Goal: Task Accomplishment & Management: Complete application form

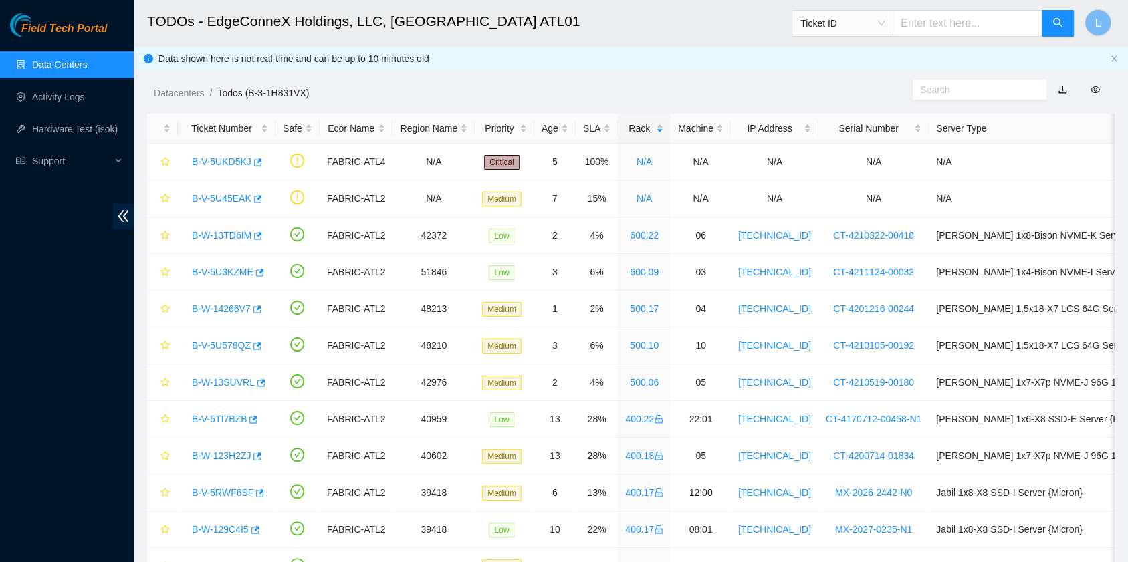
click at [56, 70] on link "Data Centers" at bounding box center [59, 65] width 55 height 11
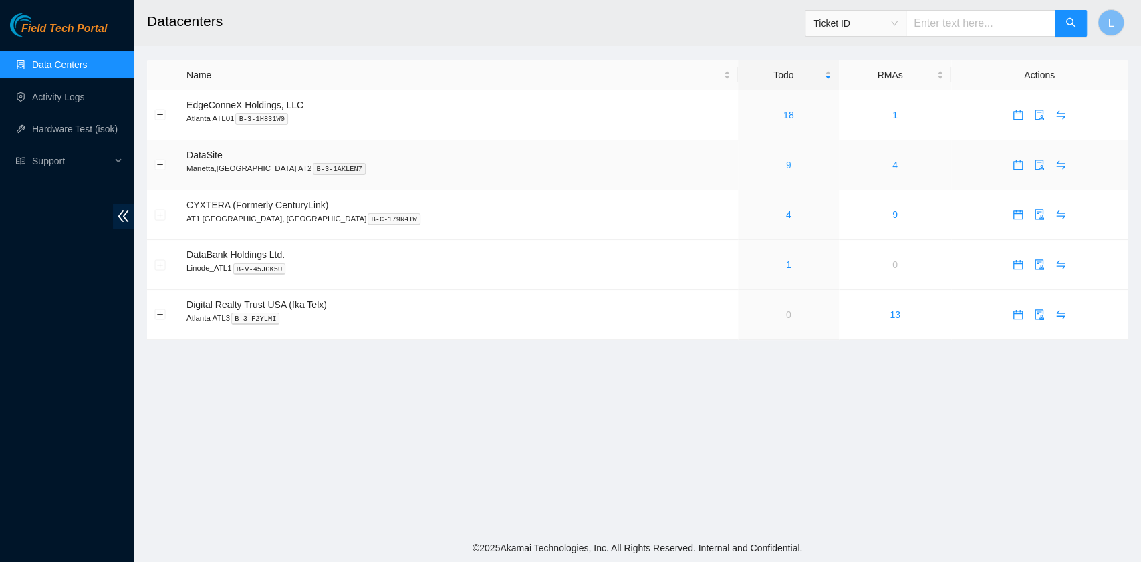
click at [786, 167] on link "9" at bounding box center [788, 165] width 5 height 11
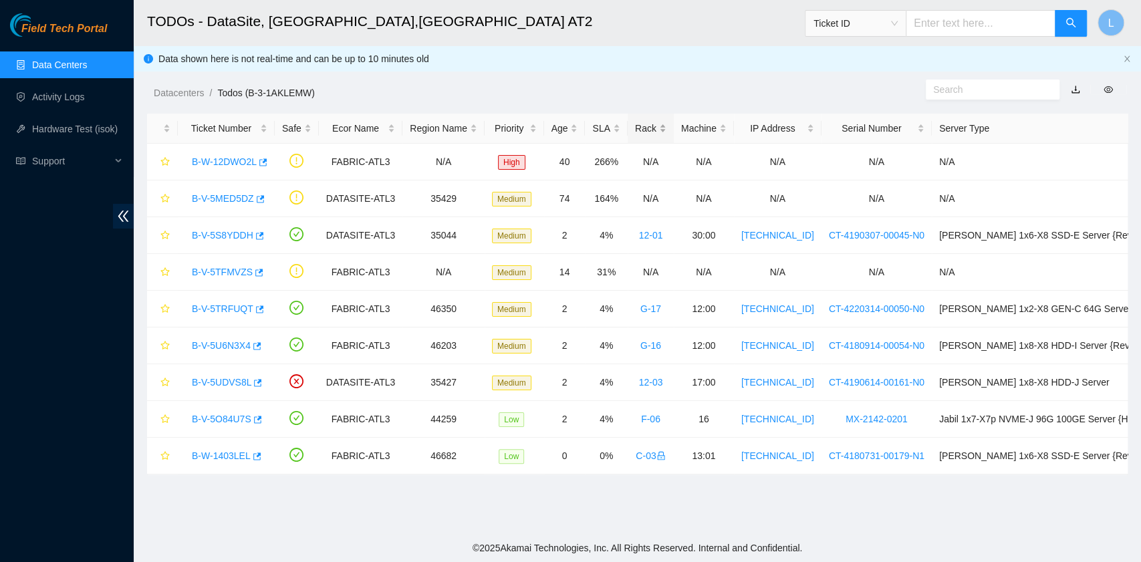
click at [635, 127] on div "Rack" at bounding box center [650, 128] width 31 height 15
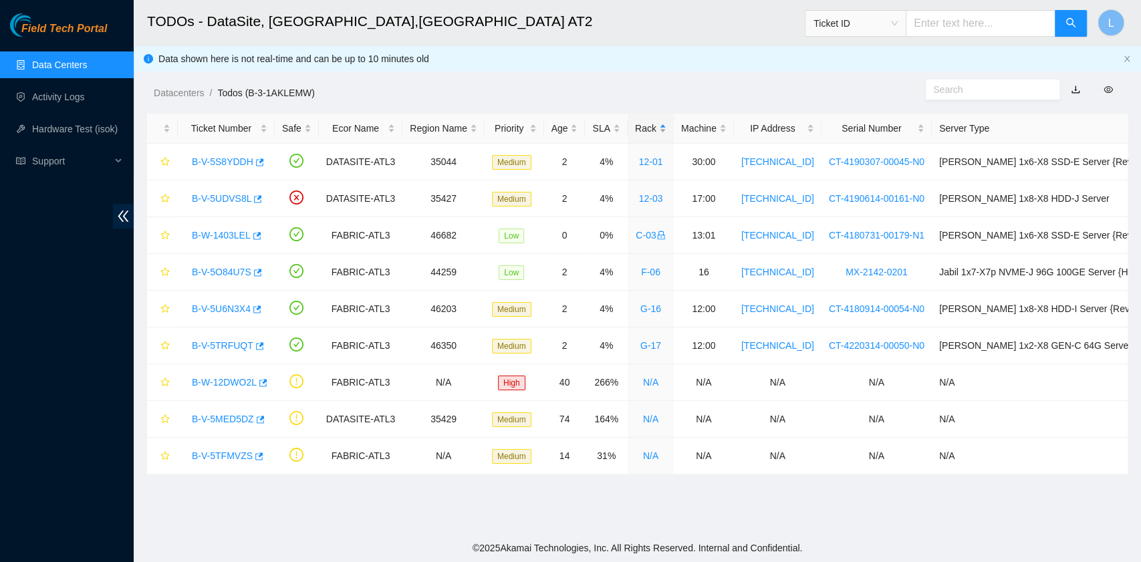
click at [635, 127] on div "Rack" at bounding box center [650, 128] width 31 height 15
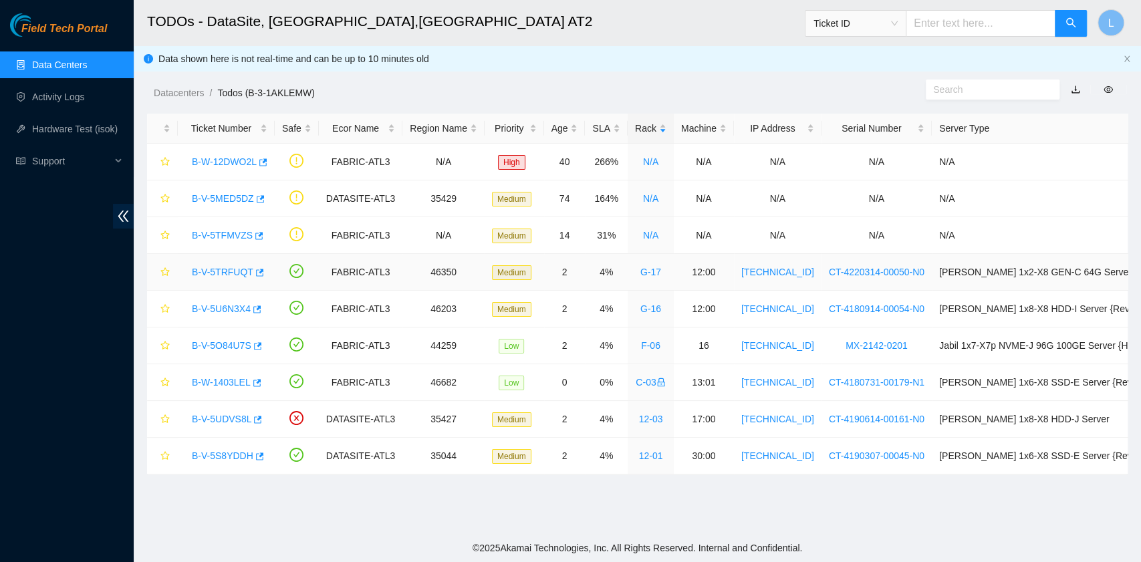
click at [219, 267] on link "B-V-5TRFUQT" at bounding box center [223, 272] width 62 height 11
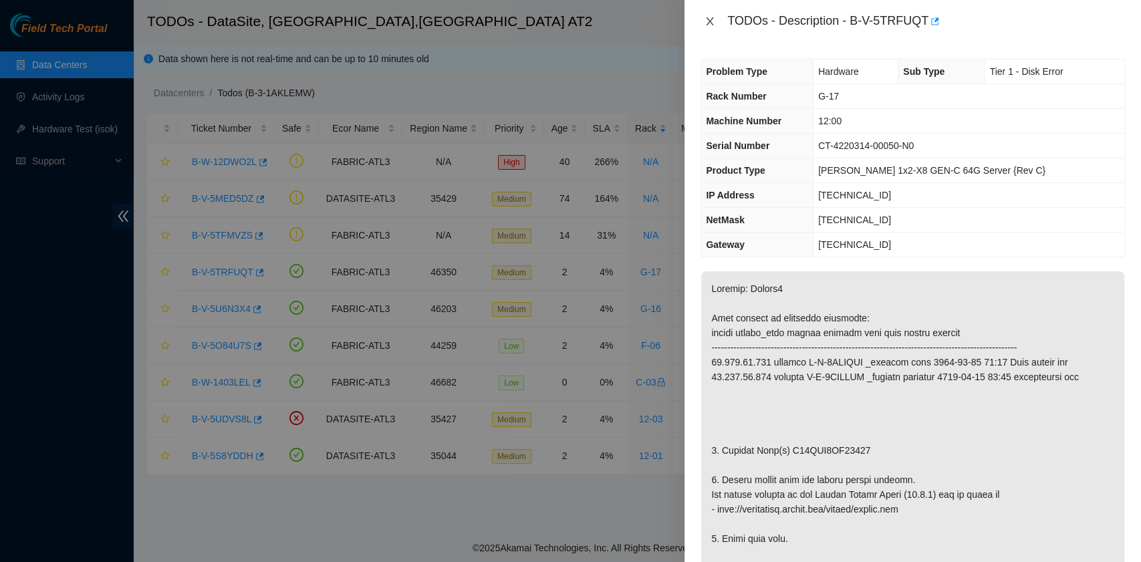
click at [710, 24] on icon "close" at bounding box center [710, 21] width 11 height 11
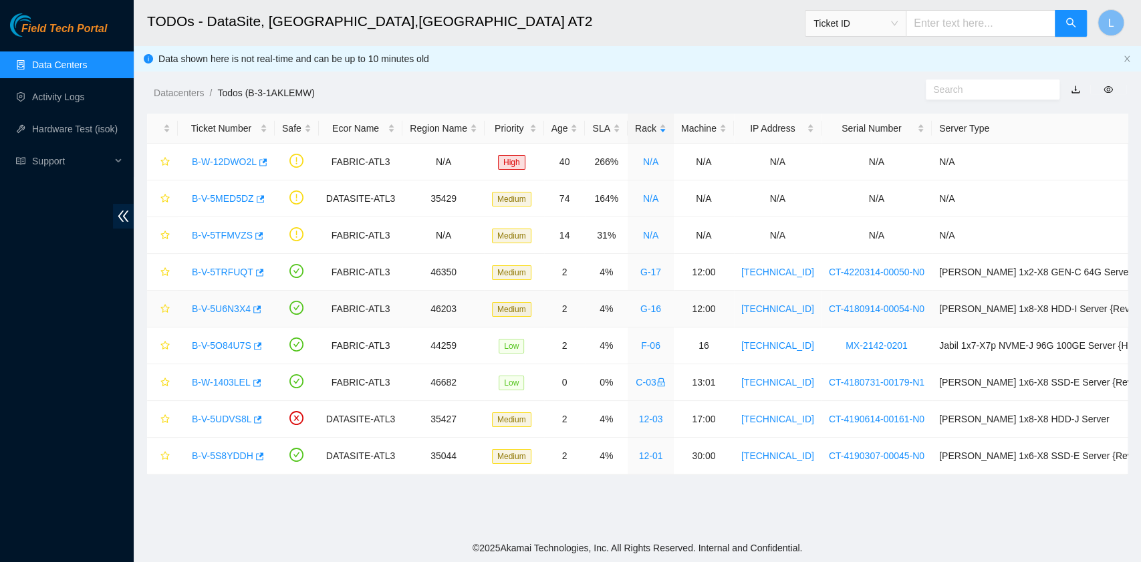
click at [215, 306] on link "B-V-5U6N3X4" at bounding box center [221, 309] width 59 height 11
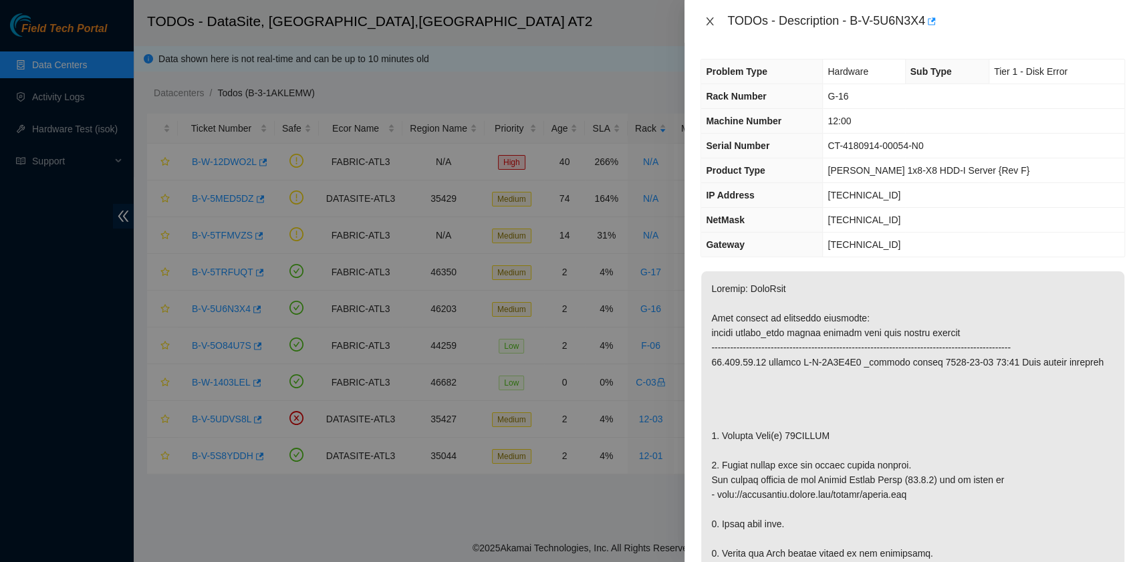
click at [715, 20] on button "Close" at bounding box center [710, 21] width 19 height 13
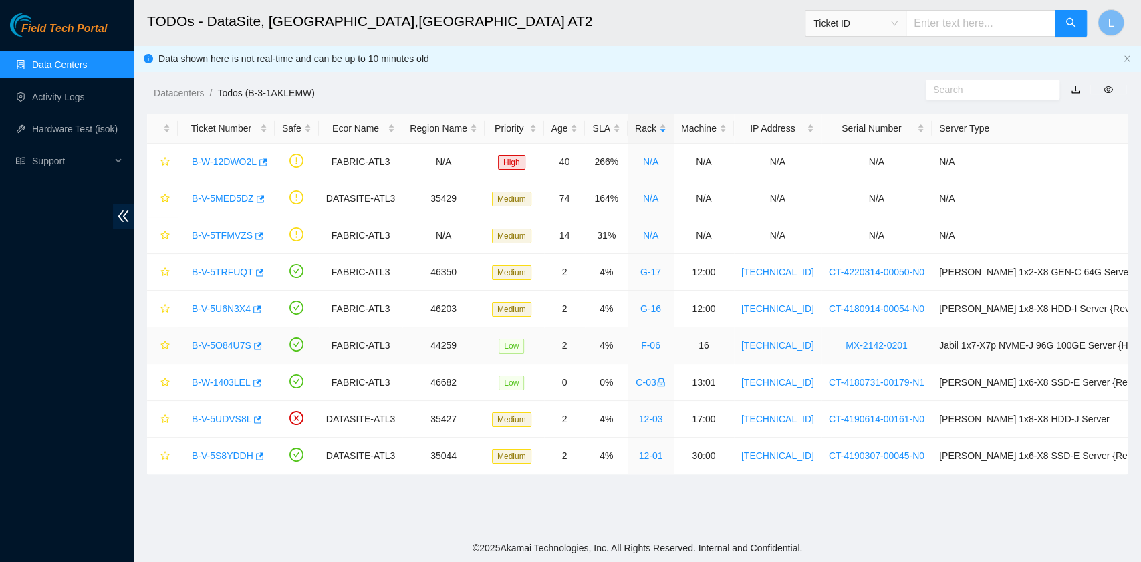
click at [238, 347] on link "B-V-5O84U7S" at bounding box center [222, 345] width 60 height 11
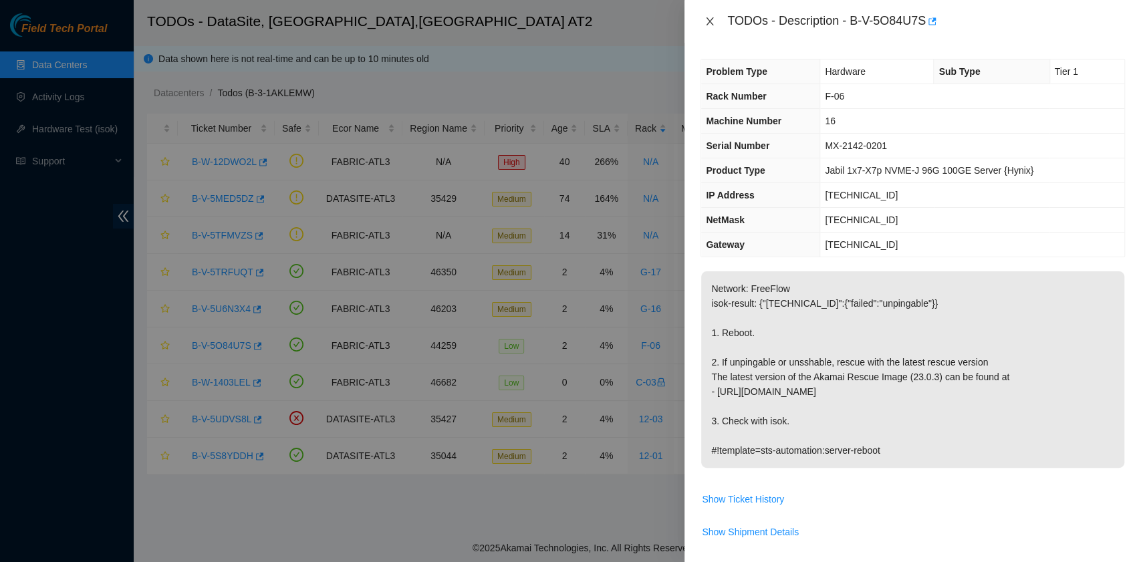
click at [713, 21] on icon "close" at bounding box center [710, 21] width 11 height 11
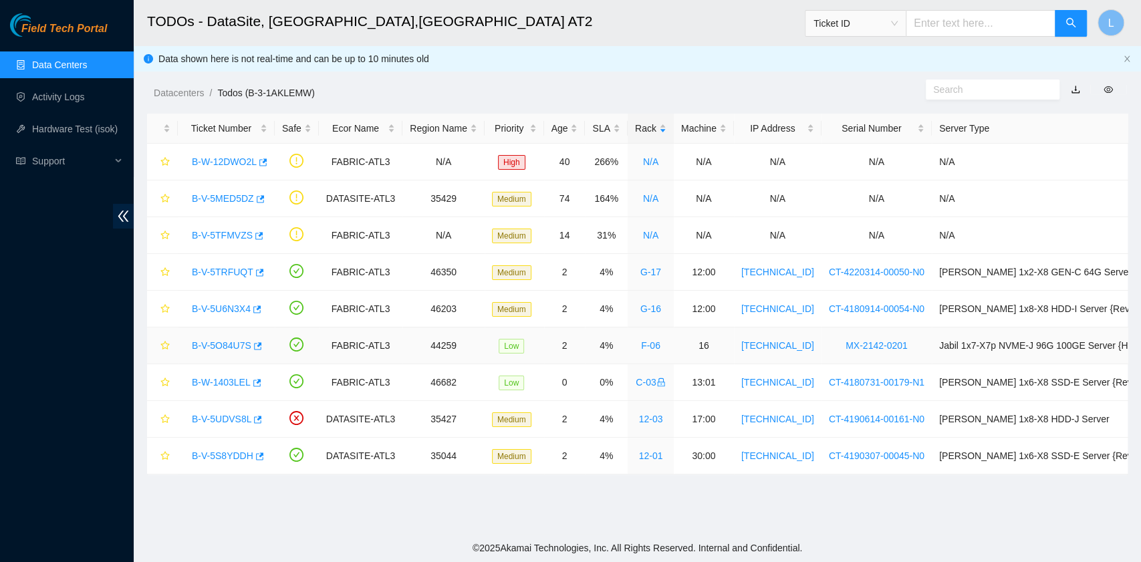
click at [235, 345] on link "B-V-5O84U7S" at bounding box center [222, 345] width 60 height 11
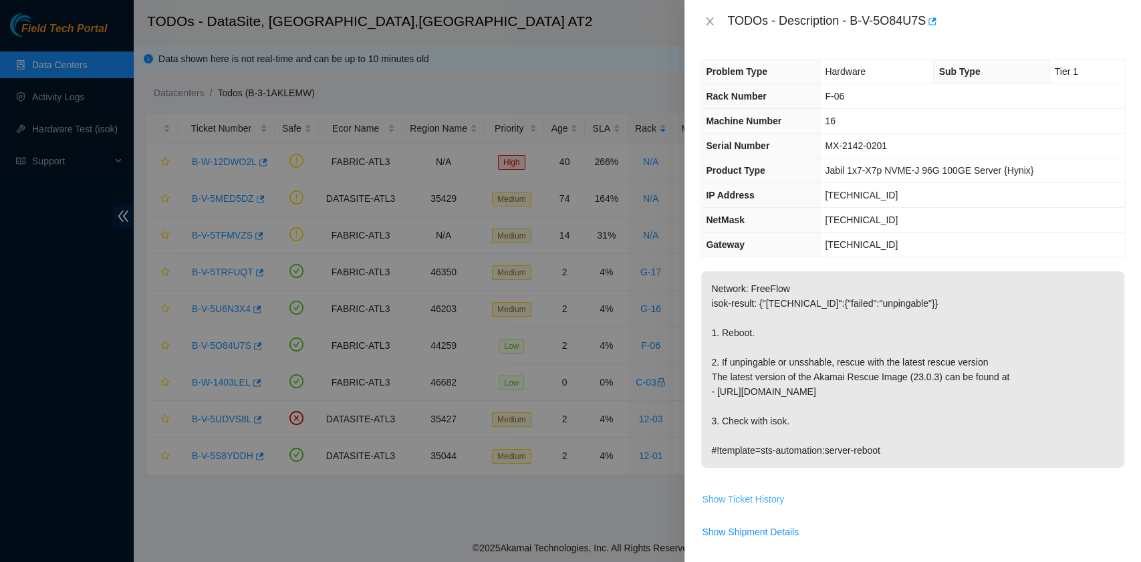
click at [722, 496] on span "Show Ticket History" at bounding box center [743, 499] width 82 height 15
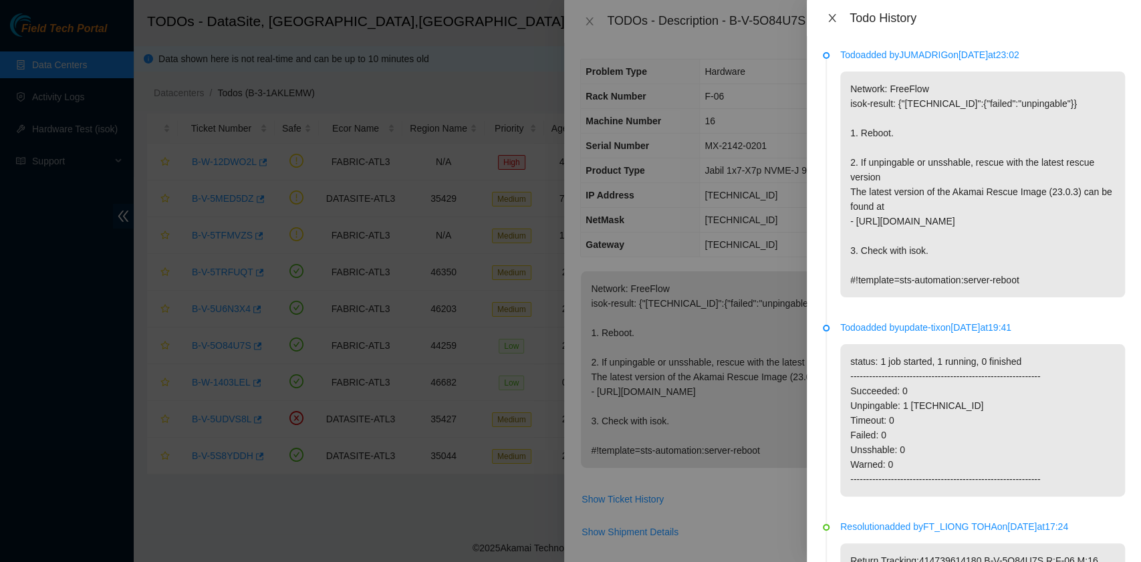
click at [834, 17] on icon "close" at bounding box center [832, 18] width 11 height 11
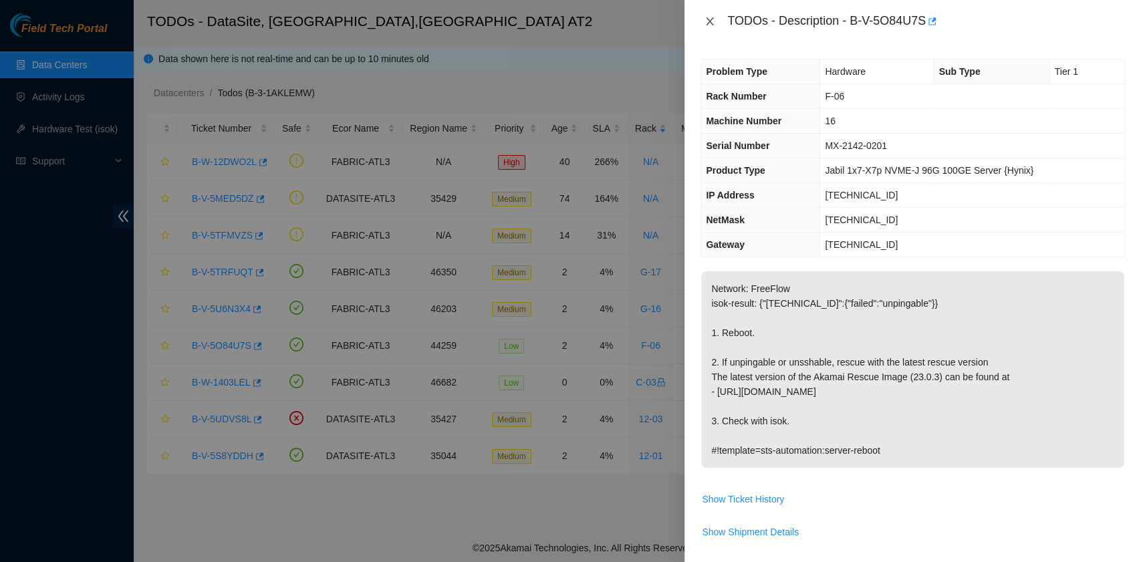
click at [713, 25] on icon "close" at bounding box center [710, 21] width 7 height 8
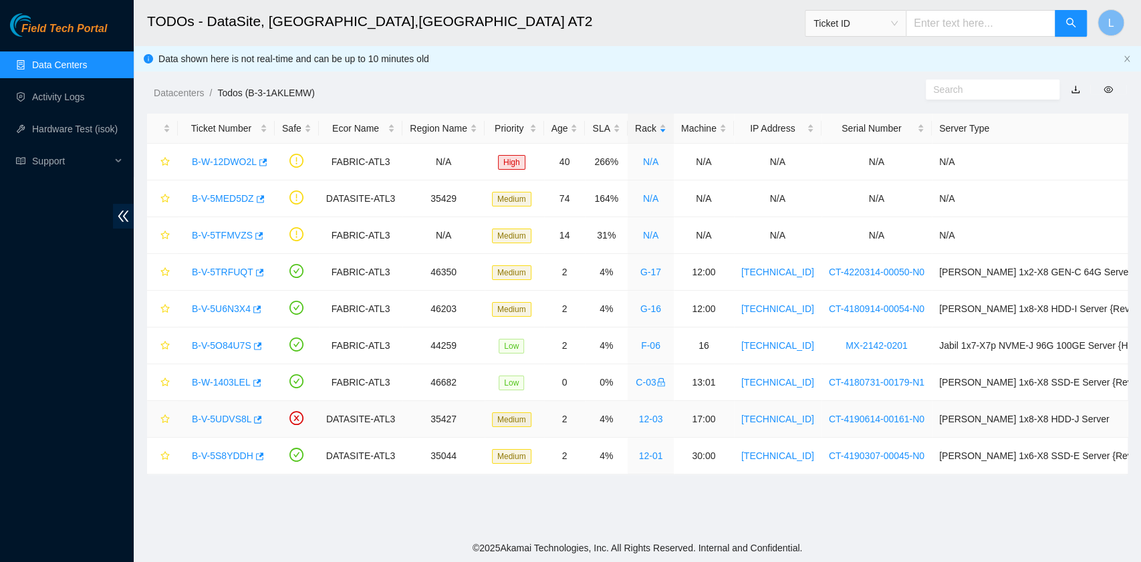
click at [207, 416] on link "B-V-5UDVS8L" at bounding box center [222, 419] width 60 height 11
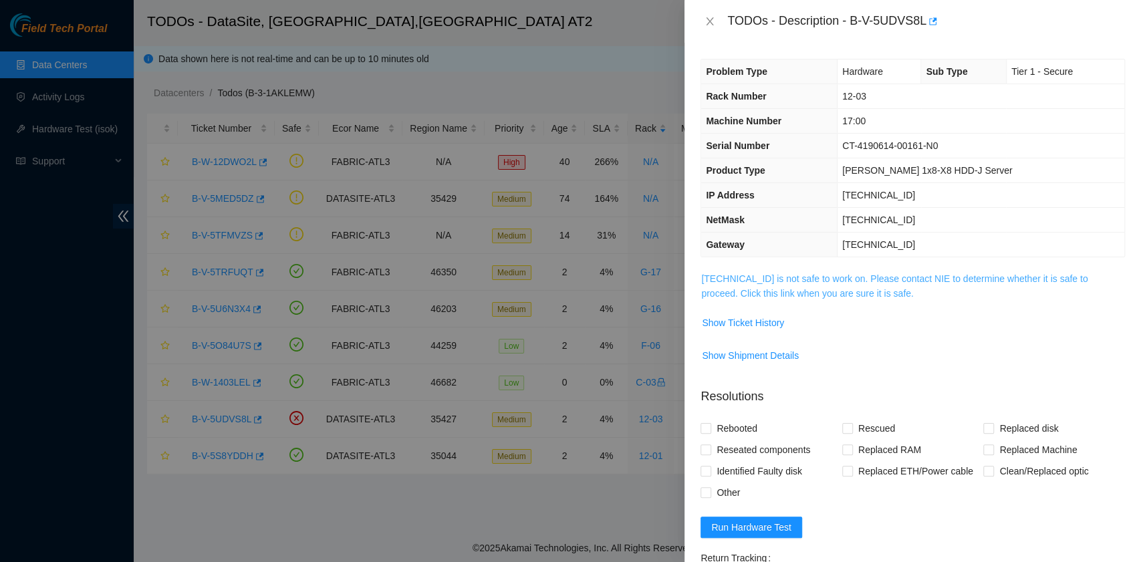
click at [840, 286] on link "23.11.230.36 is not safe to work on. Please contact NIE to determine whether it…" at bounding box center [894, 285] width 386 height 25
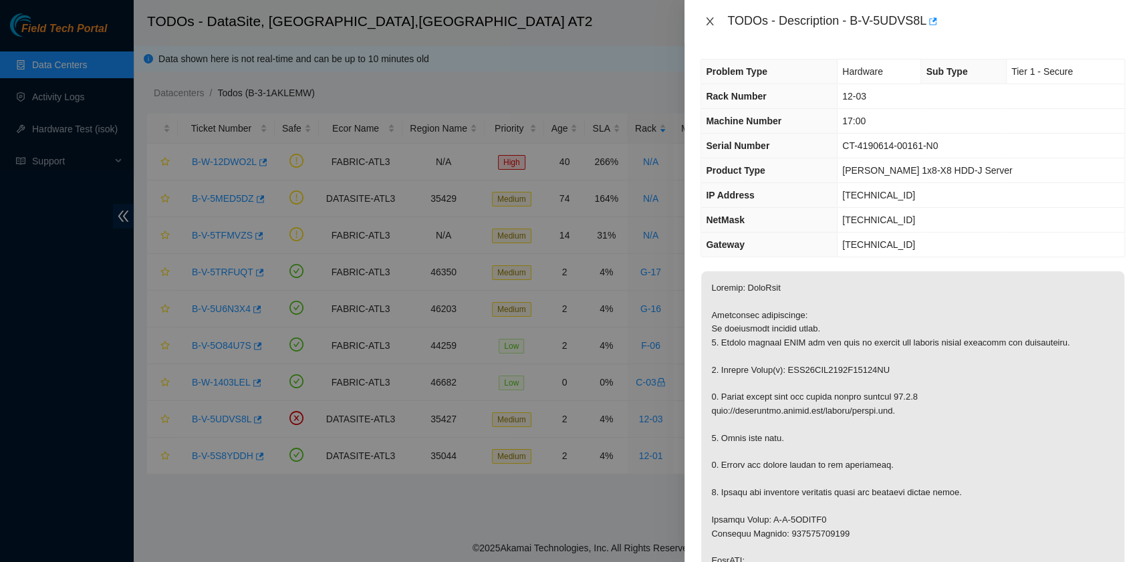
click at [711, 23] on icon "close" at bounding box center [710, 21] width 7 height 8
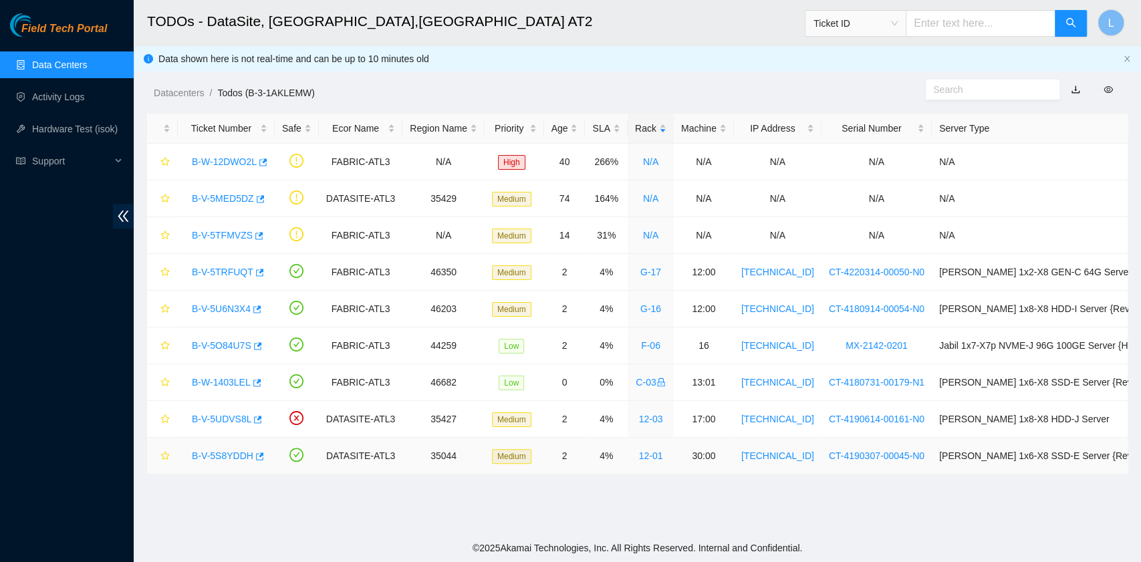
click at [224, 451] on link "B-V-5S8YDDH" at bounding box center [223, 456] width 62 height 11
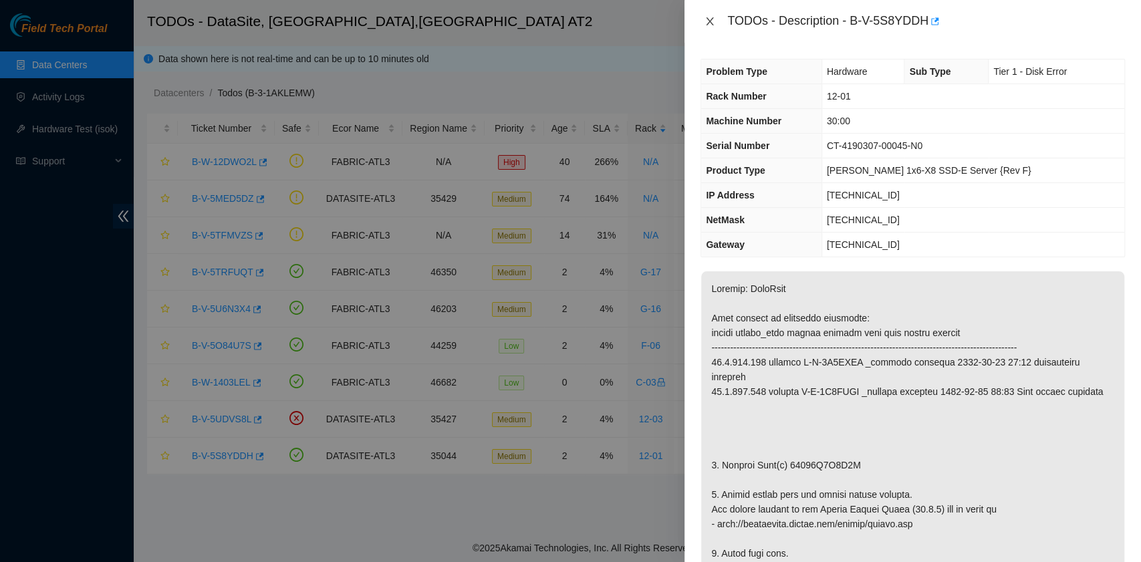
click at [709, 23] on icon "close" at bounding box center [710, 21] width 7 height 8
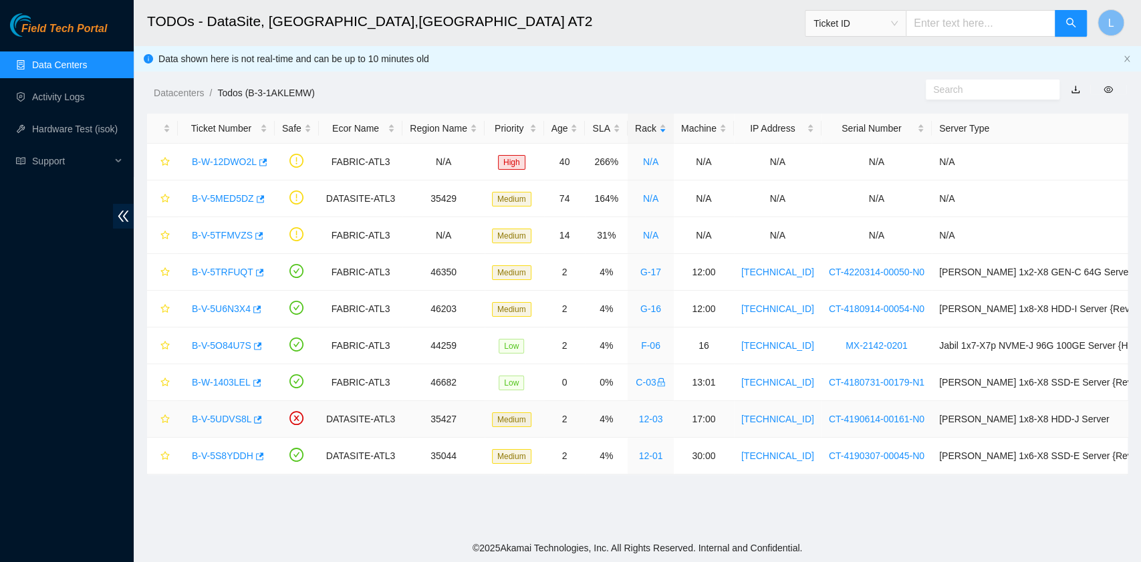
click at [228, 415] on link "B-V-5UDVS8L" at bounding box center [222, 419] width 60 height 11
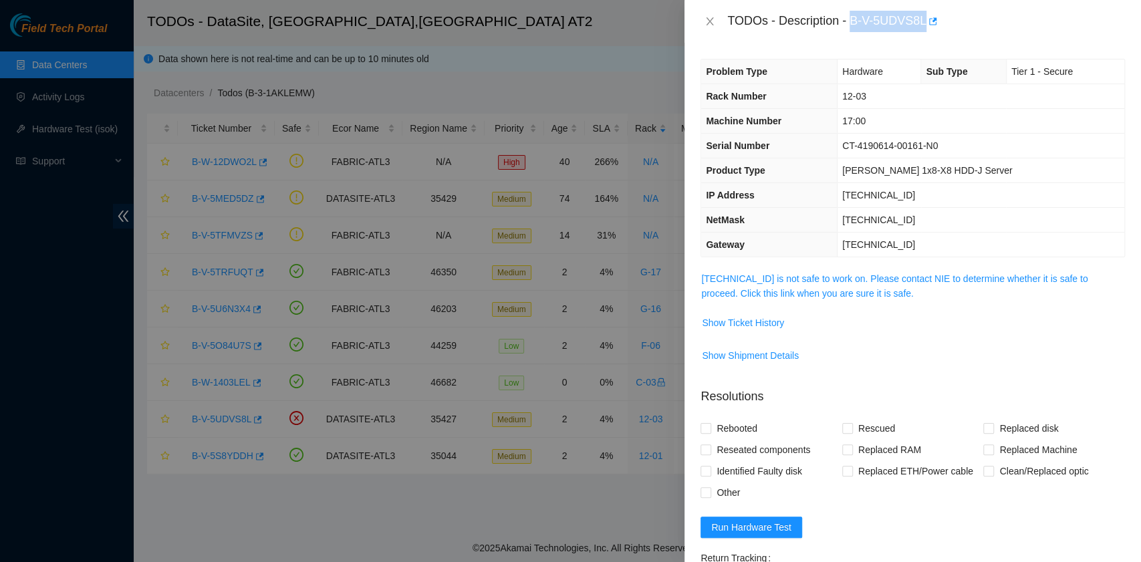
drag, startPoint x: 924, startPoint y: 20, endPoint x: 849, endPoint y: 23, distance: 74.9
click at [849, 23] on div "TODOs - Description - B-V-5UDVS8L" at bounding box center [926, 21] width 398 height 21
copy div "B-V-5UDVS8L"
click at [713, 19] on icon "close" at bounding box center [710, 21] width 11 height 11
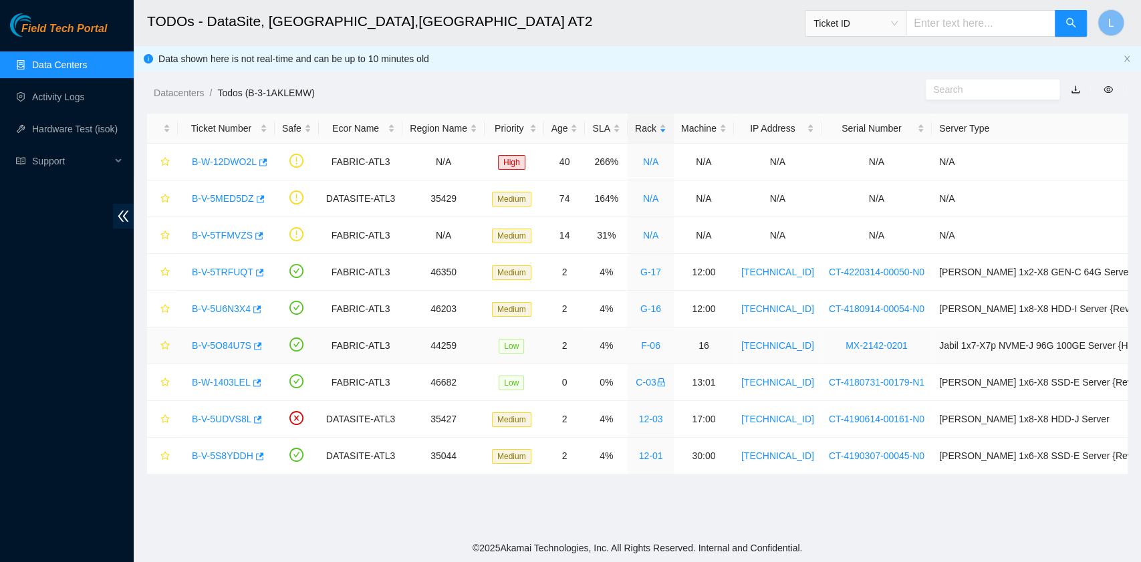
click at [222, 341] on link "B-V-5O84U7S" at bounding box center [222, 345] width 60 height 11
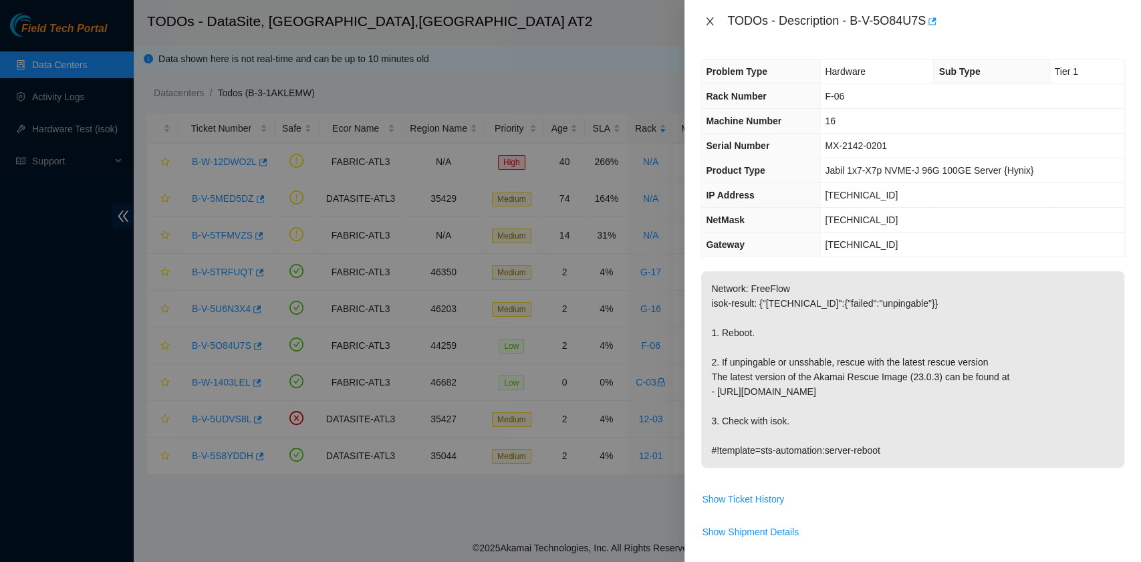
click at [710, 21] on icon "close" at bounding box center [710, 21] width 7 height 8
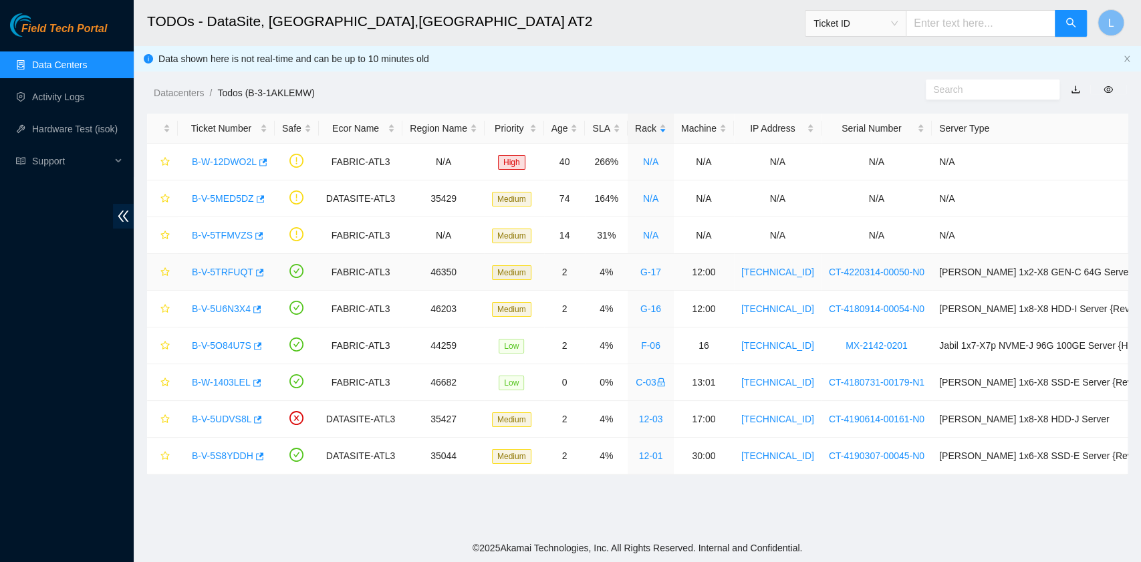
click at [241, 271] on link "B-V-5TRFUQT" at bounding box center [223, 272] width 62 height 11
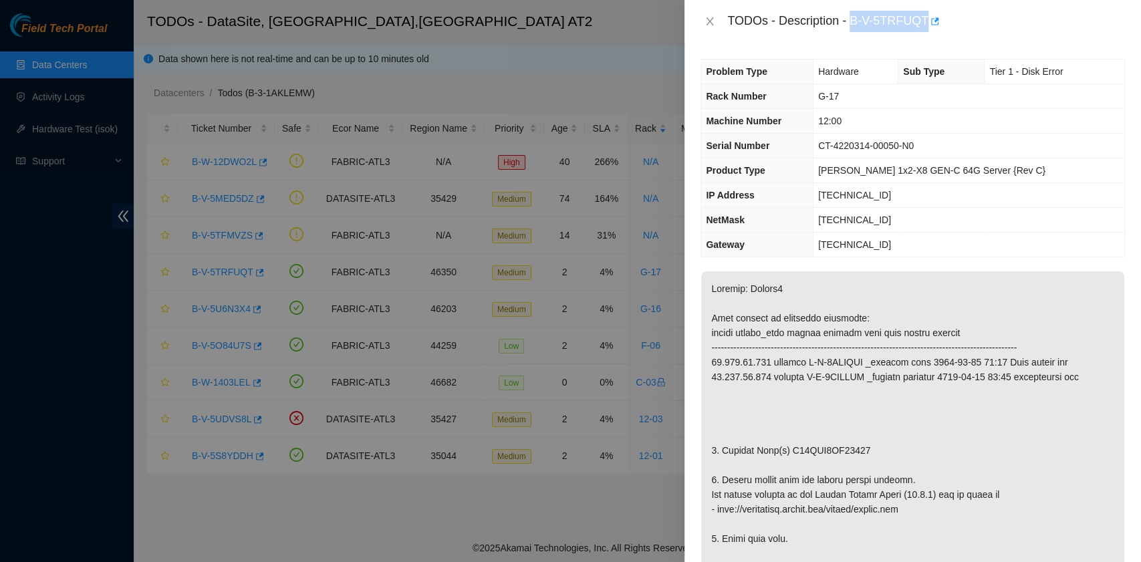
drag, startPoint x: 853, startPoint y: 20, endPoint x: 923, endPoint y: 23, distance: 70.3
click at [923, 23] on div "TODOs - Description - B-V-5TRFUQT" at bounding box center [926, 21] width 398 height 21
copy div "B-V-5TRFUQT"
click at [713, 20] on icon "close" at bounding box center [710, 21] width 11 height 11
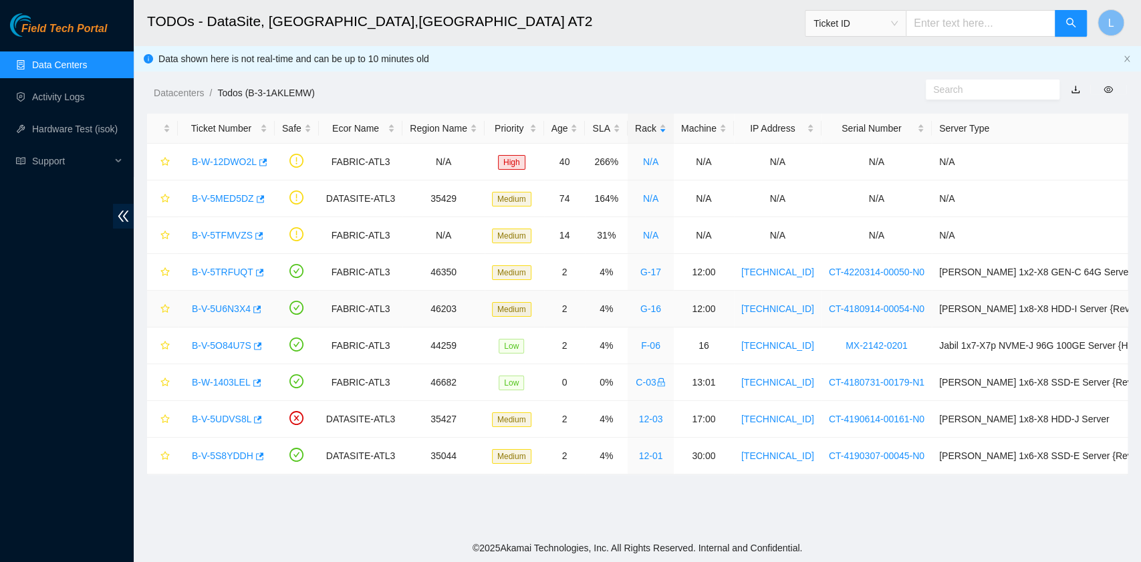
click at [222, 300] on div "B-V-5U6N3X4" at bounding box center [226, 308] width 82 height 21
click at [227, 309] on link "B-V-5U6N3X4" at bounding box center [221, 309] width 59 height 11
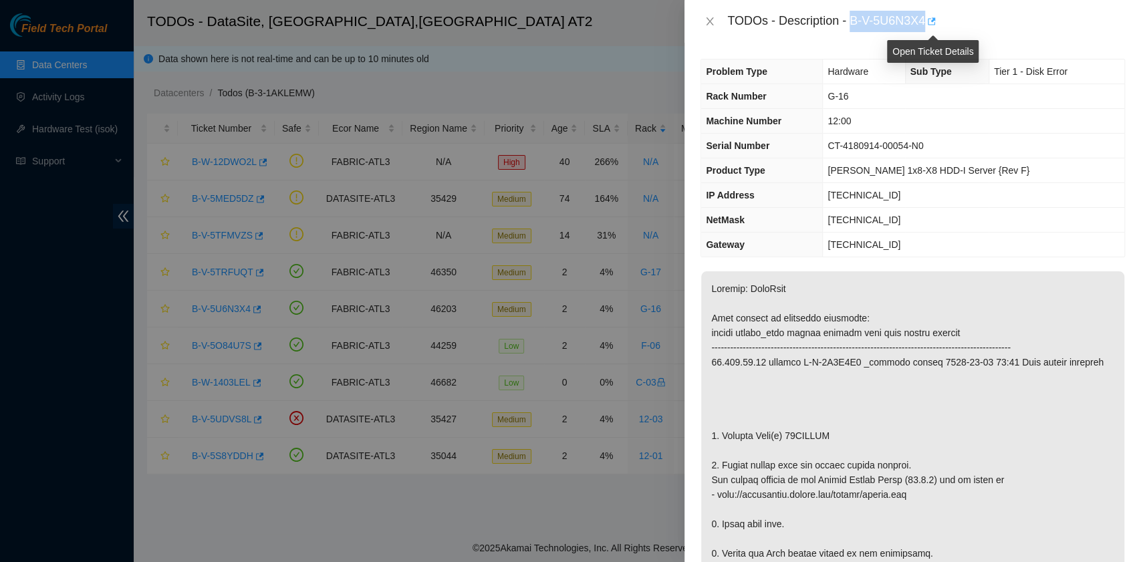
drag, startPoint x: 854, startPoint y: 23, endPoint x: 928, endPoint y: 25, distance: 74.3
click at [928, 25] on div "TODOs - Description - B-V-5U6N3X4" at bounding box center [926, 21] width 398 height 21
copy div "B-V-5U6N3X4"
click at [710, 19] on icon "close" at bounding box center [710, 21] width 11 height 11
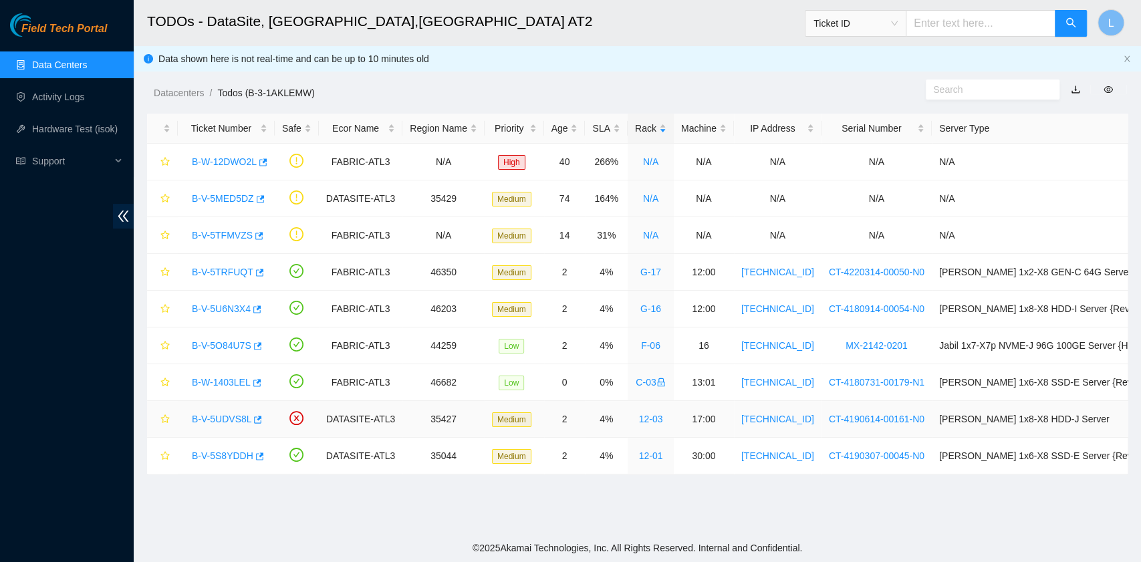
click at [226, 416] on link "B-V-5UDVS8L" at bounding box center [222, 419] width 60 height 11
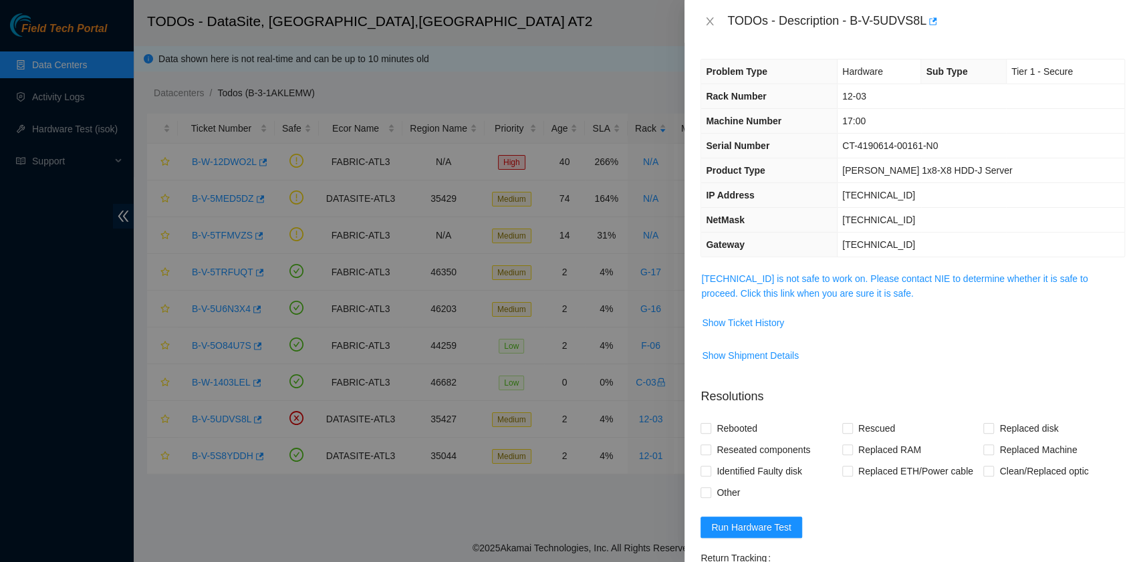
click at [814, 62] on th "Problem Type" at bounding box center [769, 72] width 136 height 25
drag, startPoint x: 855, startPoint y: 23, endPoint x: 868, endPoint y: 19, distance: 14.2
click at [868, 19] on div "TODOs - Description - B-V-5UDVS8L" at bounding box center [926, 21] width 398 height 21
drag, startPoint x: 852, startPoint y: 23, endPoint x: 924, endPoint y: 21, distance: 72.2
click at [924, 21] on div "TODOs - Description - B-V-5UDVS8L" at bounding box center [926, 21] width 398 height 21
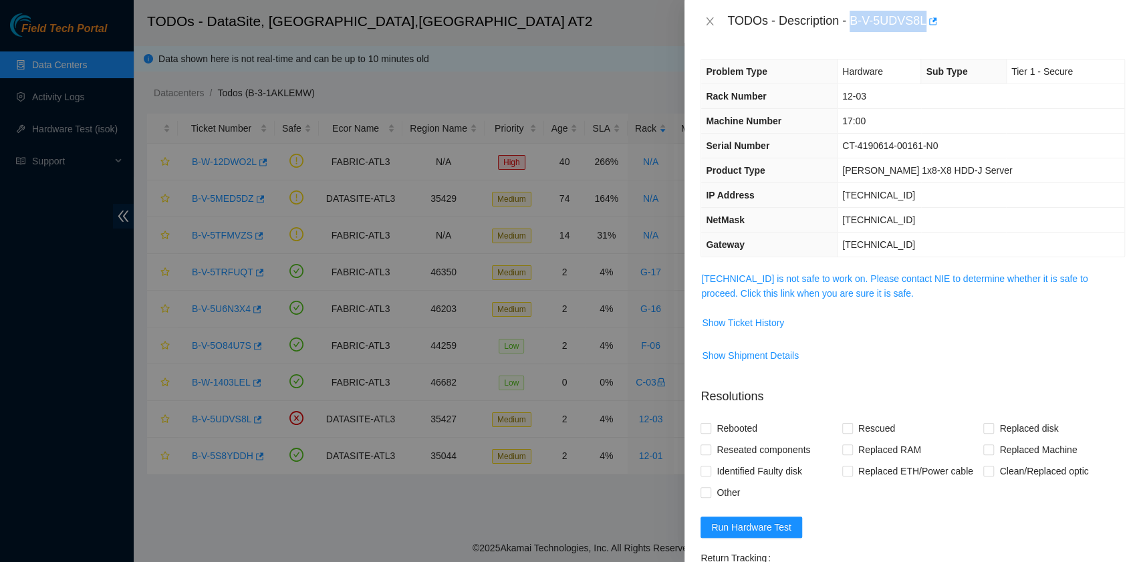
copy div "B-V-5UDVS8L"
click at [711, 20] on icon "close" at bounding box center [710, 21] width 7 height 8
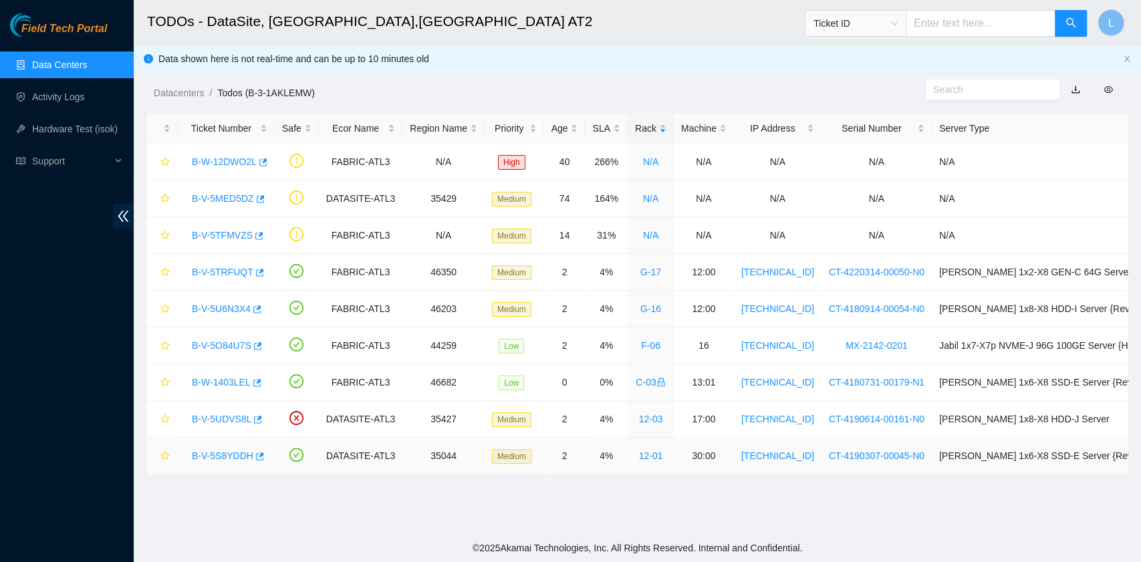
click at [233, 451] on link "B-V-5S8YDDH" at bounding box center [223, 456] width 62 height 11
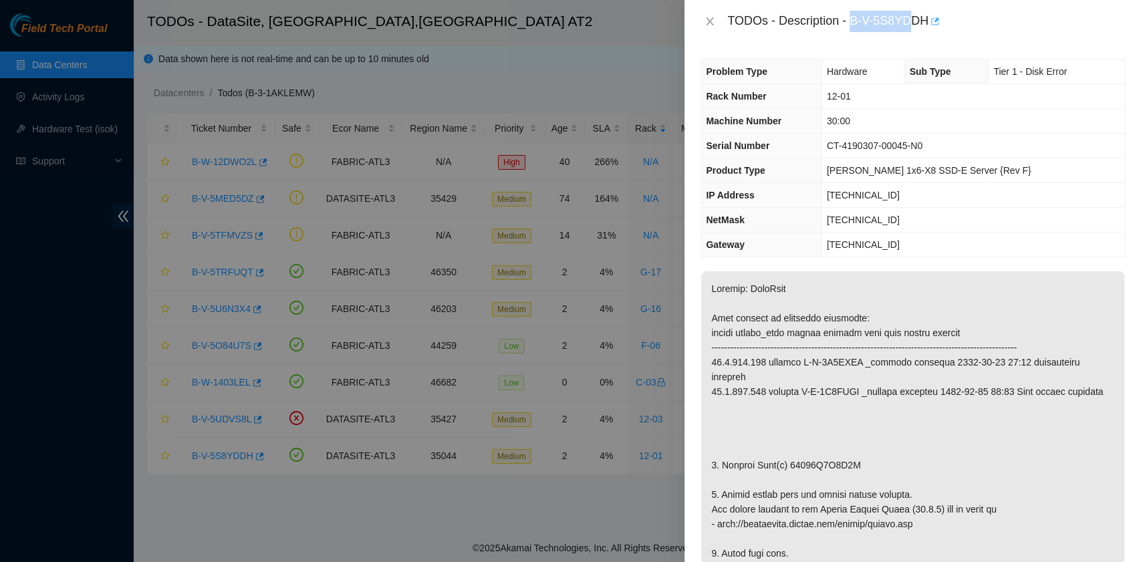
drag, startPoint x: 909, startPoint y: 20, endPoint x: 929, endPoint y: 23, distance: 19.6
click at [1042, 43] on div "Problem Type Hardware Sub Type Tier 1 - Disk Error Rack Number 12-01 Machine Nu…" at bounding box center [913, 302] width 457 height 519
drag, startPoint x: 853, startPoint y: 24, endPoint x: 928, endPoint y: 24, distance: 74.9
click at [928, 24] on div "TODOs - Description - B-V-5S8YDDH" at bounding box center [926, 21] width 398 height 21
copy div "B-V-5S8YDDH"
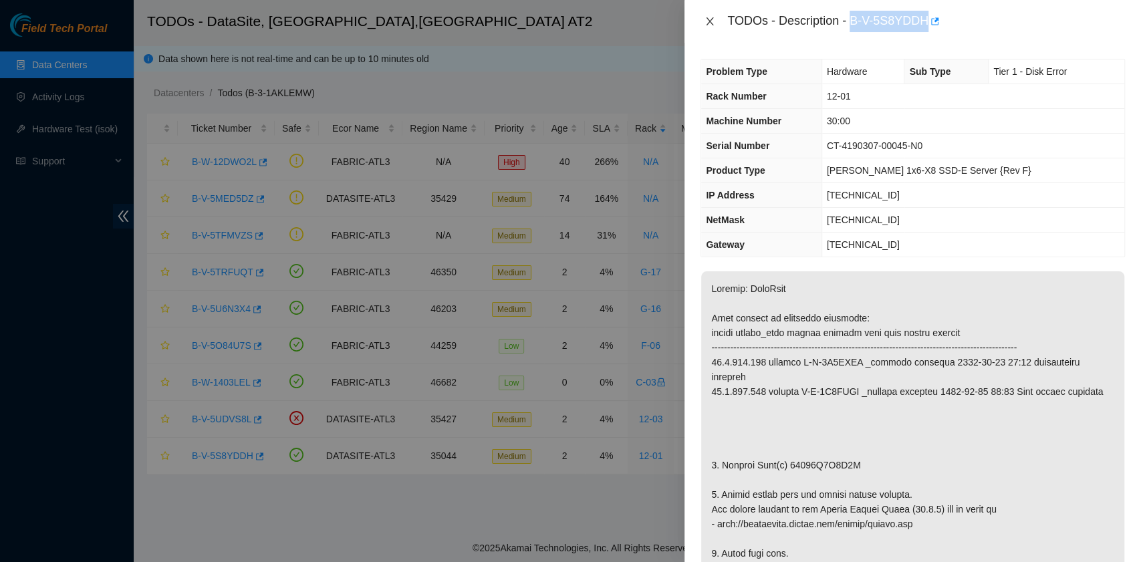
click at [711, 19] on icon "close" at bounding box center [710, 21] width 7 height 8
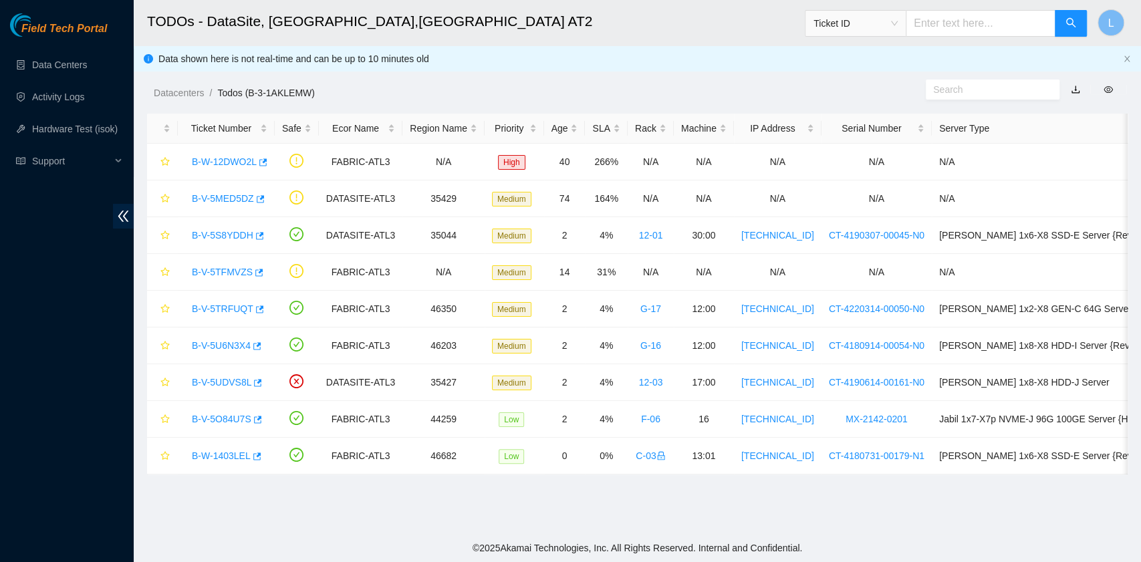
click at [898, 29] on span "Ticket ID" at bounding box center [856, 23] width 84 height 20
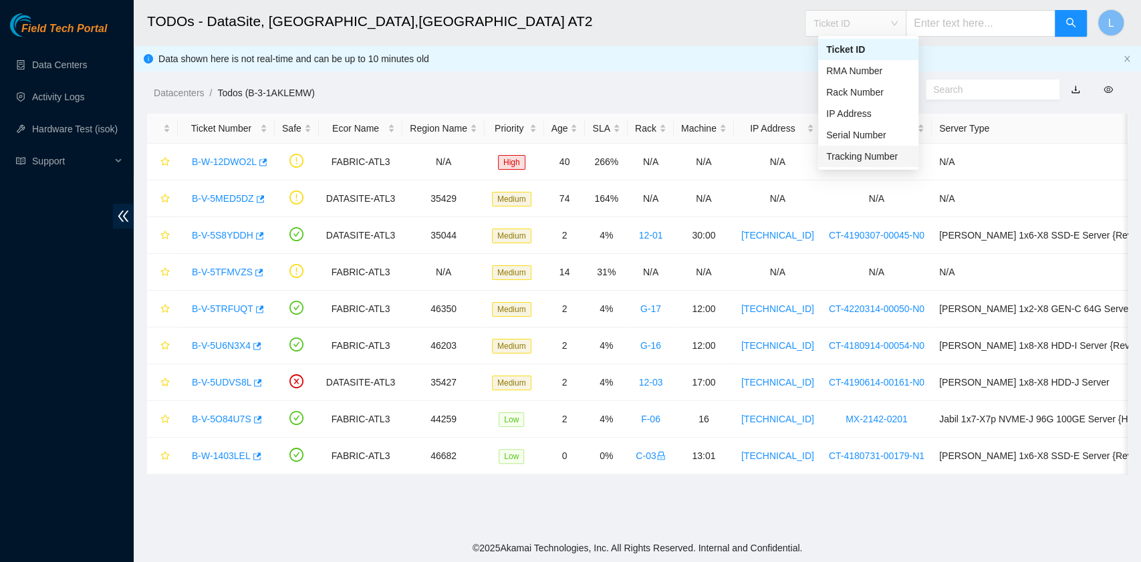
click at [872, 149] on div "Tracking Number" at bounding box center [868, 156] width 84 height 15
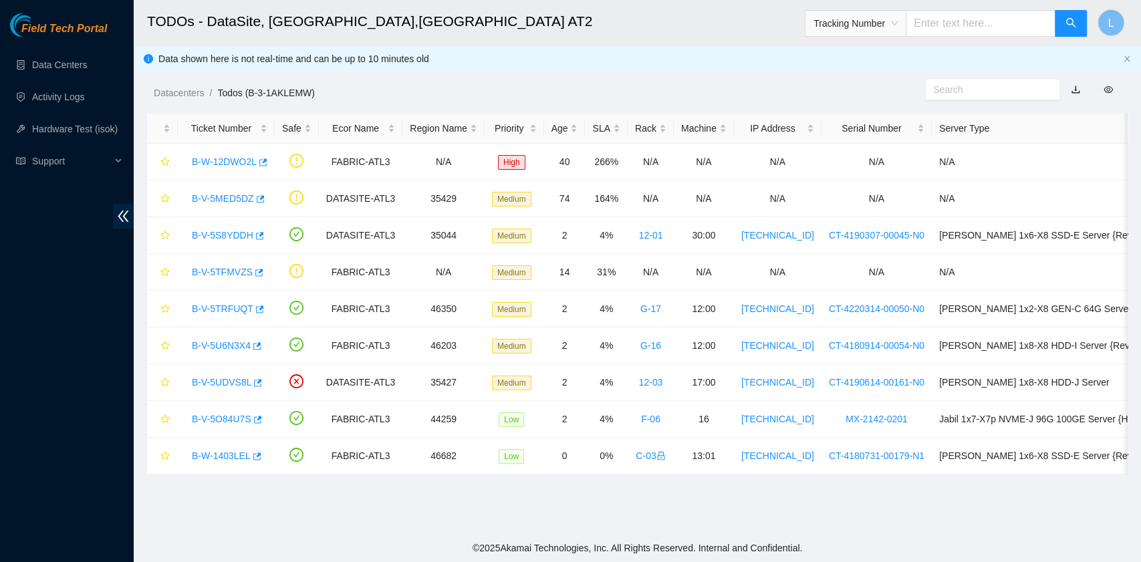
click at [956, 29] on input "text" at bounding box center [981, 23] width 150 height 27
type input "739263646990"
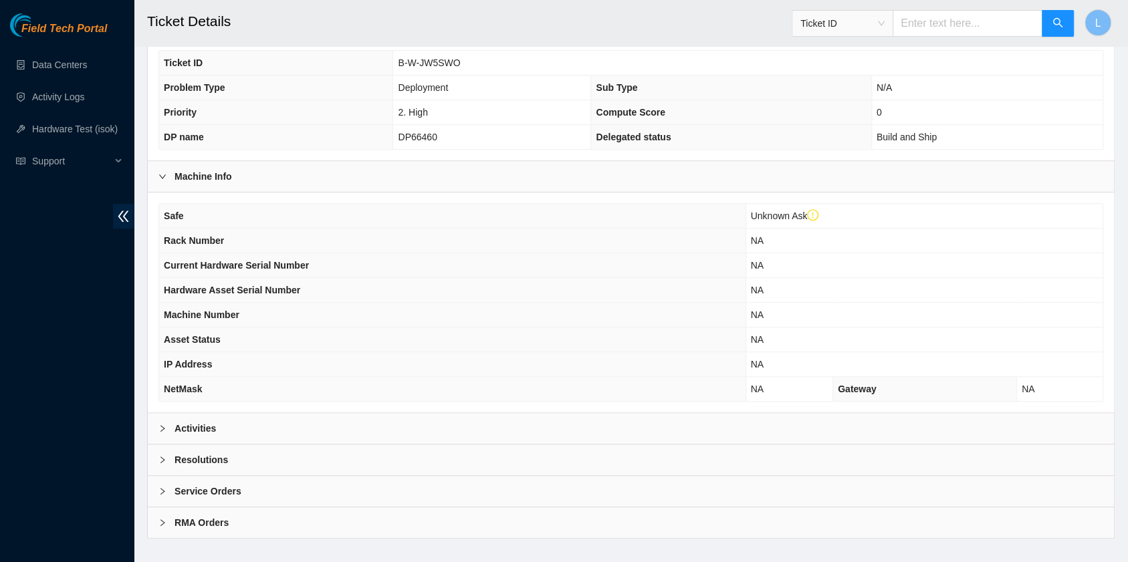
scroll to position [356, 0]
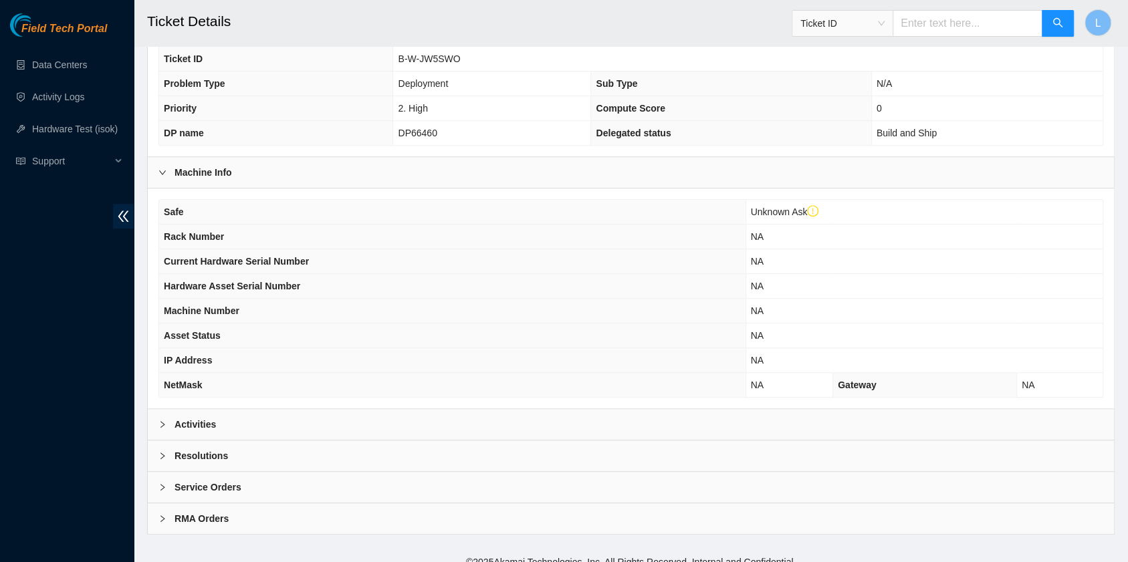
click at [162, 421] on icon "right" at bounding box center [162, 425] width 8 height 8
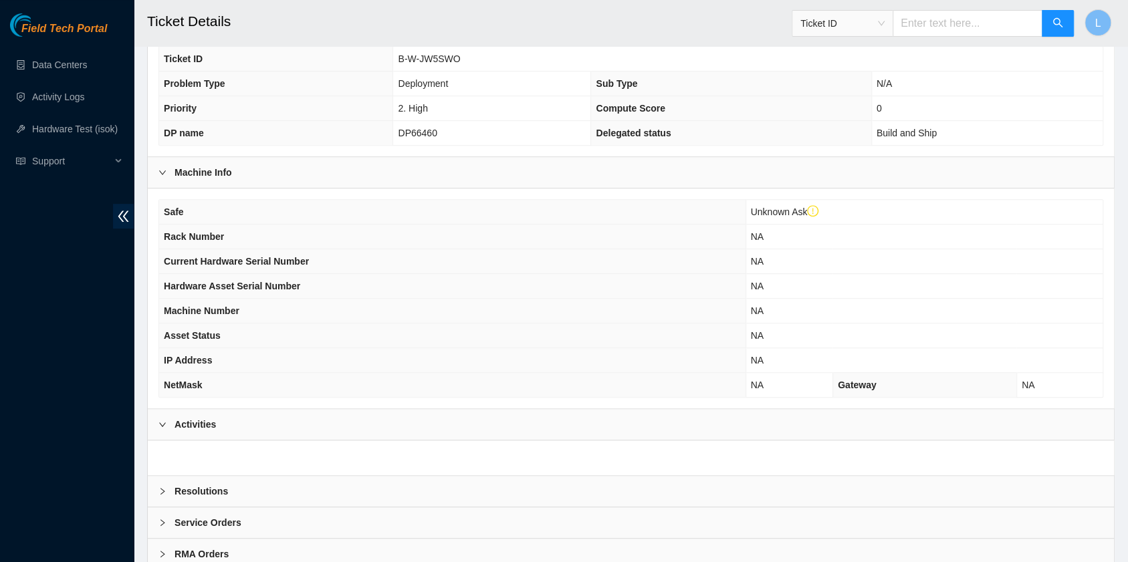
click at [168, 489] on div at bounding box center [166, 491] width 16 height 15
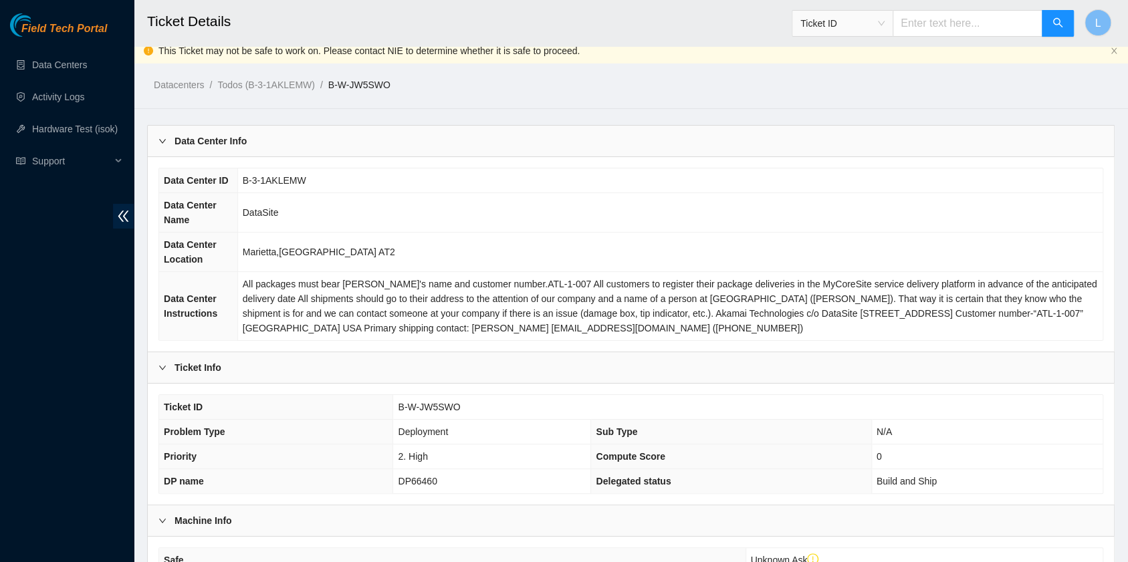
scroll to position [0, 0]
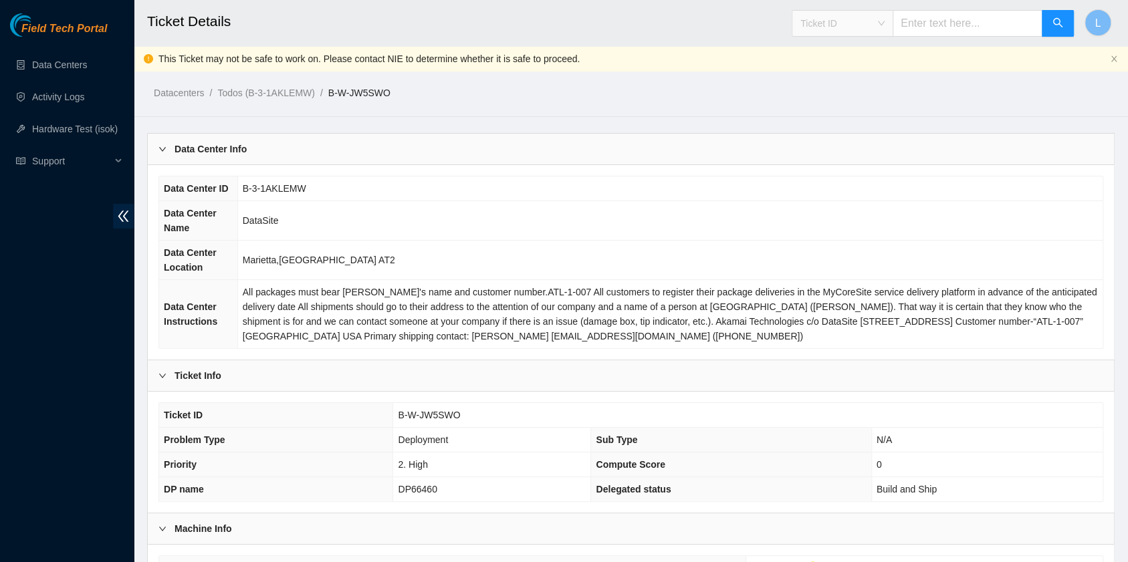
click at [893, 31] on div "Ticket ID" at bounding box center [842, 23] width 100 height 21
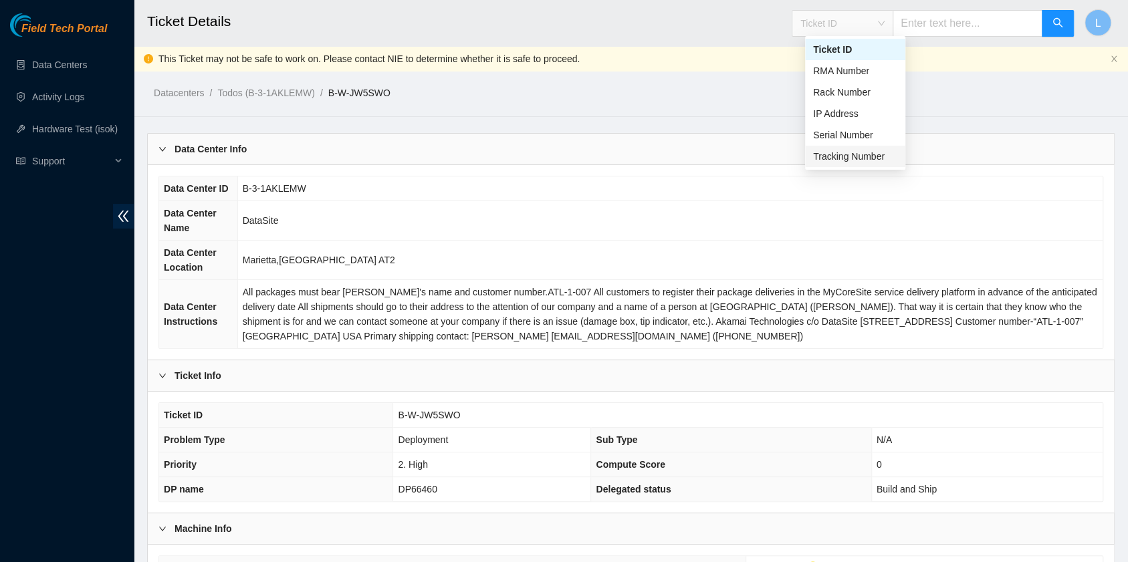
click at [870, 159] on div "Tracking Number" at bounding box center [855, 156] width 84 height 15
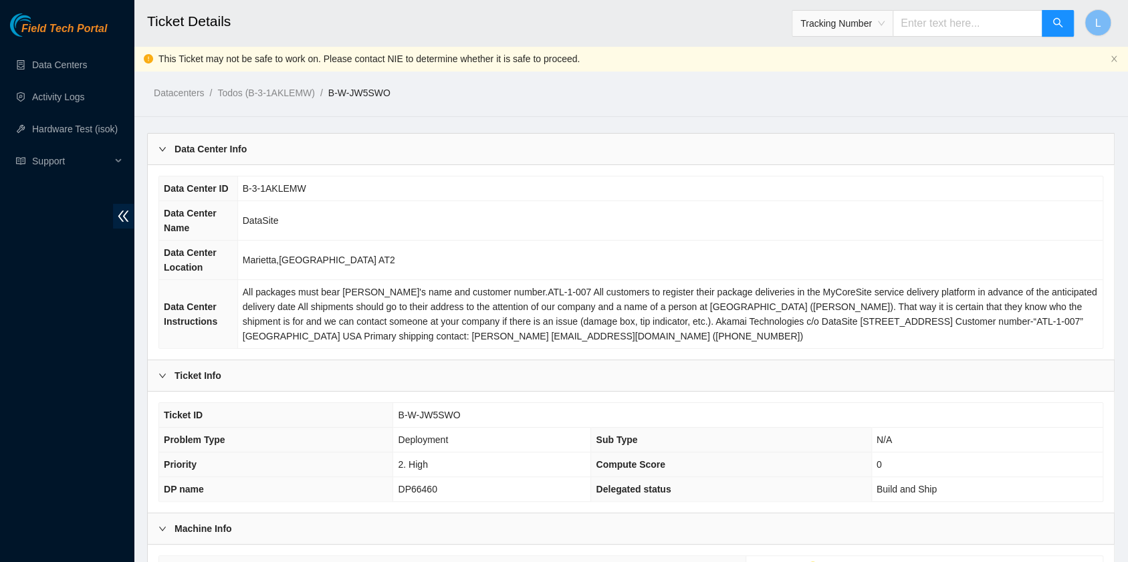
click at [915, 25] on input "text" at bounding box center [968, 23] width 150 height 27
type input "450826213871"
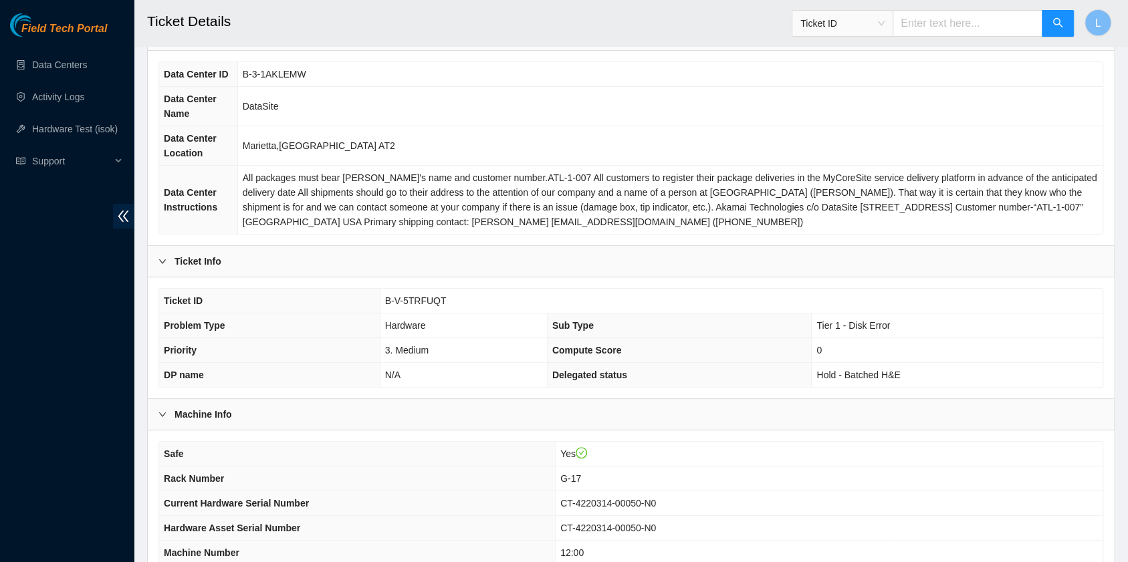
scroll to position [178, 0]
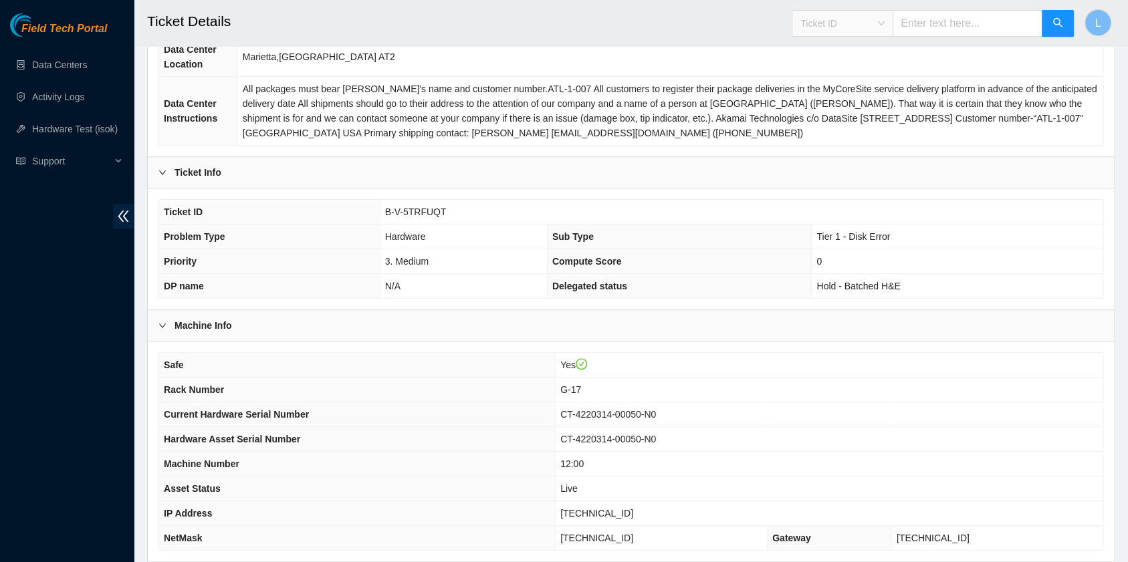
click at [885, 32] on span "Ticket ID" at bounding box center [842, 23] width 84 height 20
click at [885, 30] on span "Ticket ID" at bounding box center [842, 23] width 84 height 20
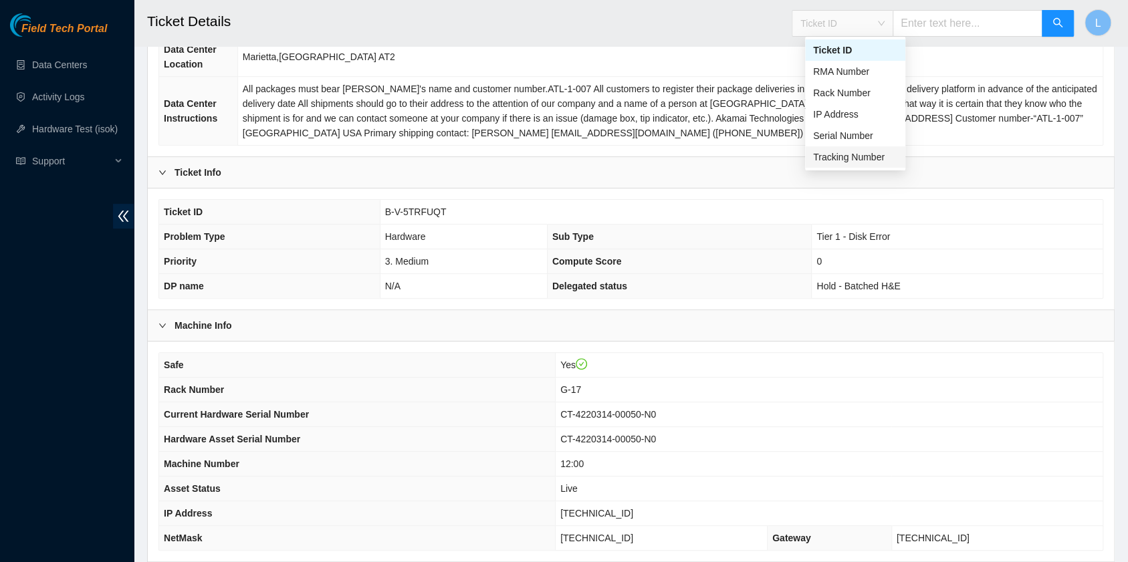
click at [866, 159] on div "Tracking Number" at bounding box center [855, 157] width 84 height 15
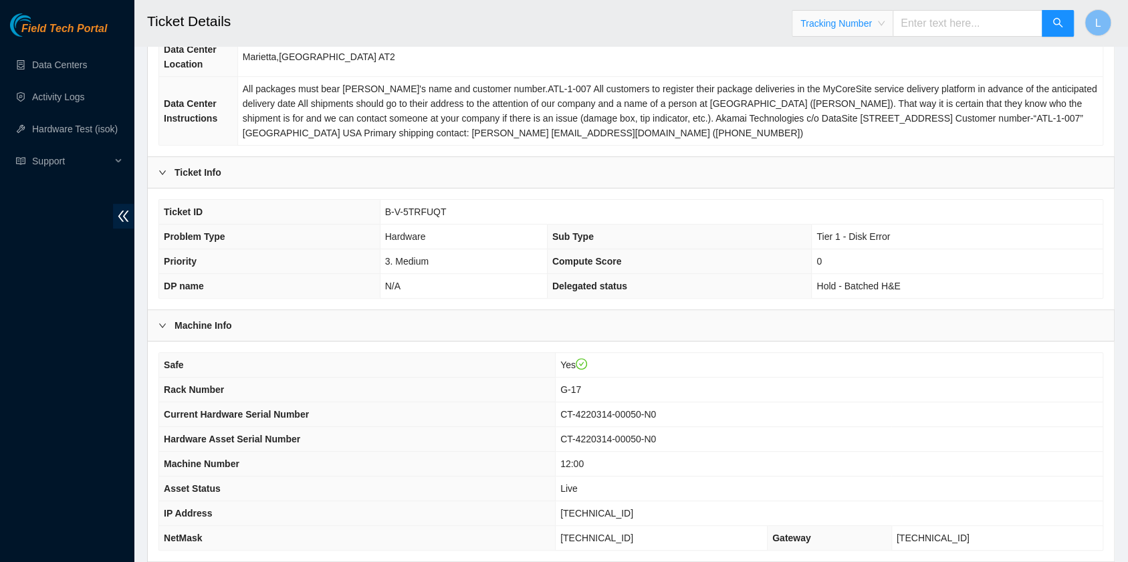
click at [936, 25] on input "text" at bounding box center [968, 23] width 150 height 27
type input "473665209507"
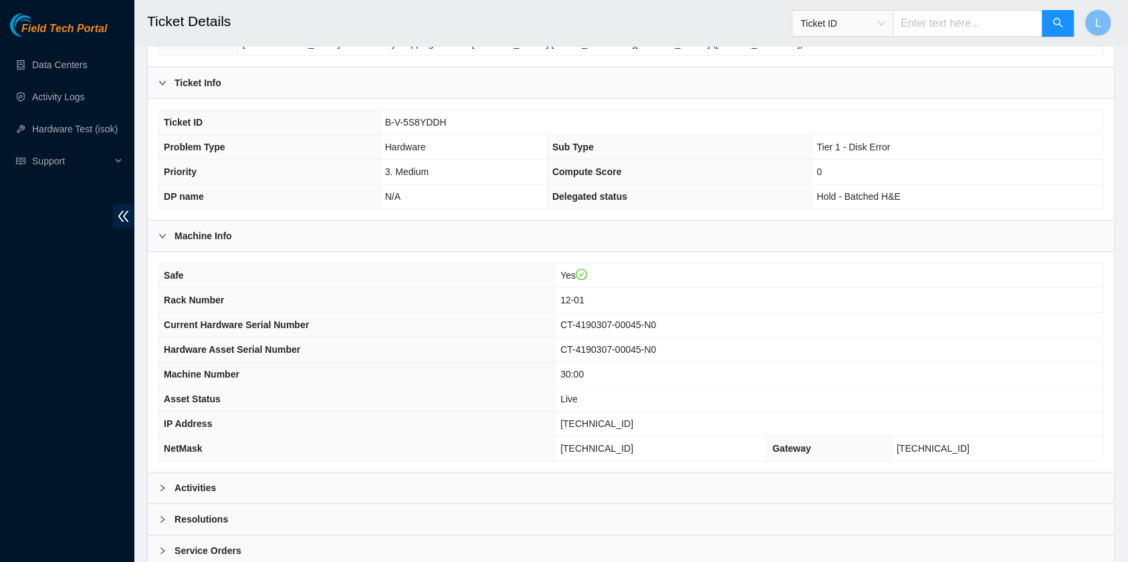
scroll to position [178, 0]
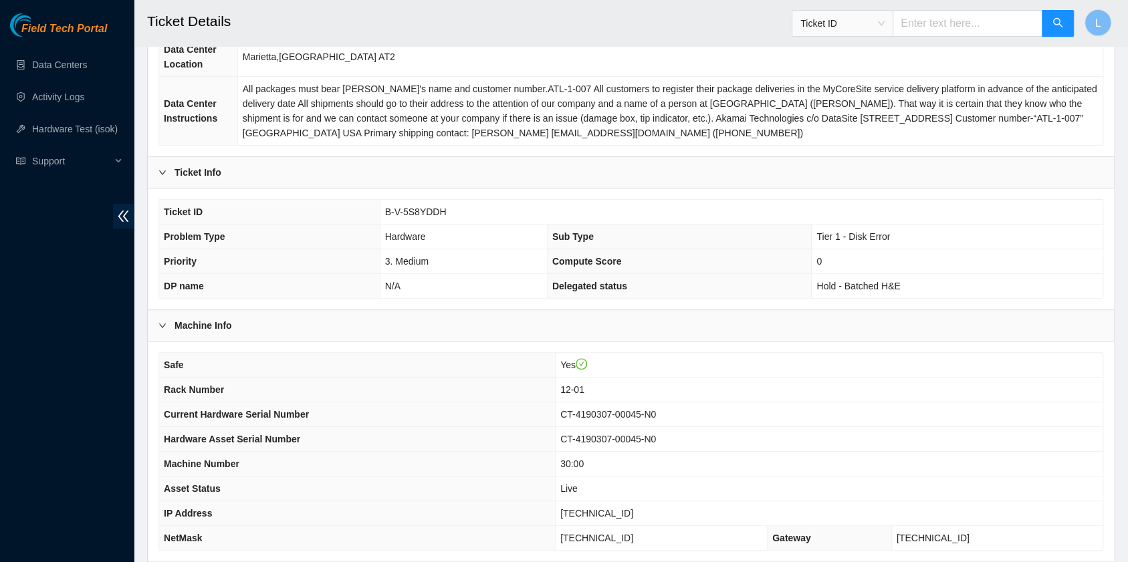
click at [885, 21] on span "Ticket ID" at bounding box center [842, 23] width 84 height 20
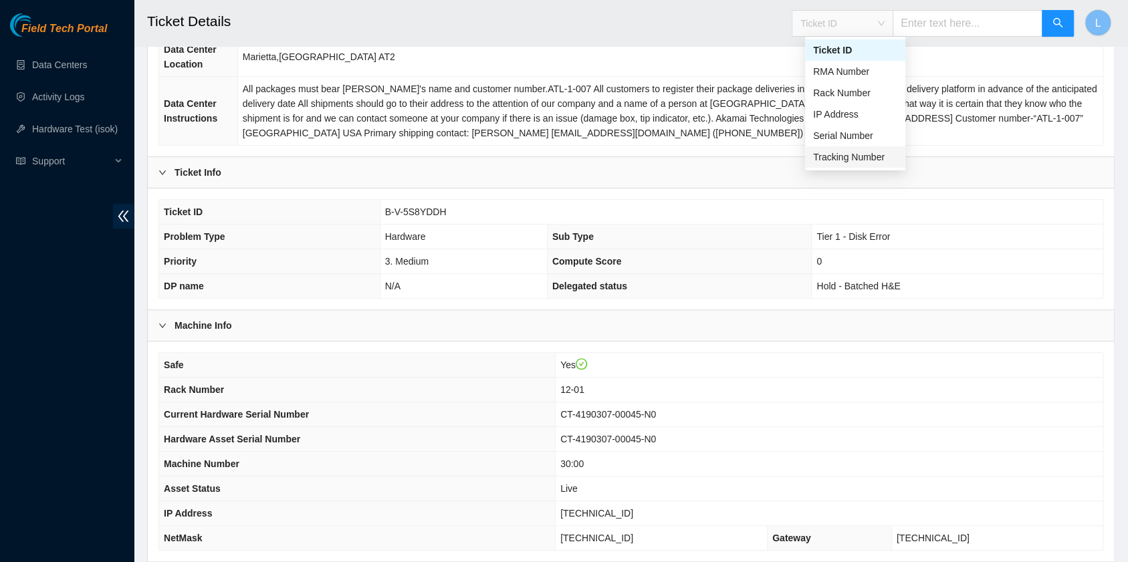
click at [872, 163] on div "Tracking Number" at bounding box center [855, 157] width 84 height 15
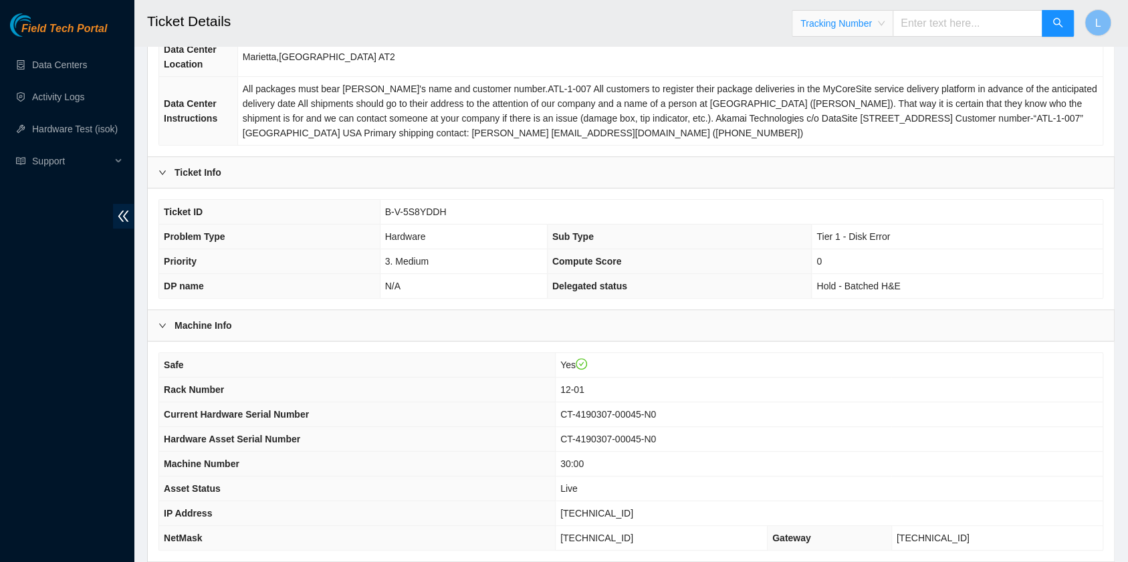
click at [941, 27] on input "text" at bounding box center [968, 23] width 150 height 27
type input "473665209426"
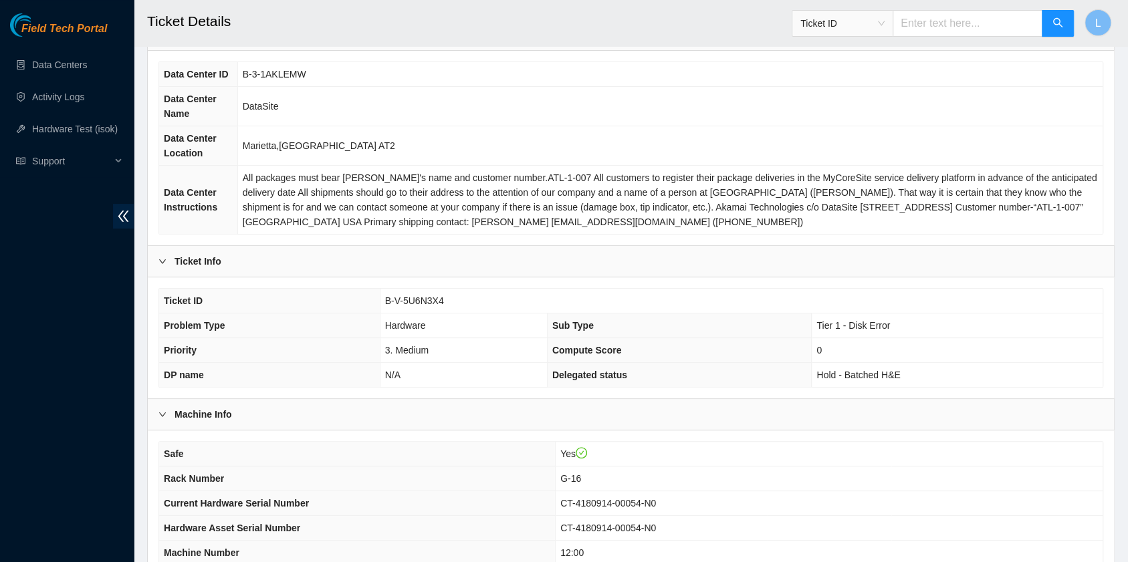
scroll to position [178, 0]
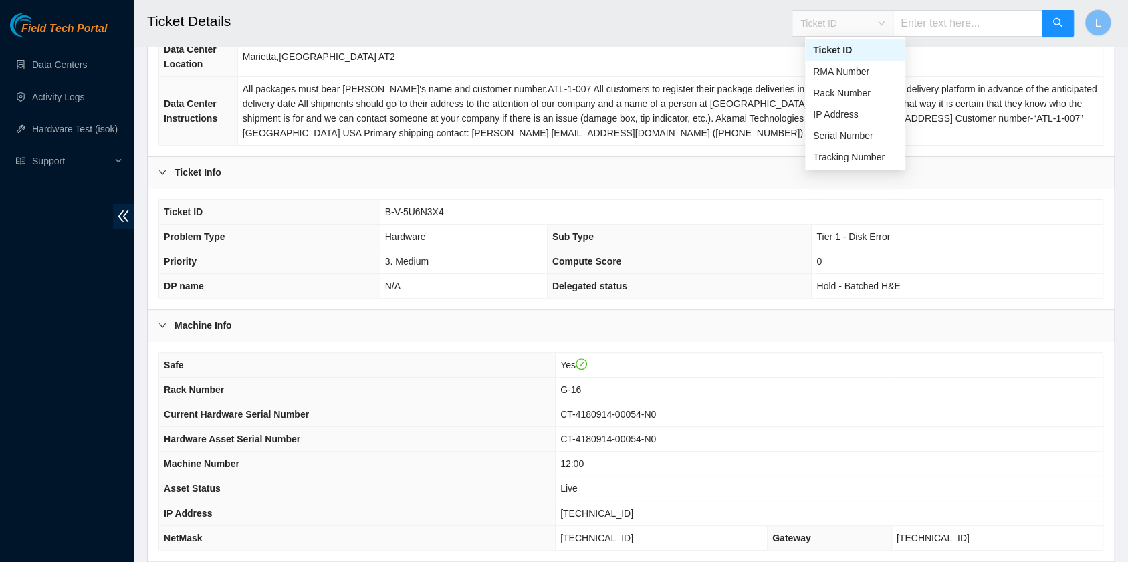
click at [885, 29] on span "Ticket ID" at bounding box center [842, 23] width 84 height 20
click at [878, 154] on div "Tracking Number" at bounding box center [855, 157] width 84 height 15
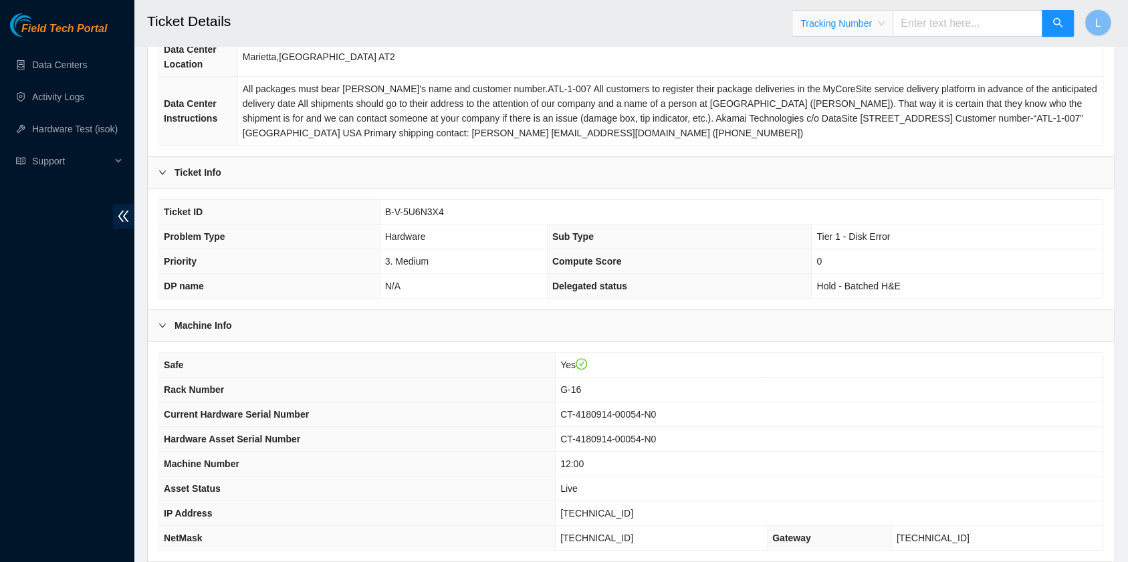
click at [947, 25] on input "text" at bounding box center [968, 23] width 150 height 27
type input "739263646990"
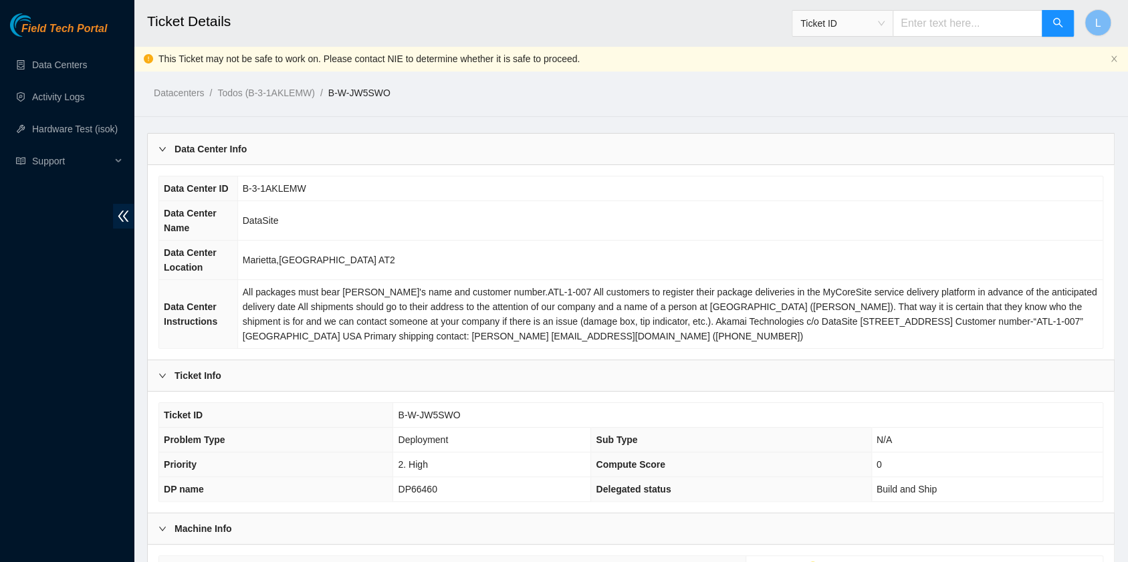
click at [885, 24] on span "Ticket ID" at bounding box center [842, 23] width 84 height 20
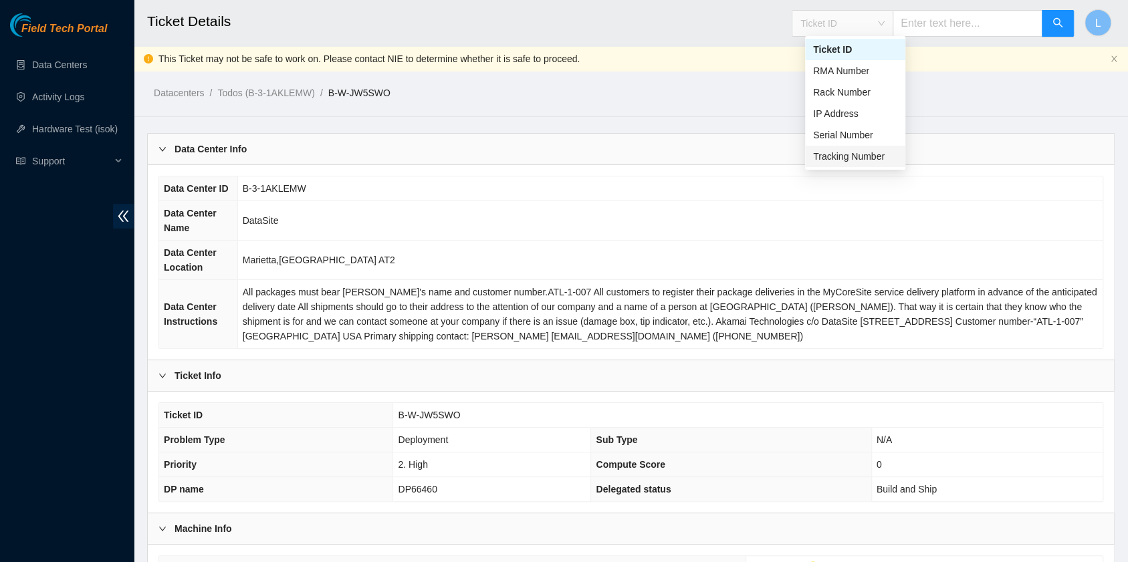
click at [866, 156] on div "Tracking Number" at bounding box center [855, 156] width 84 height 15
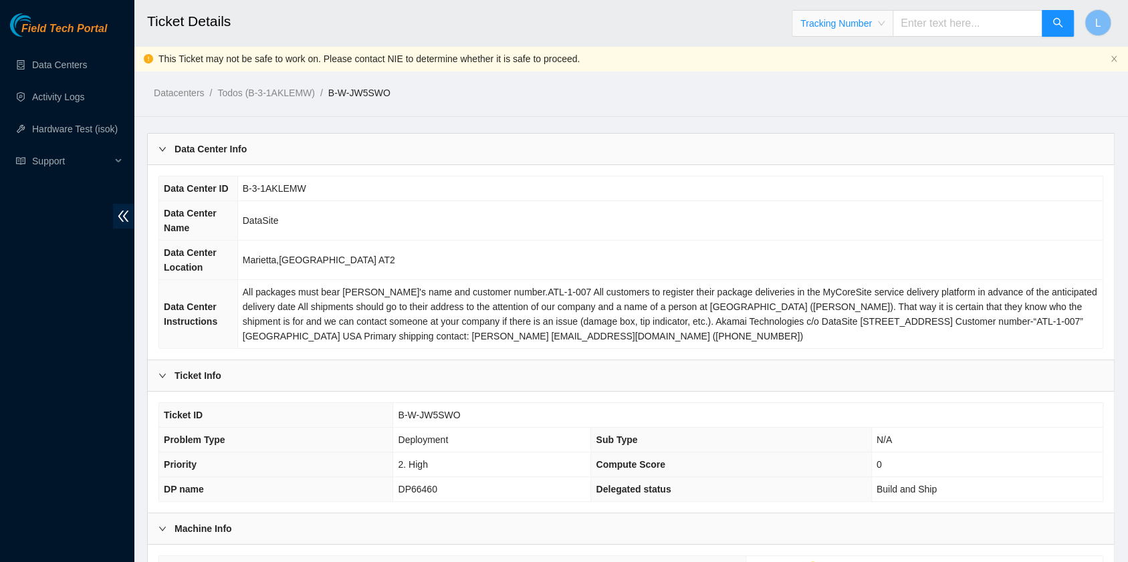
click at [948, 21] on input "text" at bounding box center [968, 23] width 150 height 27
type input "473665209584"
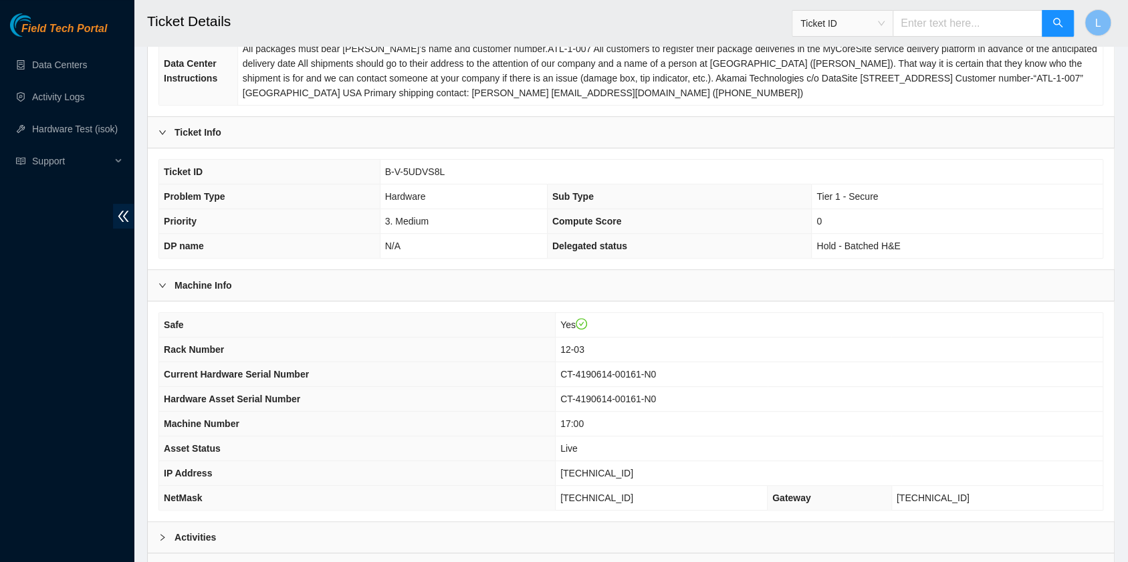
scroll to position [267, 0]
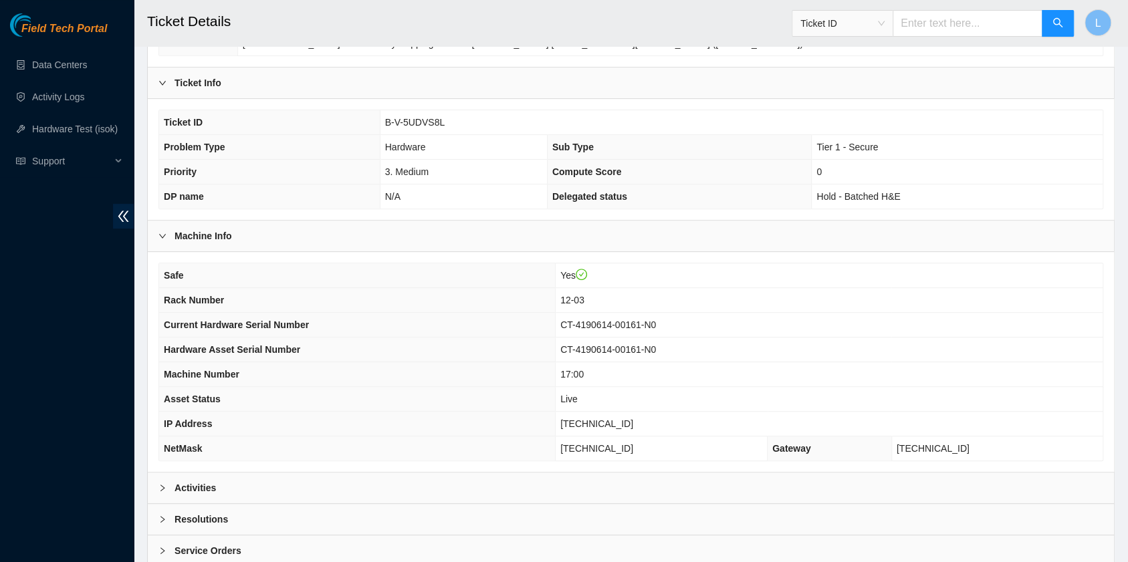
click at [865, 110] on td "B-V-5UDVS8L" at bounding box center [741, 122] width 723 height 25
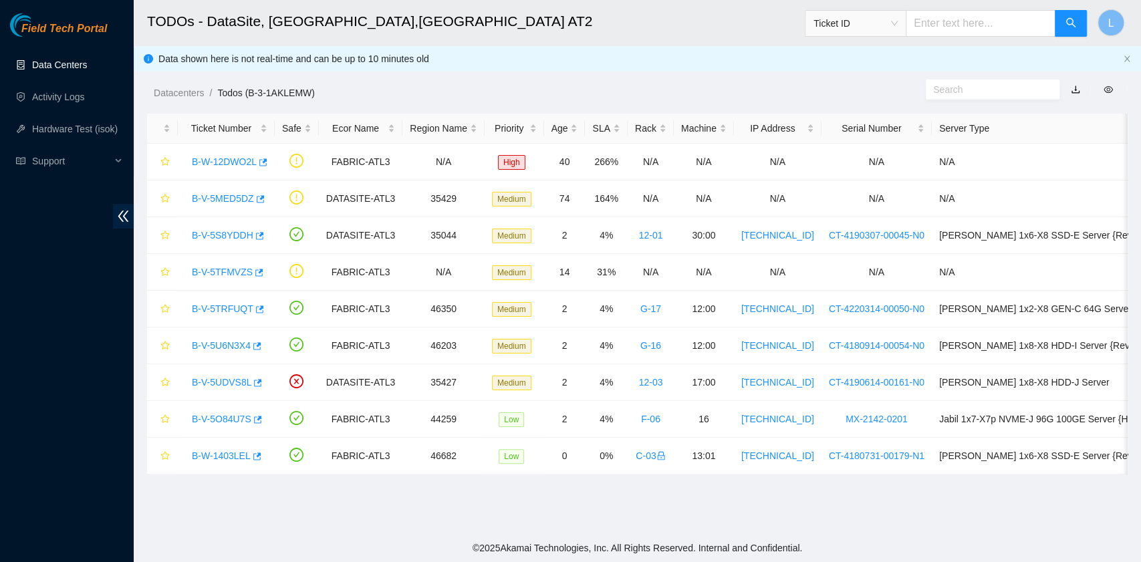
click at [78, 64] on link "Data Centers" at bounding box center [59, 65] width 55 height 11
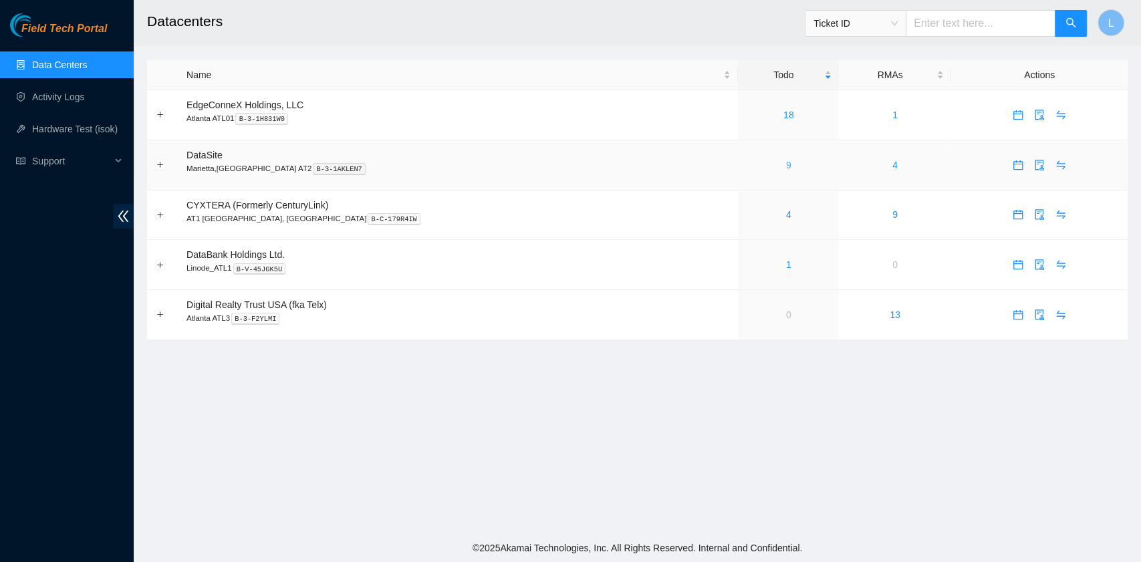
click at [786, 170] on link "9" at bounding box center [788, 165] width 5 height 11
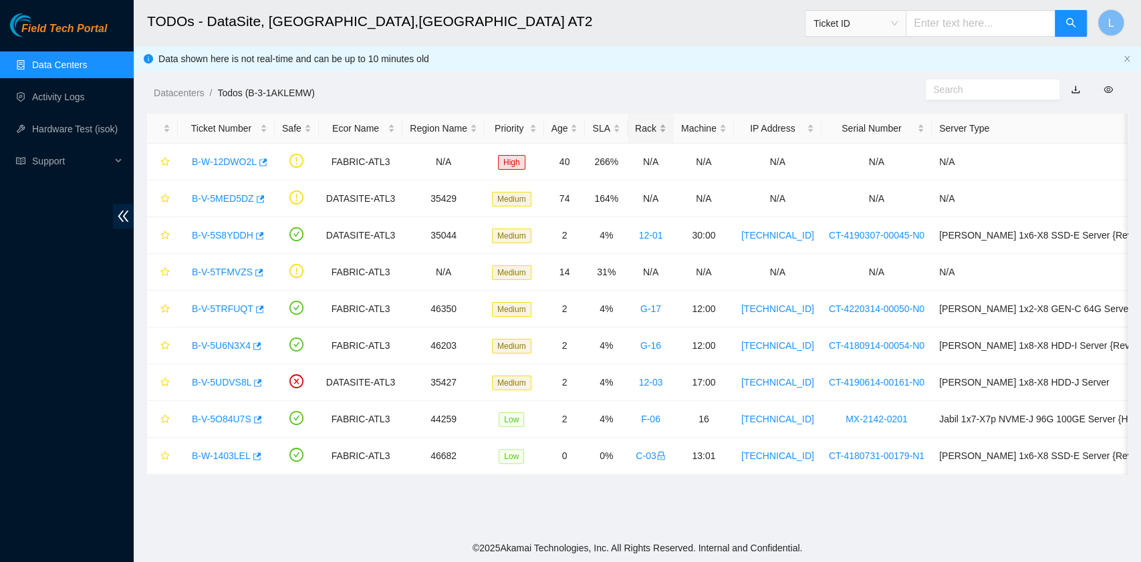
click at [635, 126] on div "Rack" at bounding box center [650, 128] width 31 height 15
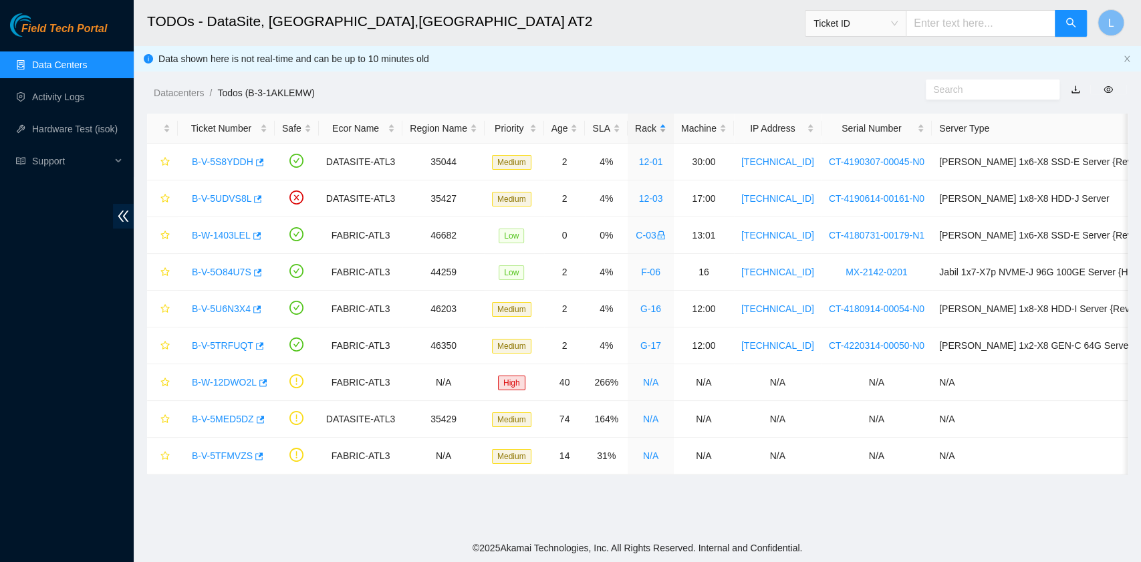
click at [635, 126] on div "Rack" at bounding box center [650, 128] width 31 height 15
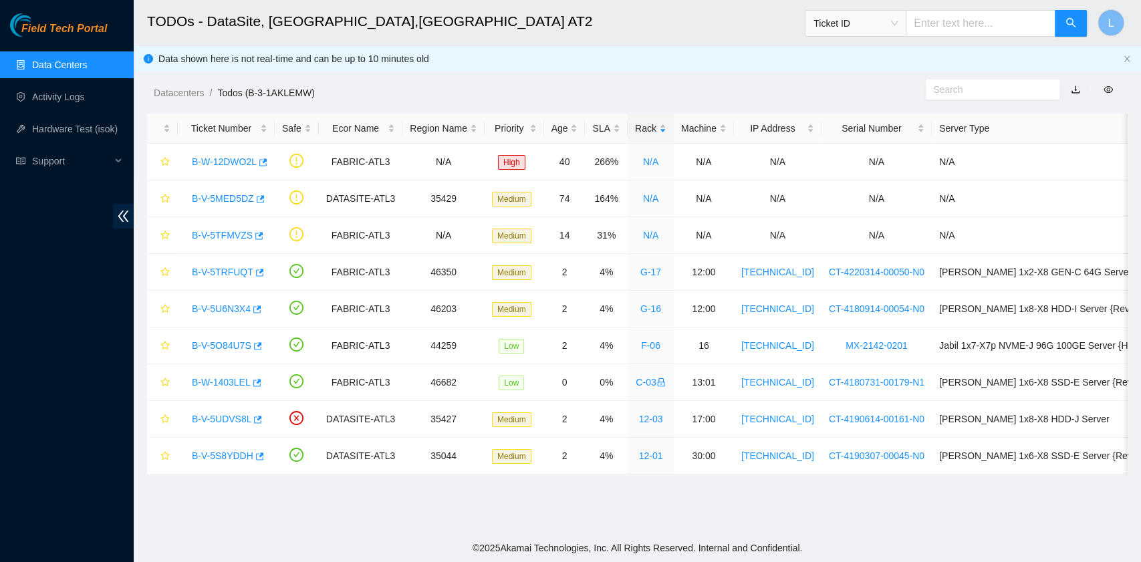
click at [79, 68] on link "Data Centers" at bounding box center [59, 65] width 55 height 11
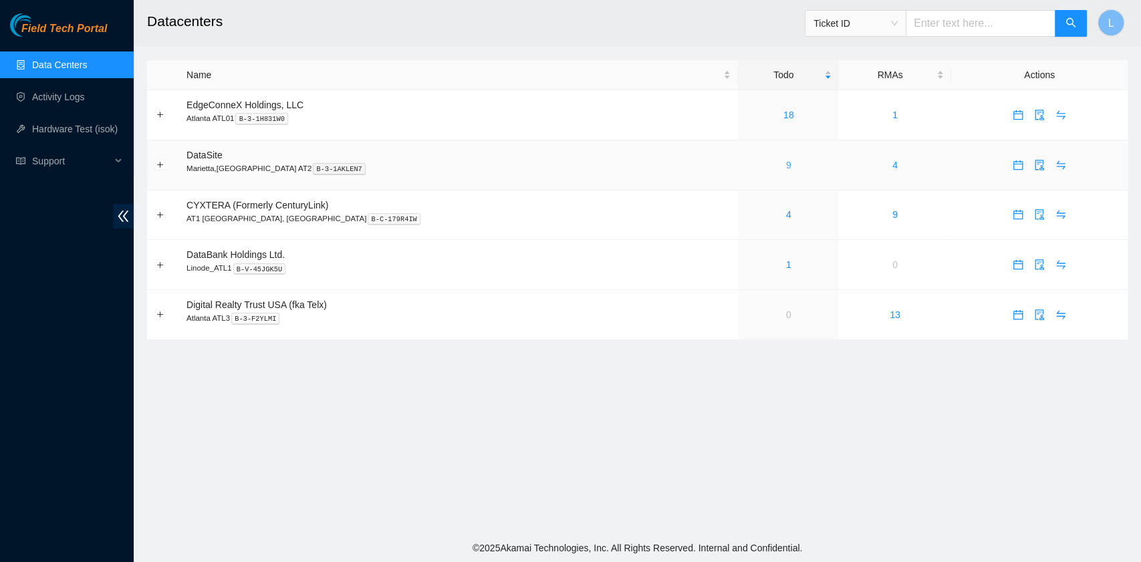
click at [786, 166] on link "9" at bounding box center [788, 165] width 5 height 11
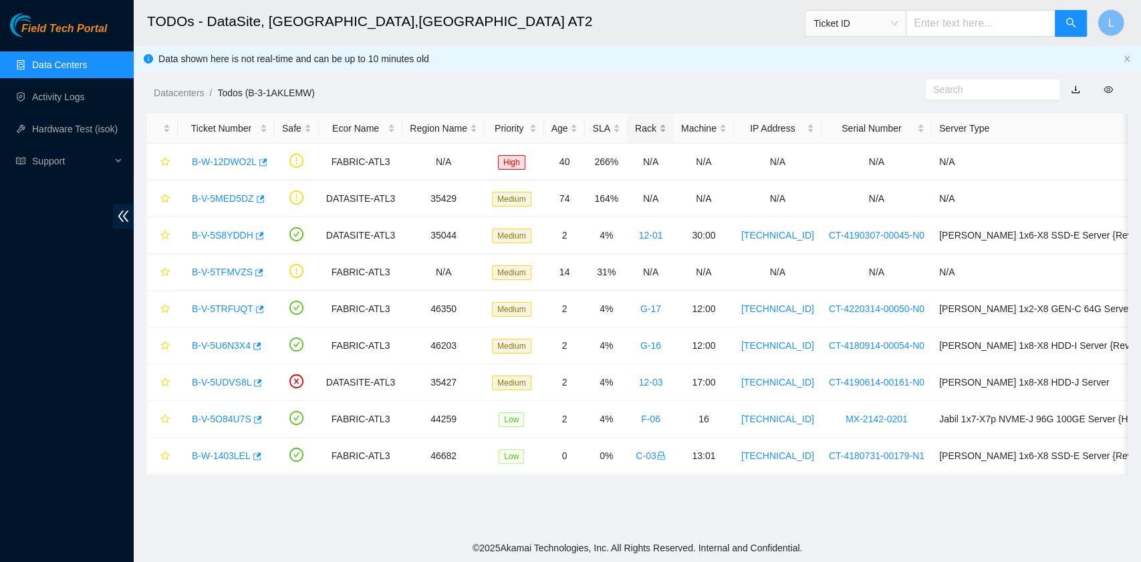
click at [637, 126] on div "Rack" at bounding box center [650, 128] width 31 height 15
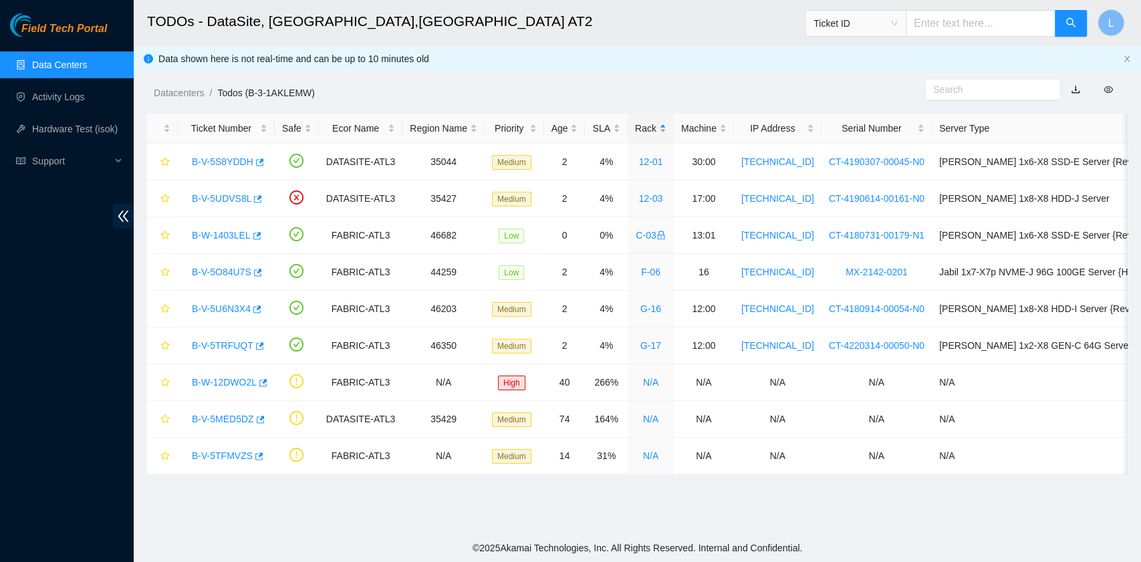
click at [637, 126] on div "Rack" at bounding box center [650, 128] width 31 height 15
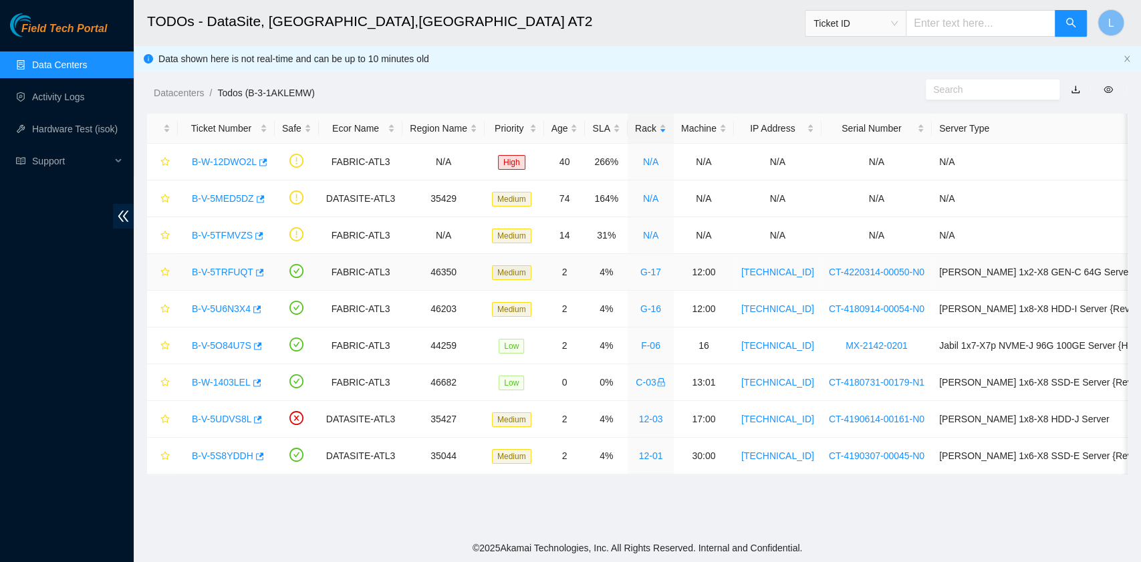
click at [219, 268] on link "B-V-5TRFUQT" at bounding box center [223, 272] width 62 height 11
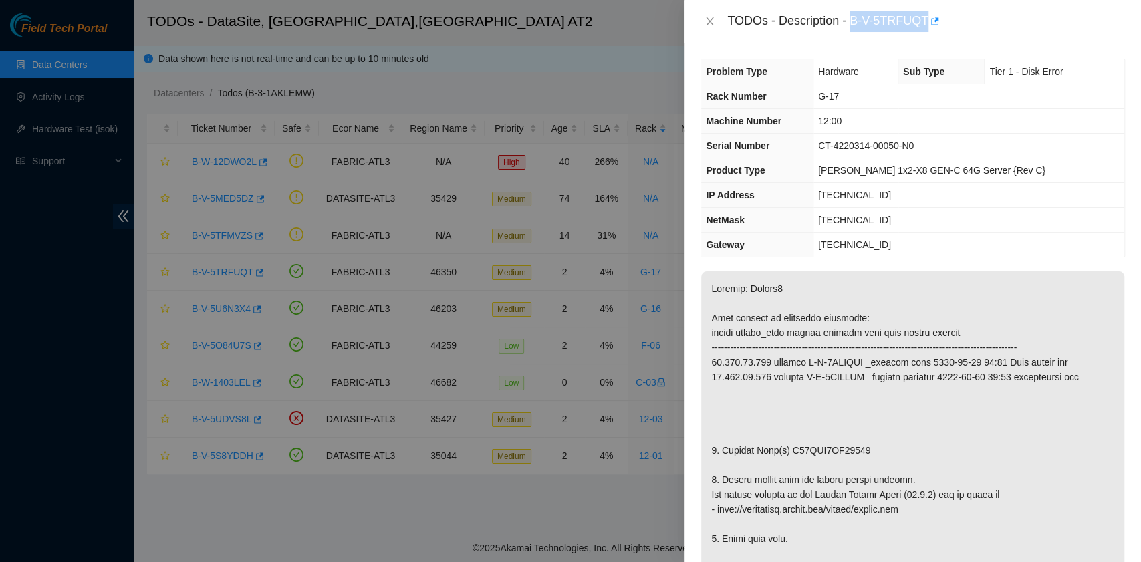
drag, startPoint x: 854, startPoint y: 25, endPoint x: 923, endPoint y: 21, distance: 68.3
click at [923, 21] on div "TODOs - Description - B-V-5TRFUQT" at bounding box center [926, 21] width 398 height 21
copy div "B-V-5TRFUQT"
drag, startPoint x: 723, startPoint y: 449, endPoint x: 865, endPoint y: 455, distance: 141.8
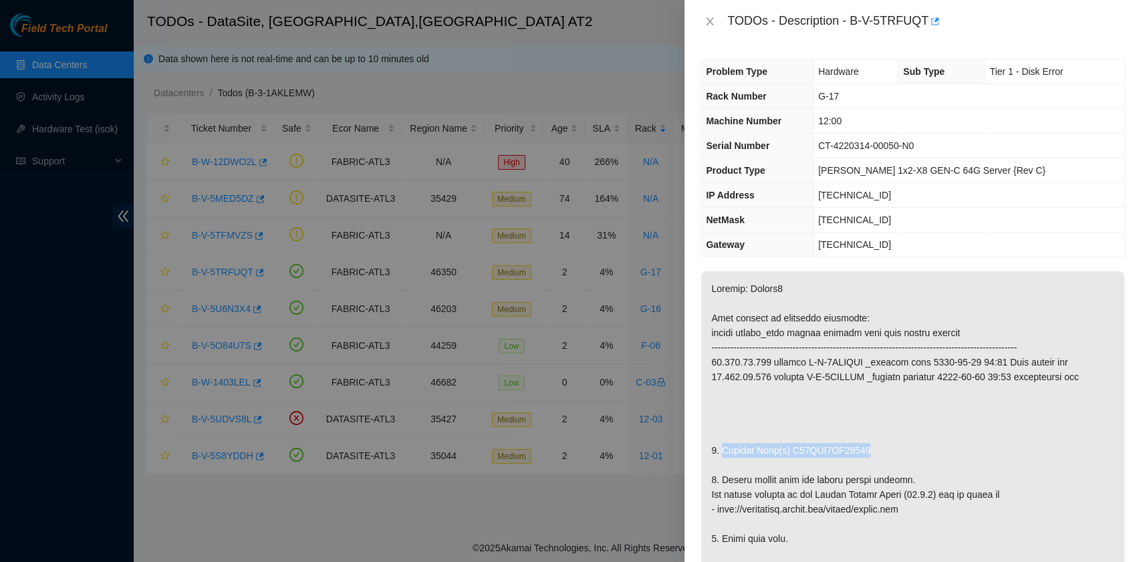
copy p "Replace Disk(s) S45PNA1MC72032"
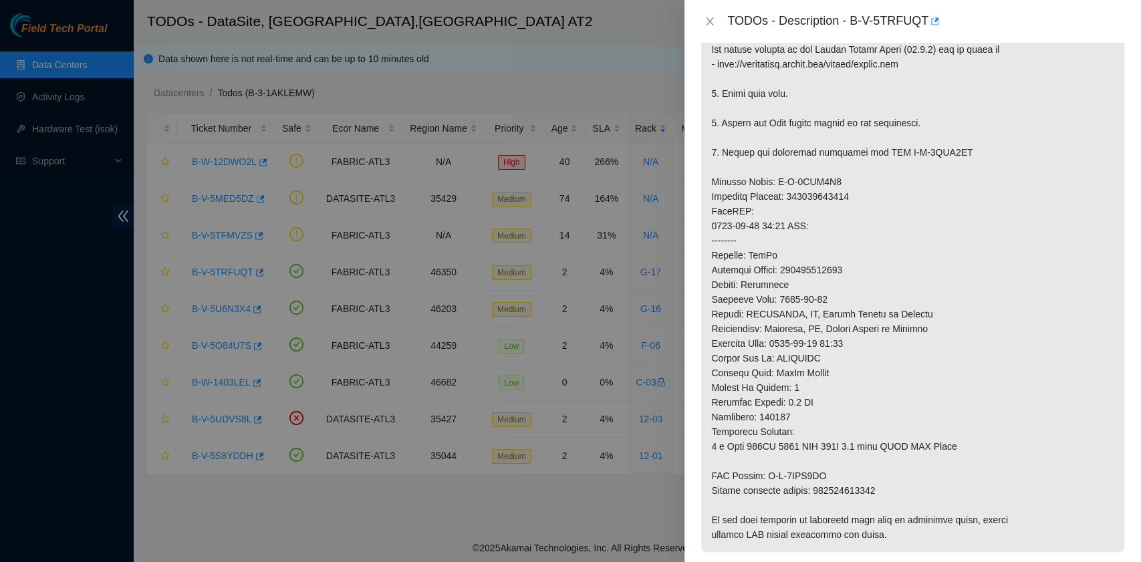
scroll to position [535, 0]
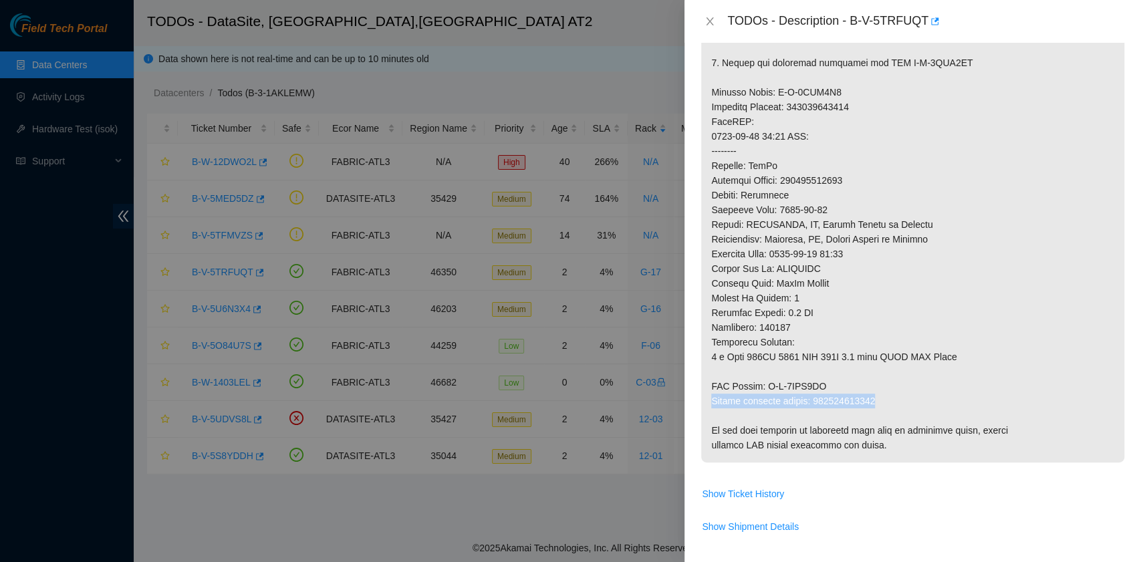
drag, startPoint x: 712, startPoint y: 400, endPoint x: 874, endPoint y: 400, distance: 162.5
click at [874, 400] on p at bounding box center [912, 100] width 423 height 726
copy p "Return tracking number: 450826213882"
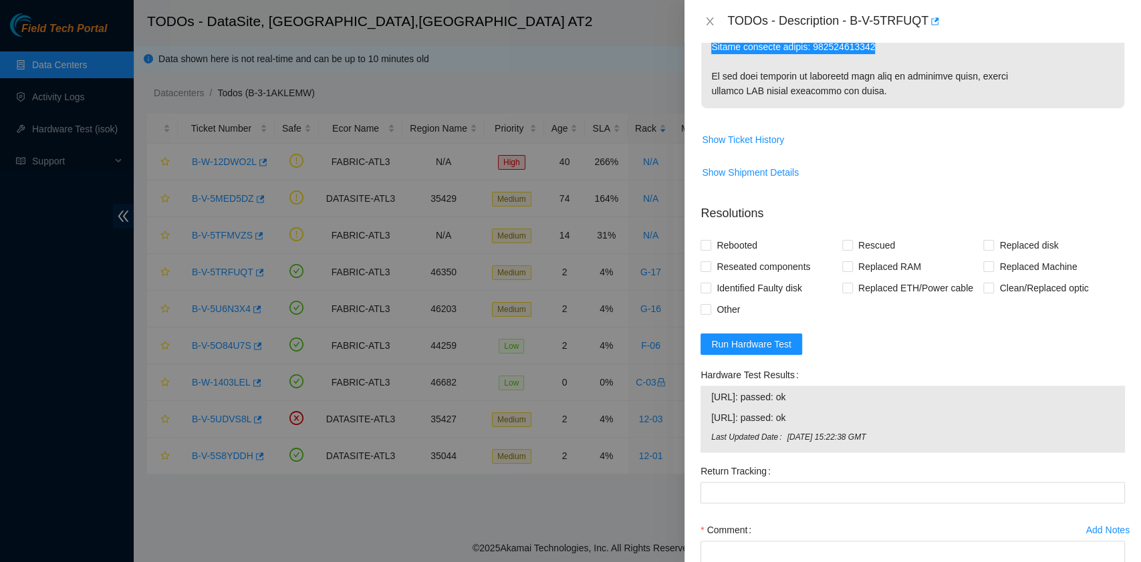
scroll to position [891, 0]
click at [786, 344] on span "Run Hardware Test" at bounding box center [751, 342] width 80 height 15
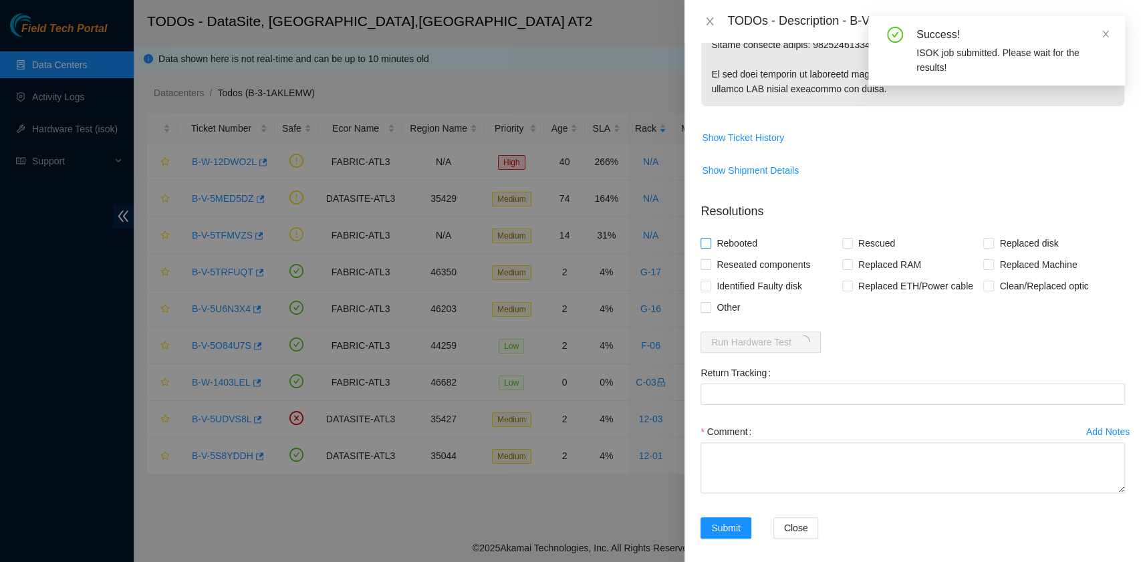
click at [742, 241] on span "Rebooted" at bounding box center [736, 243] width 51 height 21
click at [710, 241] on input "Rebooted" at bounding box center [705, 242] width 9 height 9
checkbox input "true"
click at [866, 238] on span "Rescued" at bounding box center [876, 243] width 47 height 21
click at [852, 238] on input "Rescued" at bounding box center [846, 242] width 9 height 9
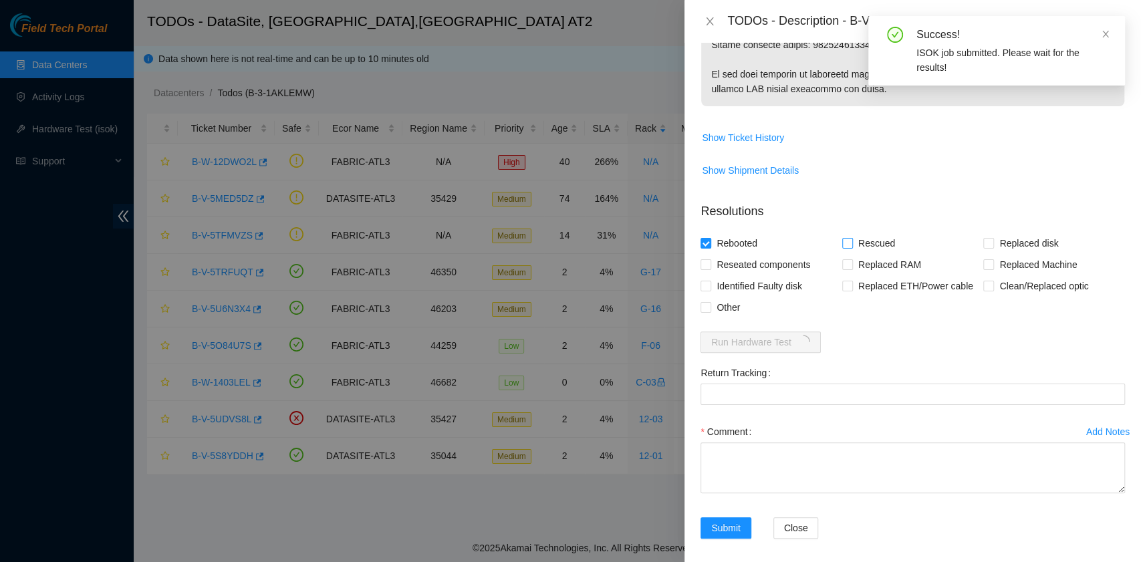
checkbox input "true"
click at [983, 243] on input "Replaced disk" at bounding box center [987, 242] width 9 height 9
checkbox input "true"
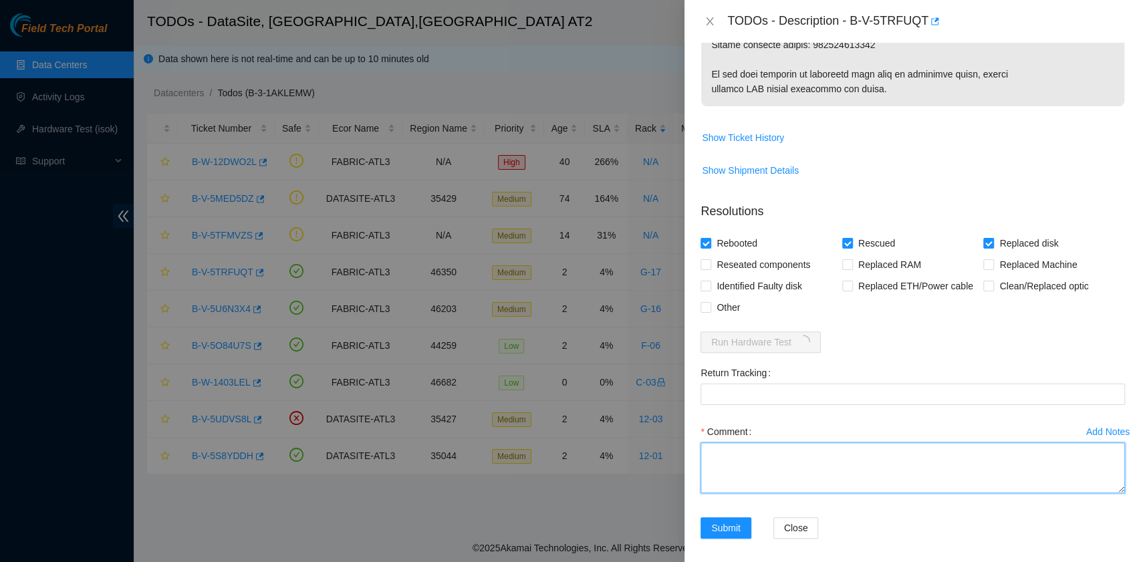
click at [740, 457] on textarea "Comment" at bounding box center [913, 468] width 425 height 51
paste textarea "B-V-5TRFUQT rack# G-17 machine# 12:00 Replaced disk S45PNA1MC72032 with 2204347…"
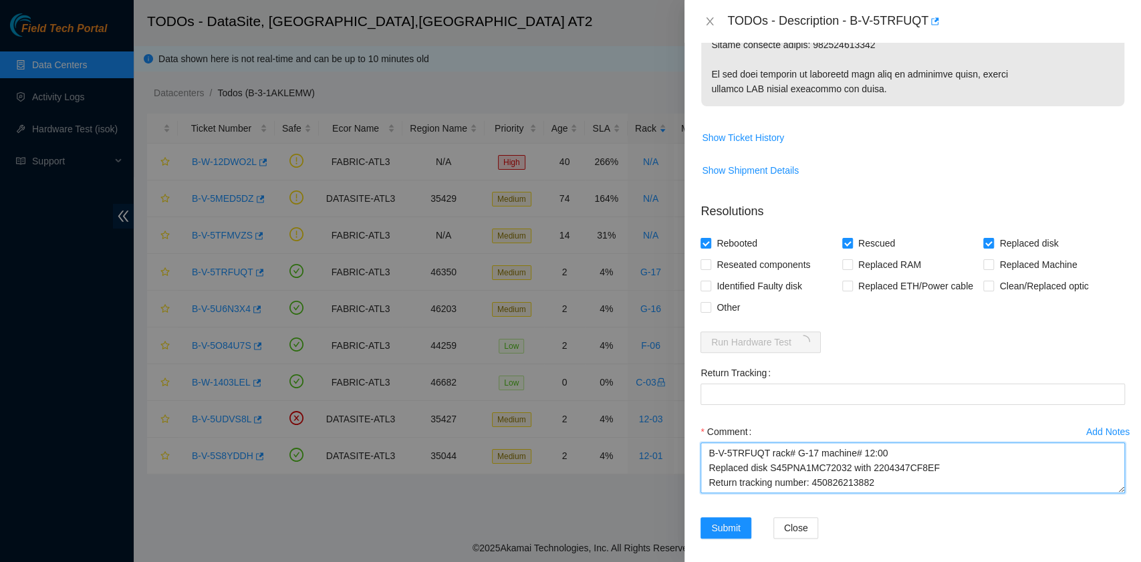
type textarea "B-V-5TRFUQT rack# G-17 machine# 12:00 Replaced disk S45PNA1MC72032 with 2204347…"
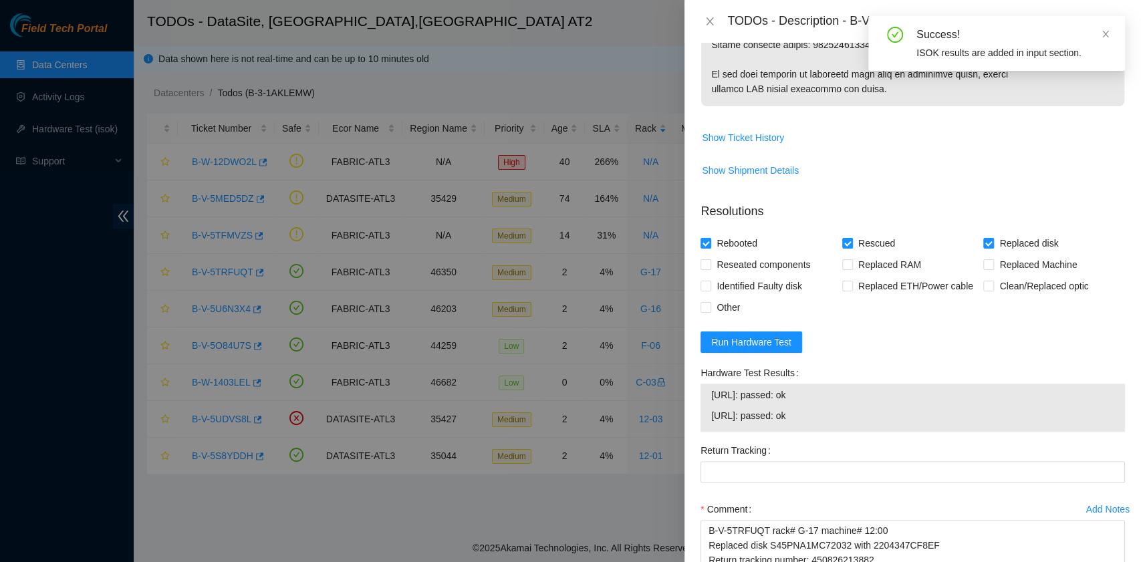
scroll to position [975, 0]
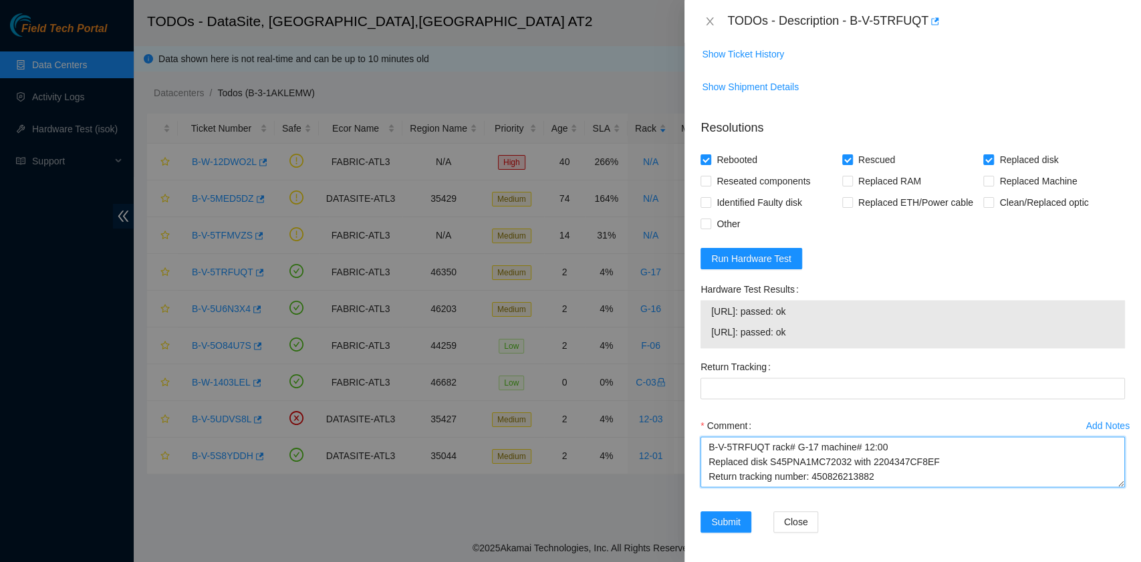
drag, startPoint x: 874, startPoint y: 475, endPoint x: 812, endPoint y: 478, distance: 62.9
click at [812, 478] on textarea "B-V-5TRFUQT rack# G-17 machine# 12:00 Replaced disk S45PNA1MC72032 with 2204347…" at bounding box center [913, 462] width 425 height 51
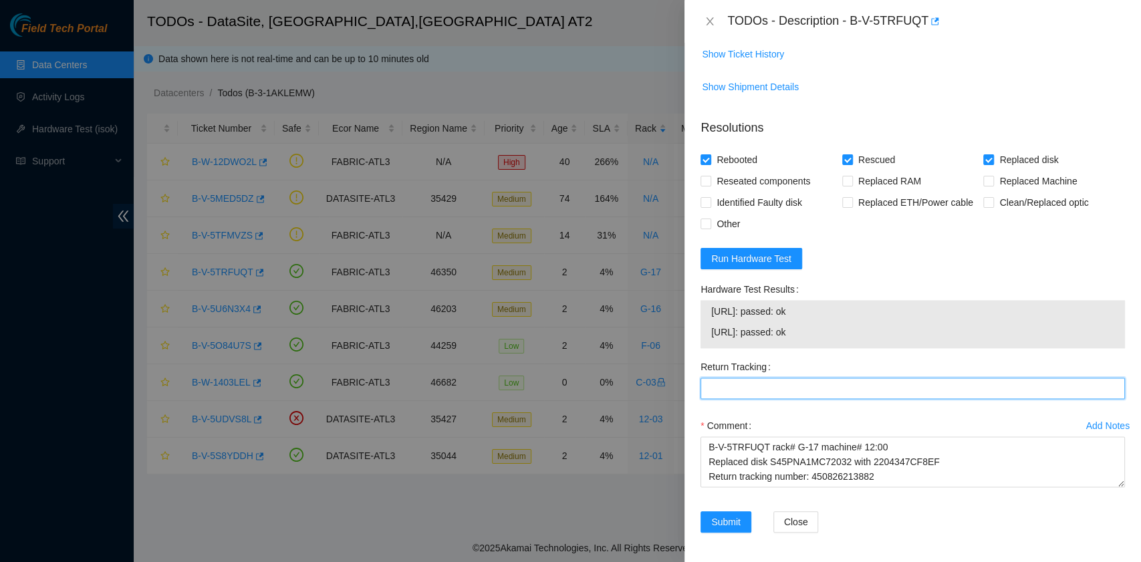
drag, startPoint x: 820, startPoint y: 477, endPoint x: 767, endPoint y: 381, distance: 109.8
click at [767, 381] on Tracking "Return Tracking" at bounding box center [913, 388] width 425 height 21
paste Tracking "450826213882"
type Tracking "450826213882"
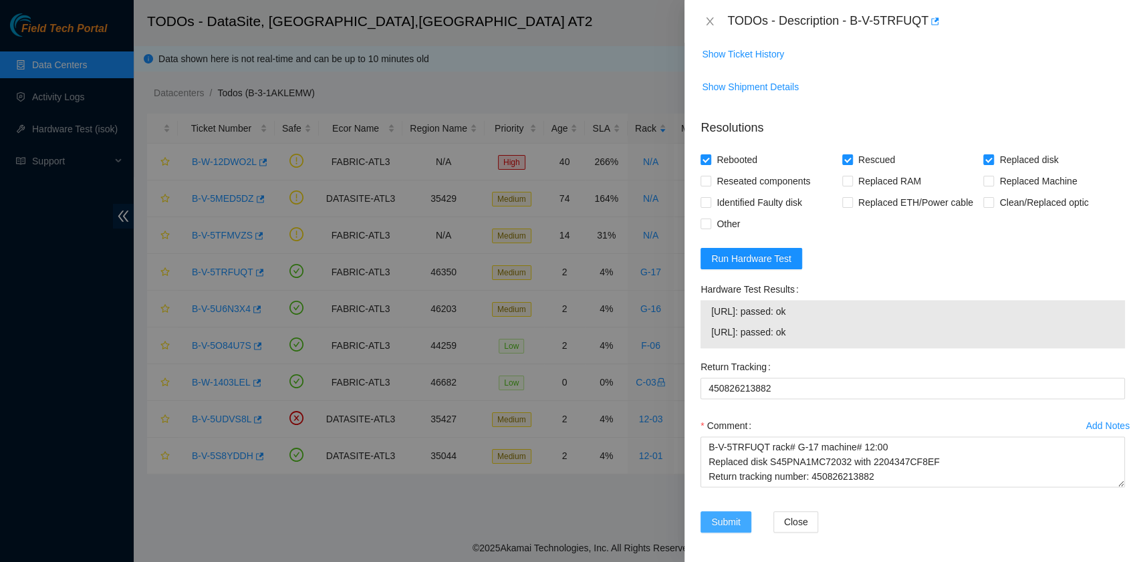
click at [733, 524] on span "Submit" at bounding box center [725, 522] width 29 height 15
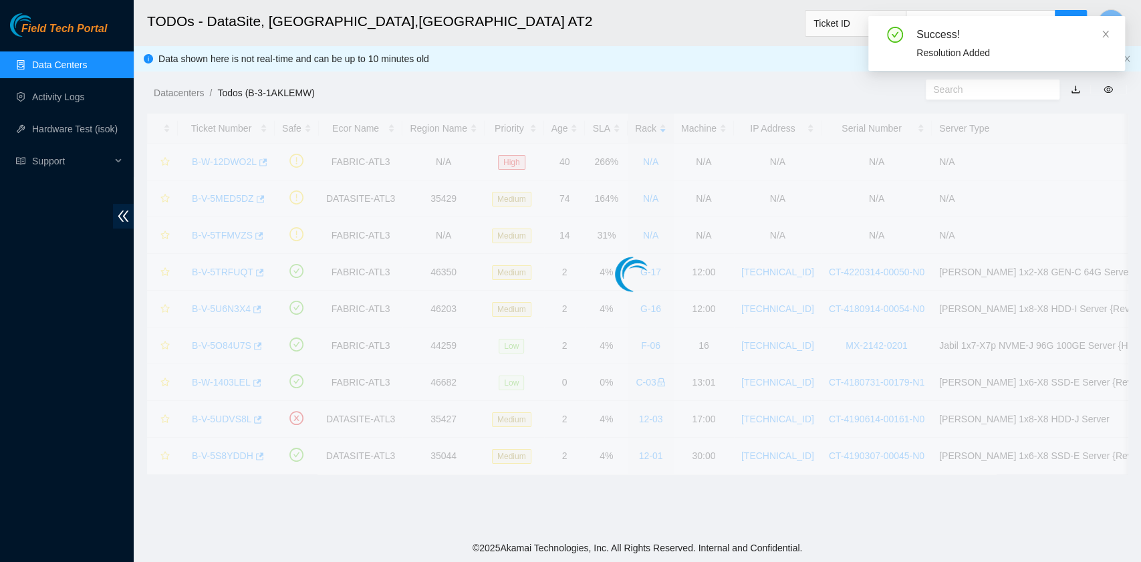
scroll to position [303, 0]
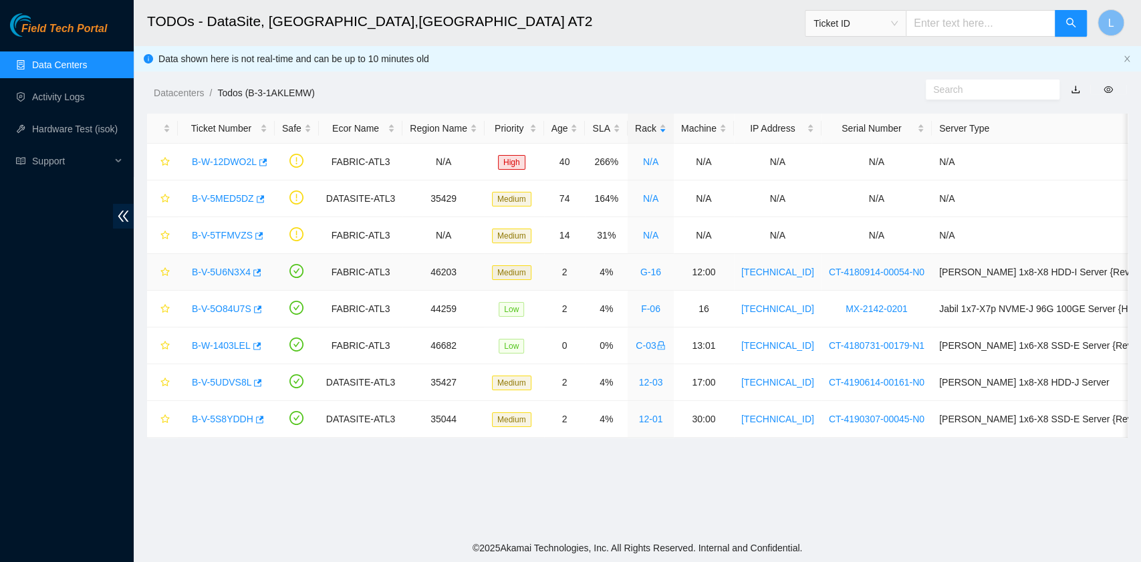
click at [223, 273] on link "B-V-5U6N3X4" at bounding box center [221, 272] width 59 height 11
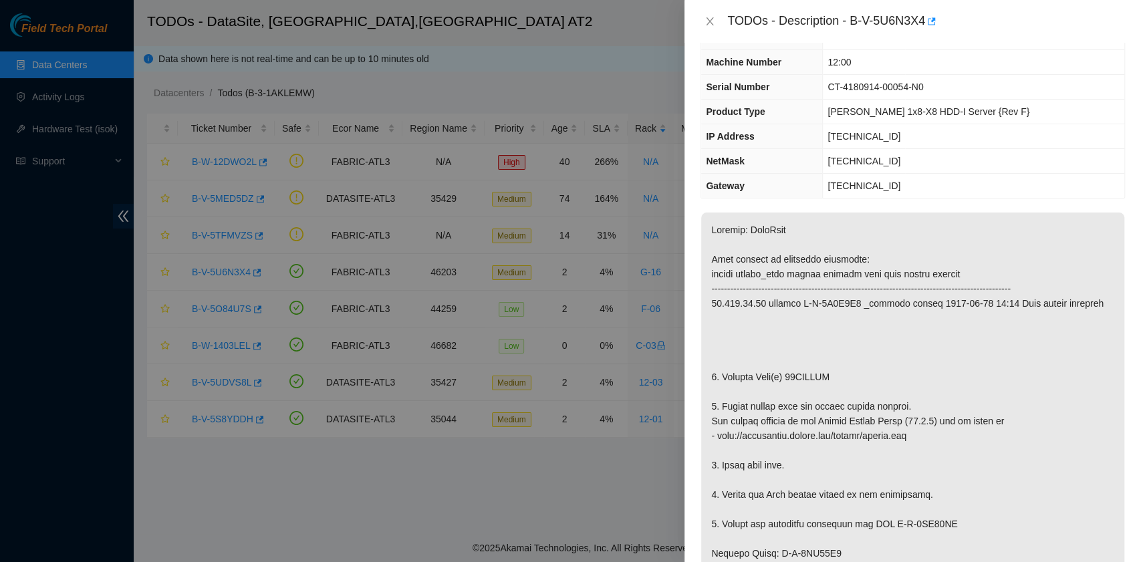
scroll to position [0, 0]
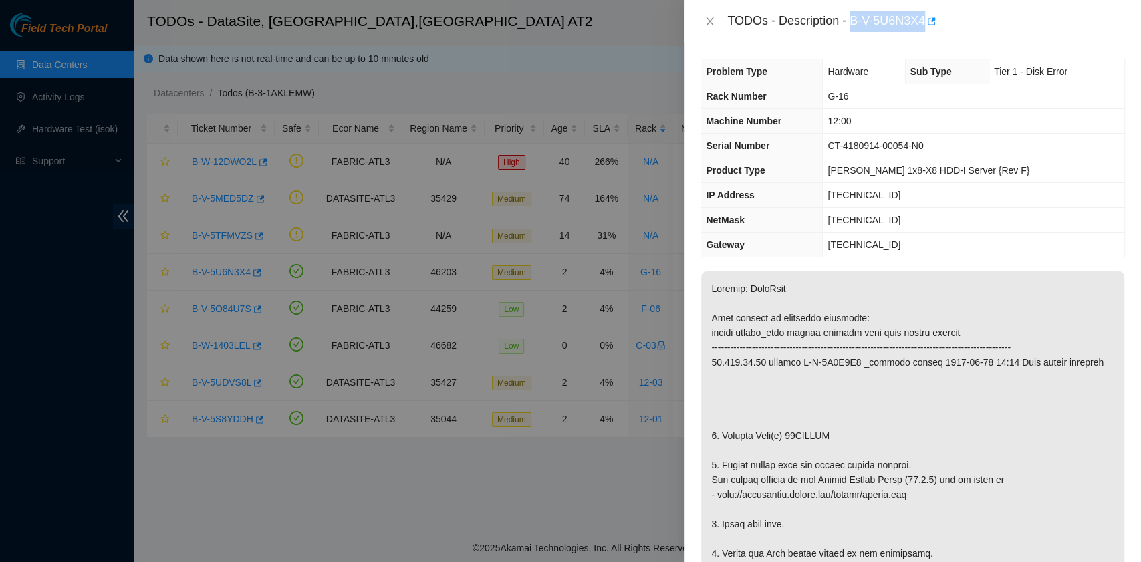
drag, startPoint x: 852, startPoint y: 17, endPoint x: 926, endPoint y: 27, distance: 74.1
click at [926, 27] on div "TODOs - Description - B-V-5U6N3X4" at bounding box center [926, 21] width 398 height 21
copy div "B-V-5U6N3X4"
click at [1111, 166] on td "[PERSON_NAME] 1x8-X8 HDD-I Server {Rev F}" at bounding box center [974, 170] width 302 height 25
drag, startPoint x: 721, startPoint y: 432, endPoint x: 828, endPoint y: 435, distance: 107.7
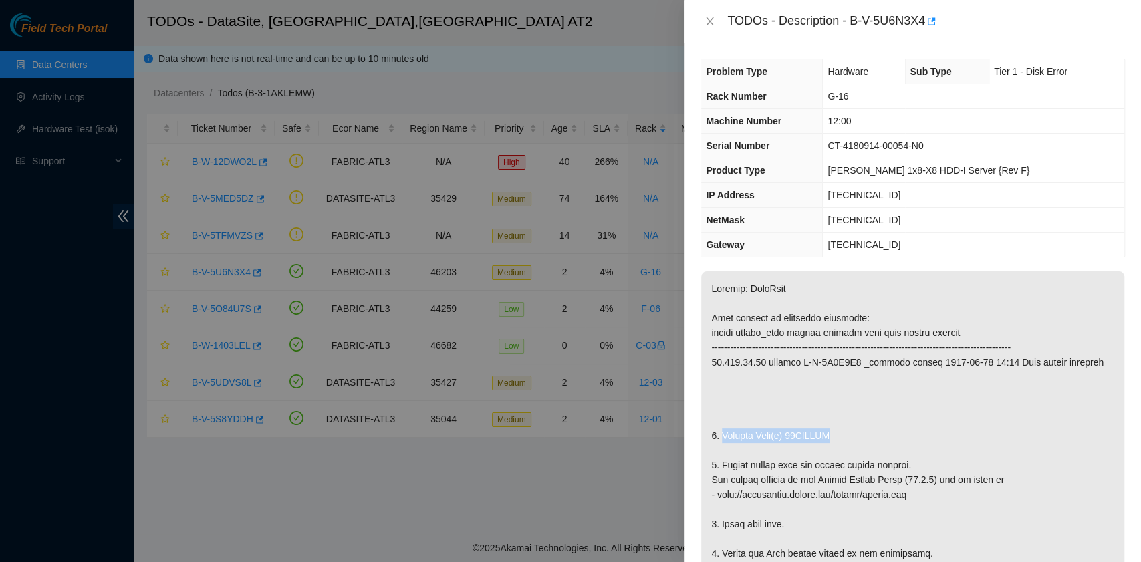
copy p "Replace Disk(s) 04GAPBUA"
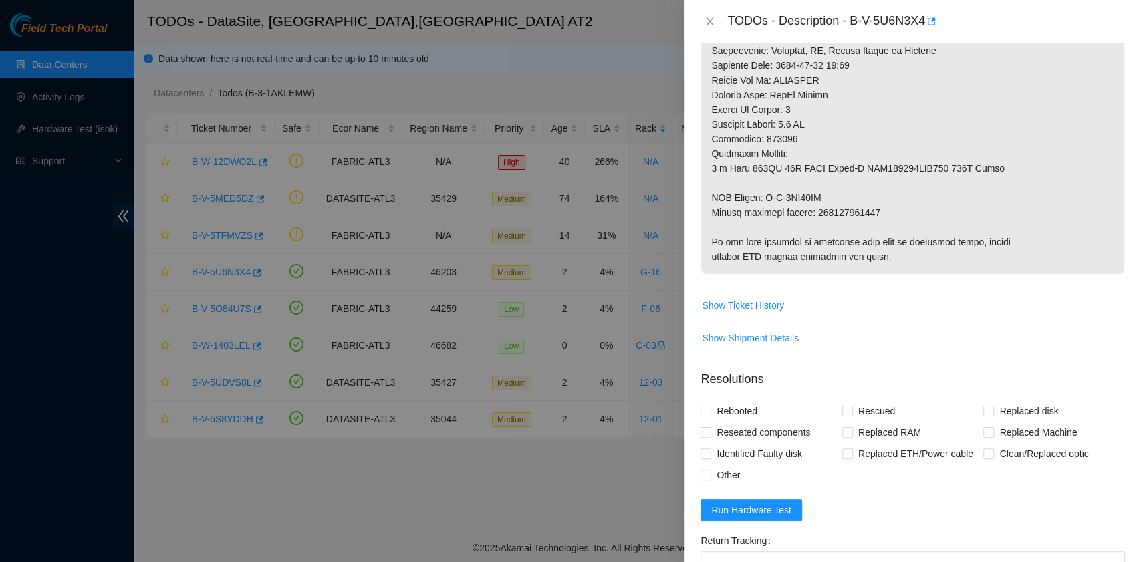
scroll to position [713, 0]
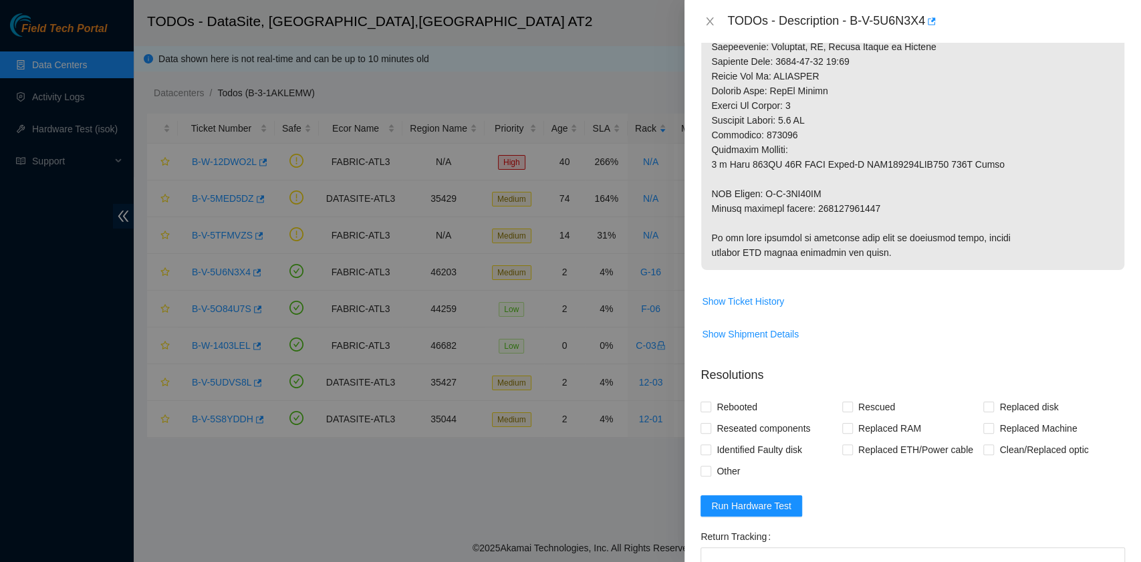
drag, startPoint x: 801, startPoint y: 215, endPoint x: 853, endPoint y: 220, distance: 52.4
drag, startPoint x: 711, startPoint y: 209, endPoint x: 874, endPoint y: 205, distance: 163.2
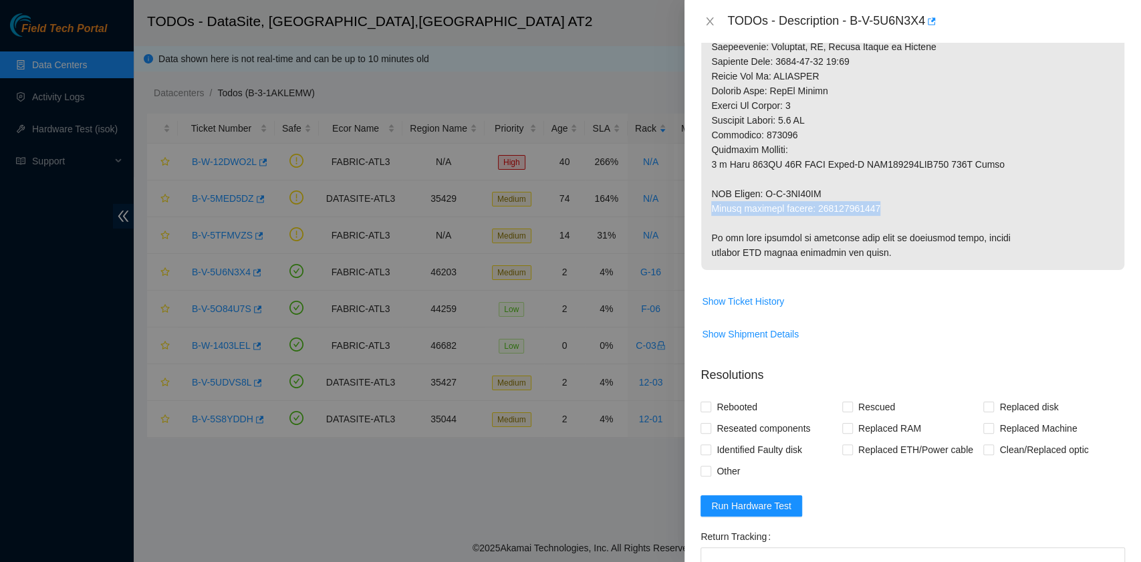
copy p "Return tracking number: 473665209437"
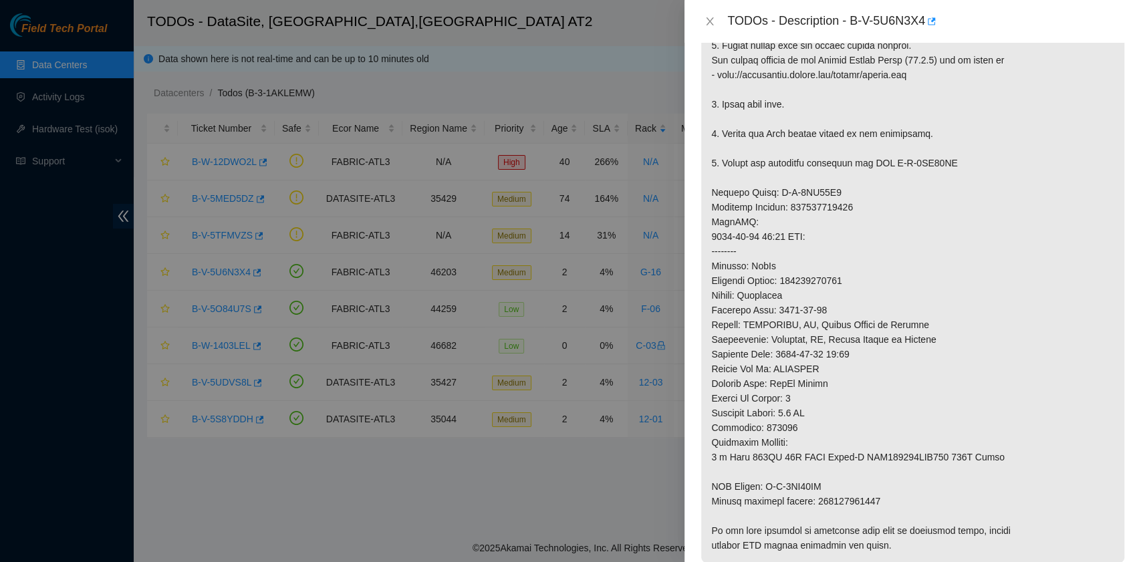
scroll to position [178, 0]
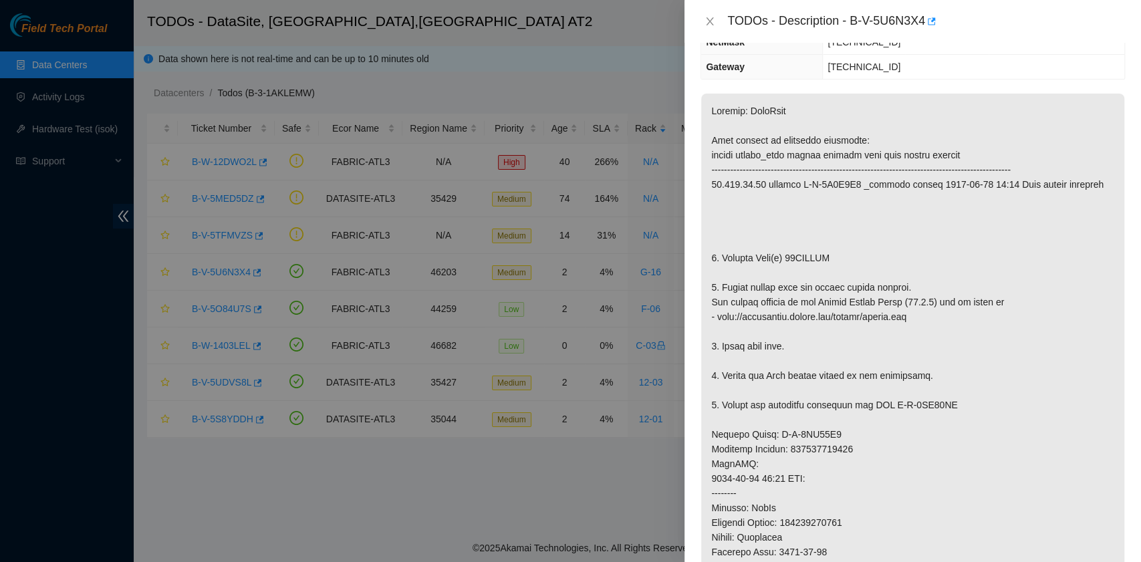
click at [881, 235] on p at bounding box center [912, 449] width 423 height 711
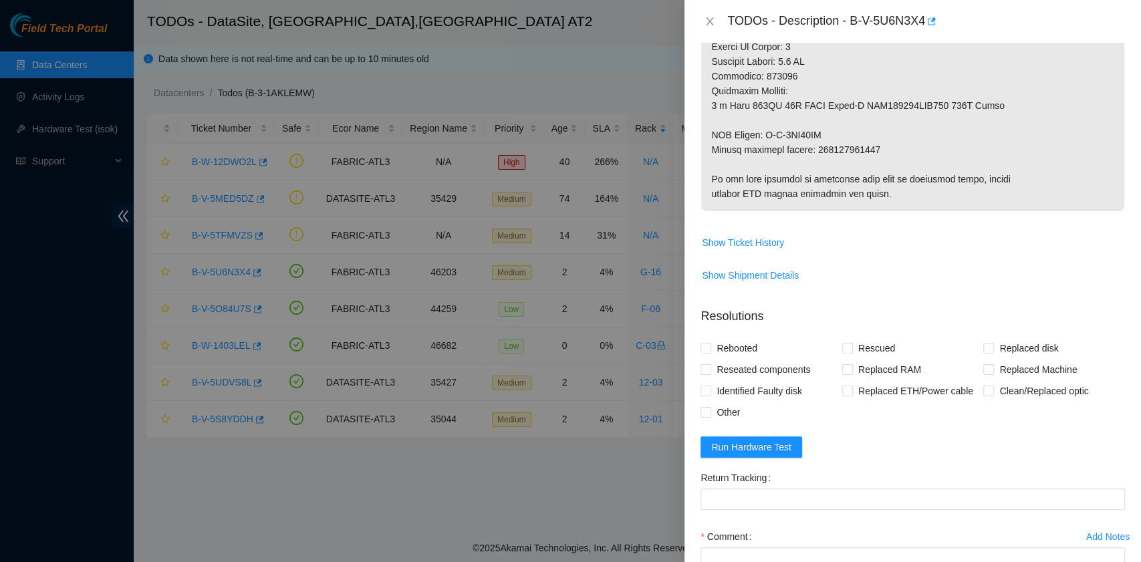
scroll to position [883, 0]
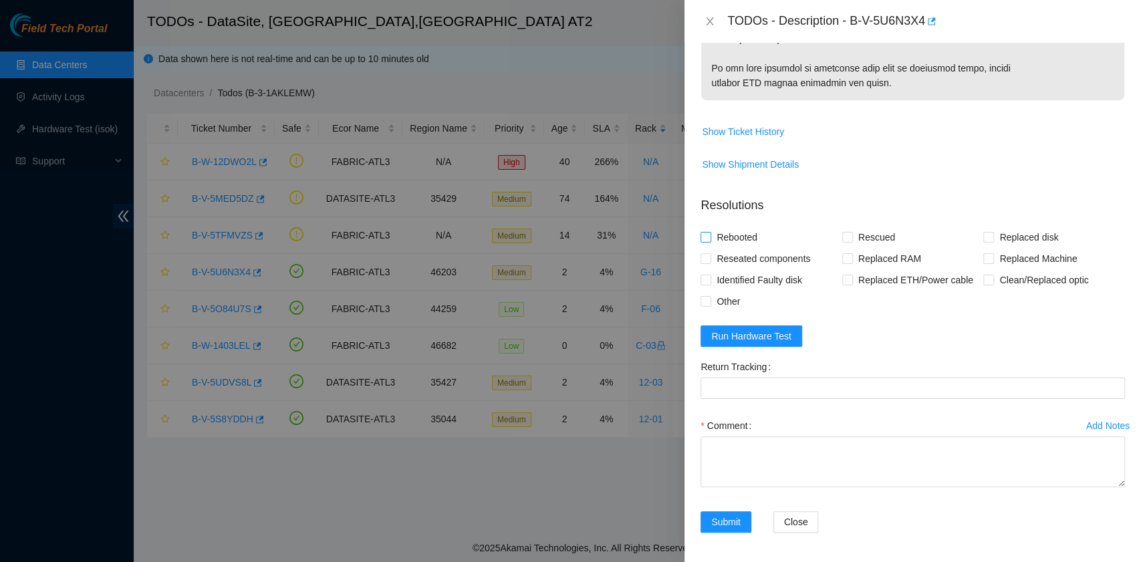
click at [737, 235] on span "Rebooted" at bounding box center [736, 237] width 51 height 21
click at [710, 235] on input "Rebooted" at bounding box center [705, 236] width 9 height 9
checkbox input "true"
click at [853, 234] on span "Rescued" at bounding box center [876, 237] width 47 height 21
click at [849, 234] on input "Rescued" at bounding box center [846, 236] width 9 height 9
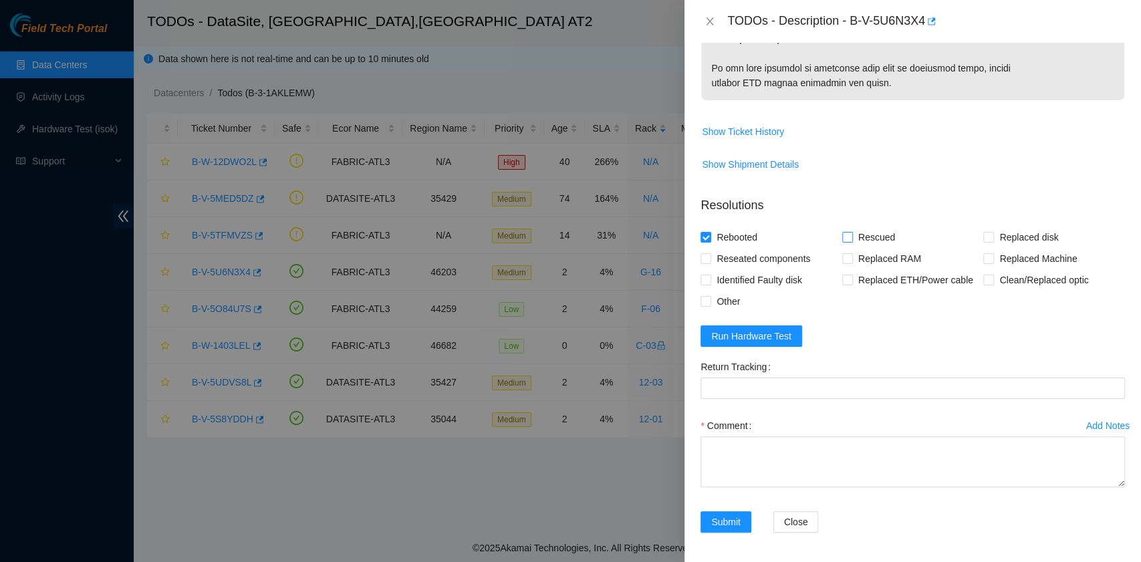
checkbox input "true"
click at [983, 241] on label "Replaced disk" at bounding box center [1023, 237] width 80 height 21
click at [983, 241] on input "Replaced disk" at bounding box center [987, 236] width 9 height 9
checkbox input "true"
click at [739, 452] on textarea "Comment" at bounding box center [913, 462] width 425 height 51
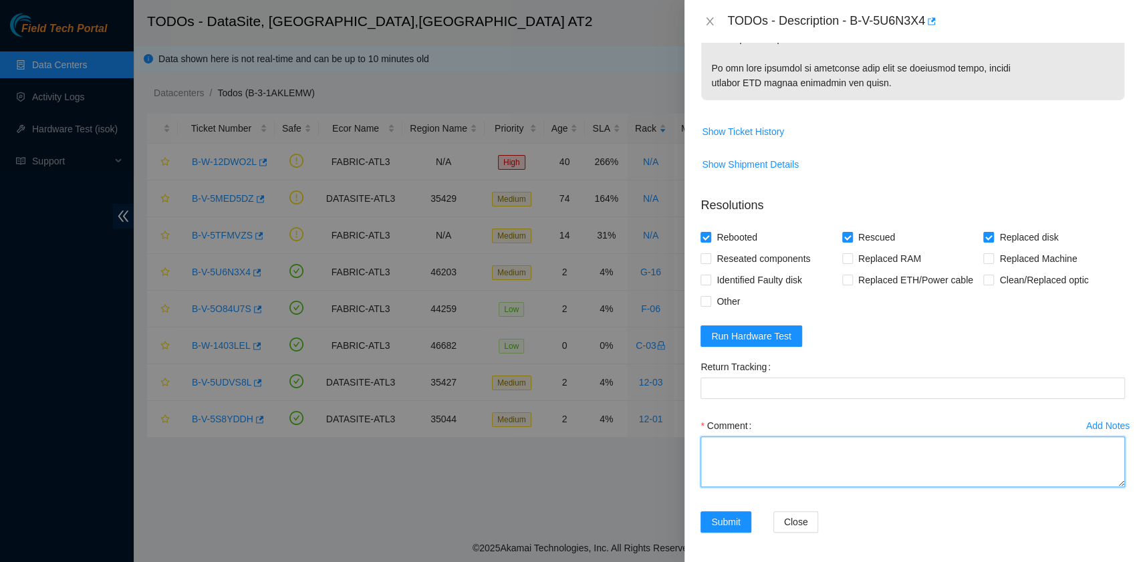
paste textarea "B-V-5U6N3X4 rack# G-16 machine# 12:00 Replaced disk 04GAPBUA with 0DGDUJSF Retu…"
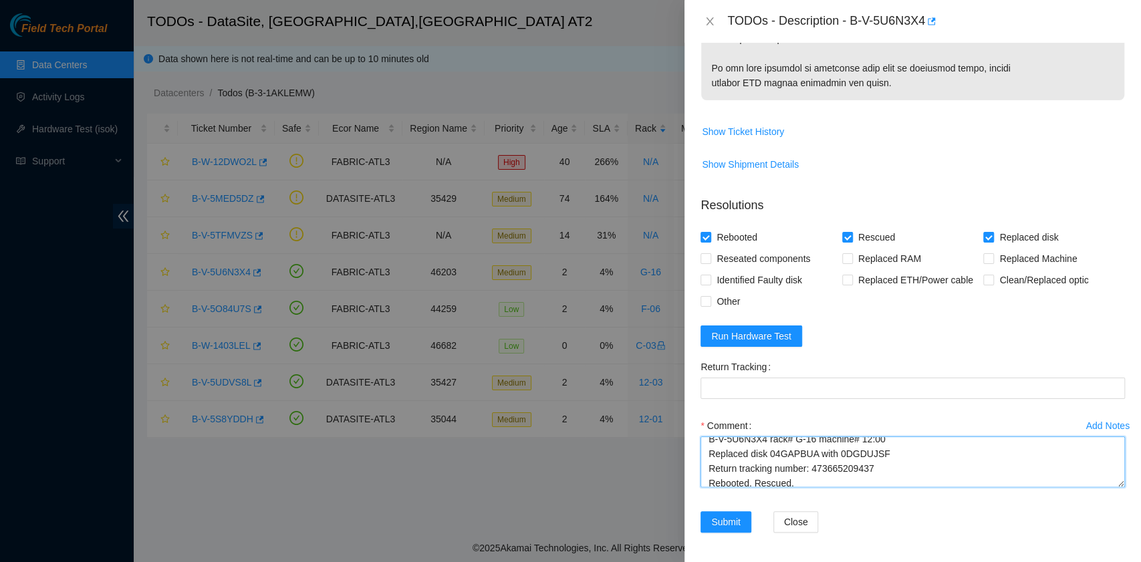
scroll to position [1, 0]
drag, startPoint x: 885, startPoint y: 447, endPoint x: 812, endPoint y: 470, distance: 75.9
click at [812, 470] on textarea "B-V-5U6N3X4 rack# G-16 machine# 12:00 Replaced disk 04GAPBUA with 0DGDUJSF Retu…" at bounding box center [913, 462] width 425 height 51
type textarea "B-V-5U6N3X4 rack# G-16 machine# 12:00 Replaced disk 04GAPBUA with 0DGDUJSF Retu…"
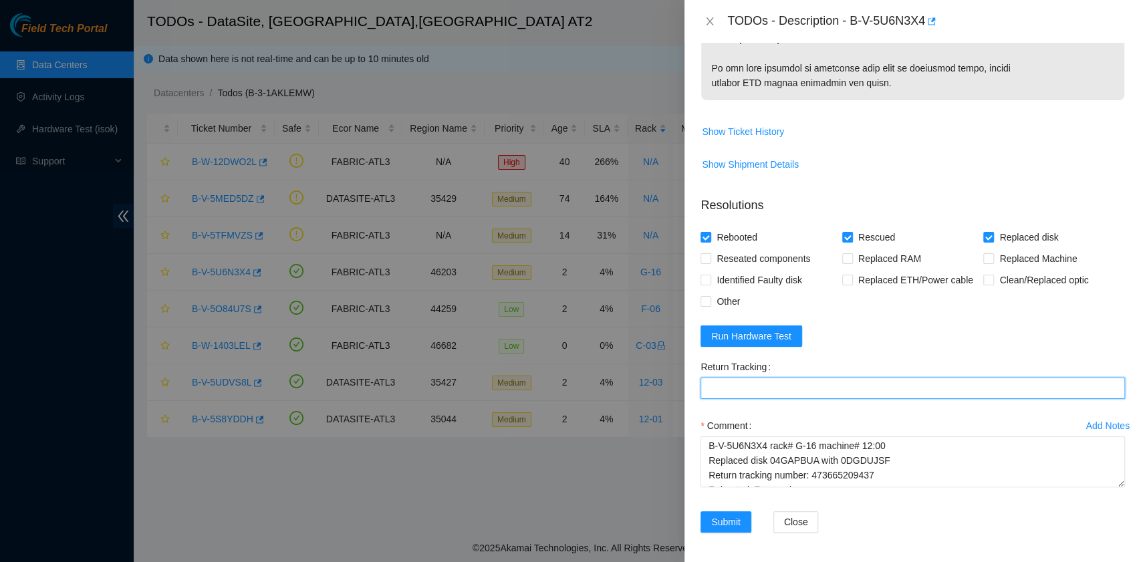
click at [761, 386] on Tracking "Return Tracking" at bounding box center [913, 388] width 425 height 21
paste Tracking "473665209437"
type Tracking "473665209437"
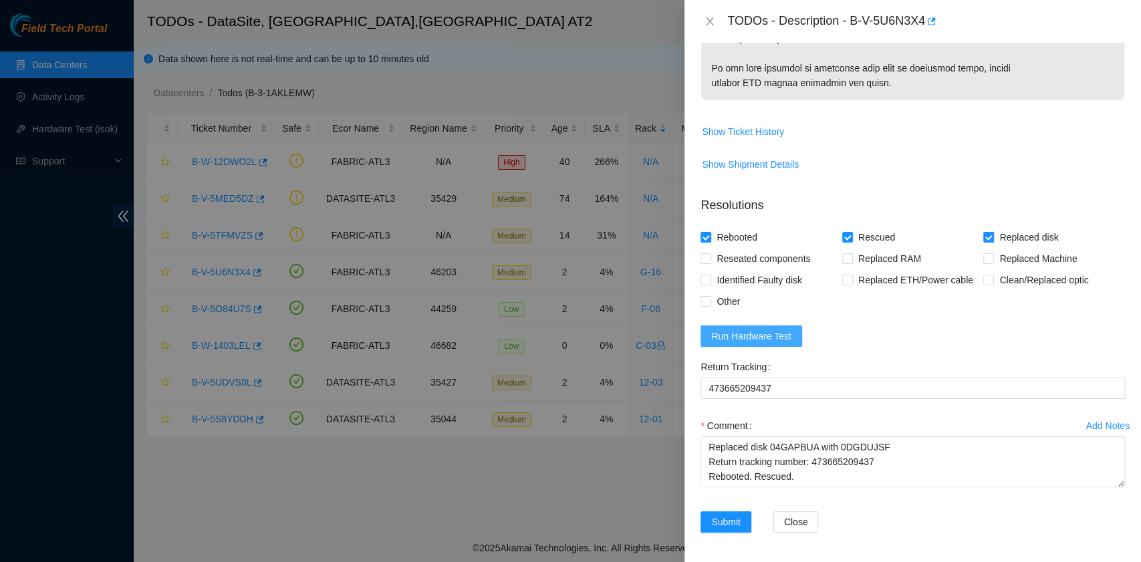
click at [771, 339] on span "Run Hardware Test" at bounding box center [751, 336] width 80 height 15
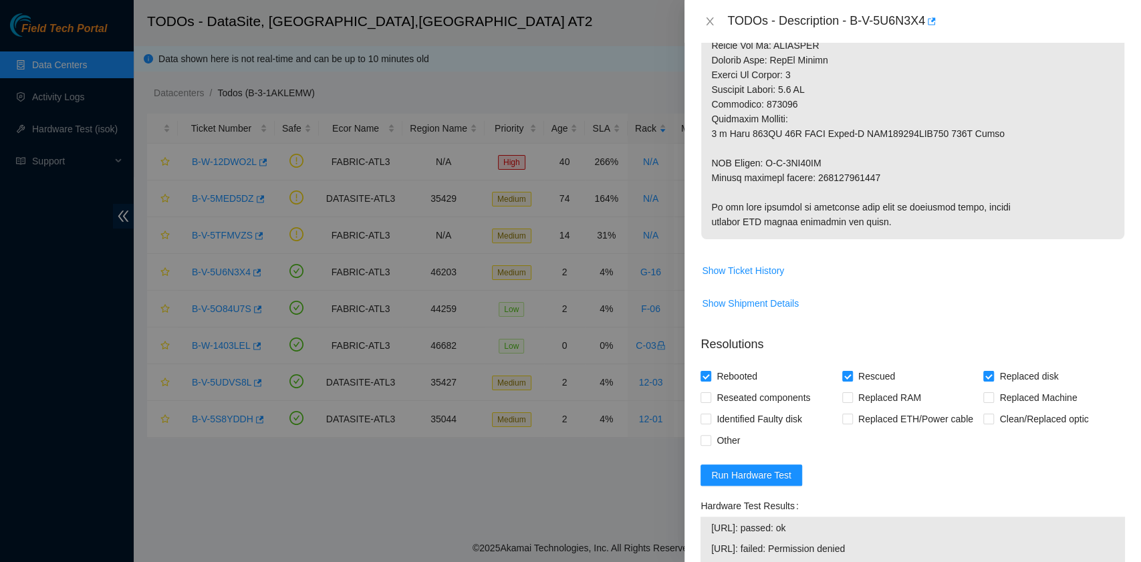
scroll to position [802, 0]
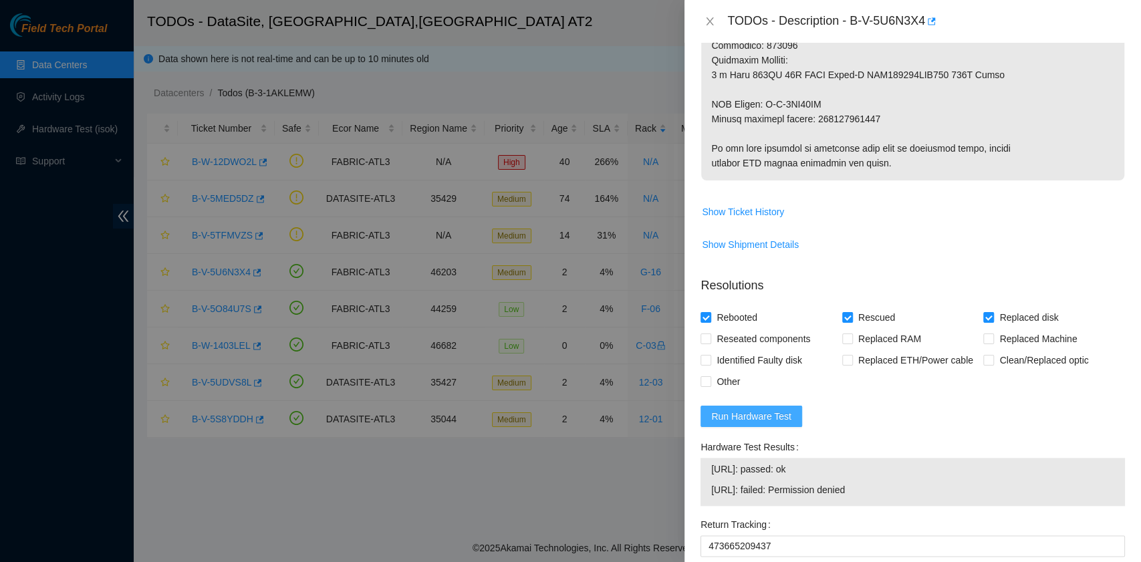
click at [753, 416] on span "Run Hardware Test" at bounding box center [751, 416] width 80 height 15
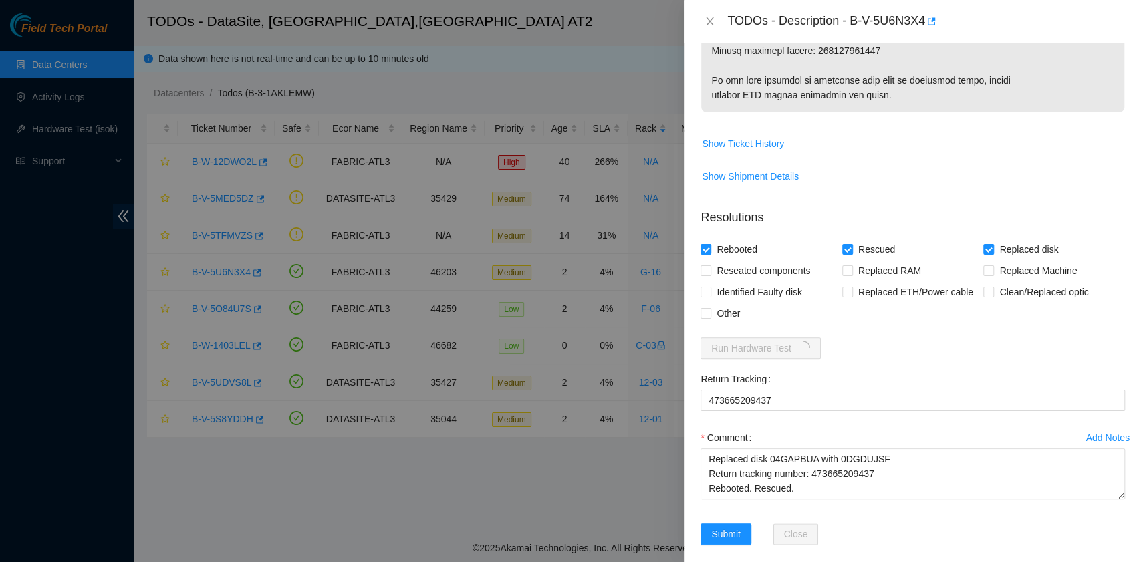
scroll to position [883, 0]
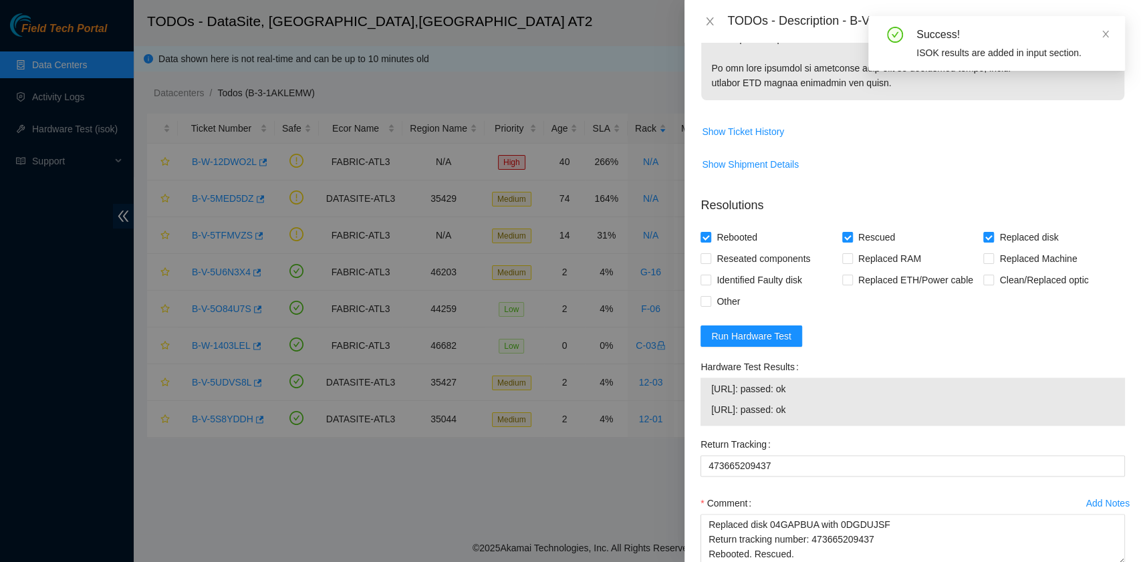
drag, startPoint x: 821, startPoint y: 408, endPoint x: 706, endPoint y: 400, distance: 115.2
click at [706, 400] on div "23.220.74.90: passed: ok 23.220.74.91: passed: ok" at bounding box center [913, 402] width 425 height 48
copy tbody "23.220.74.90: passed: ok 23.220.74.91: passed: ok"
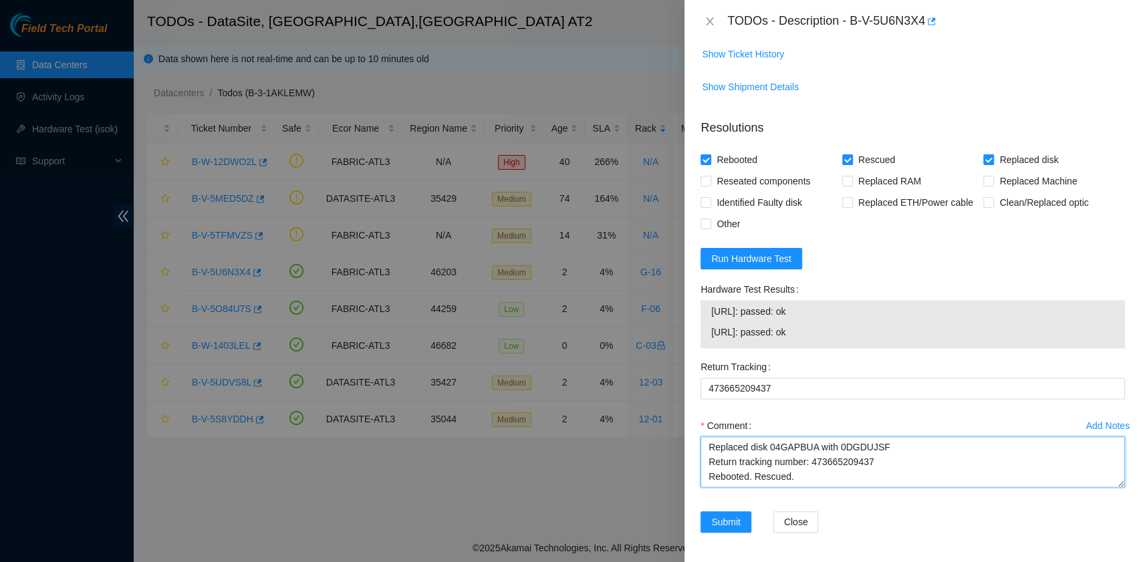
click at [759, 477] on textarea "B-V-5U6N3X4 rack# G-16 machine# 12:00 Replaced disk 04GAPBUA with 0DGDUJSF Retu…" at bounding box center [913, 462] width 425 height 51
paste textarea "23.220.74.90: passed: ok 23.220.74.91: passed: ok"
type textarea "B-V-5U6N3X4 rack# G-16 machine# 12:00 Replaced disk 04GAPBUA with 0DGDUJSF Retu…"
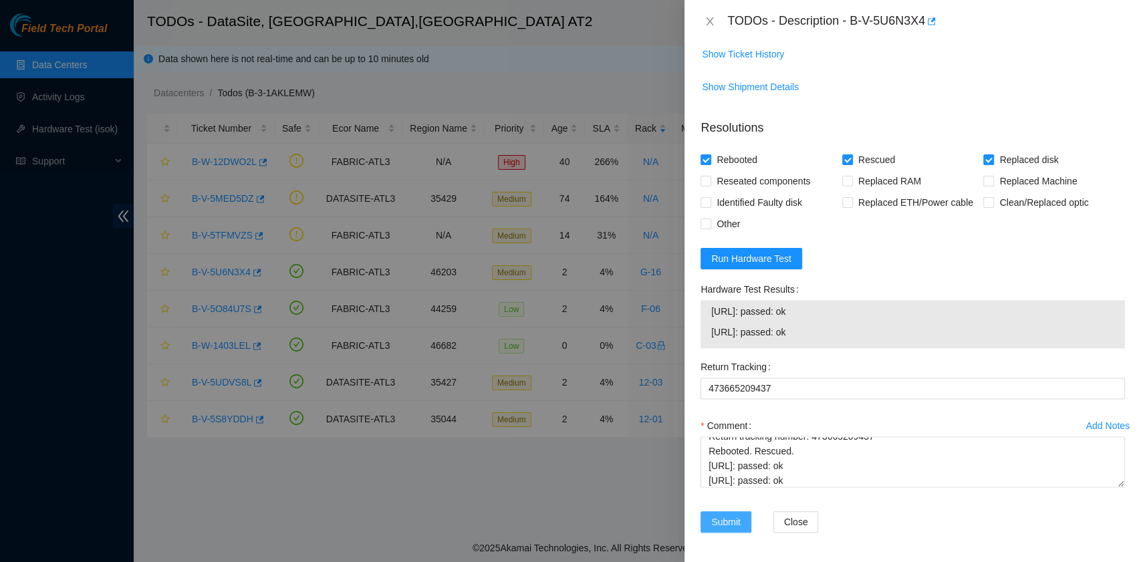
click at [730, 523] on span "Submit" at bounding box center [725, 522] width 29 height 15
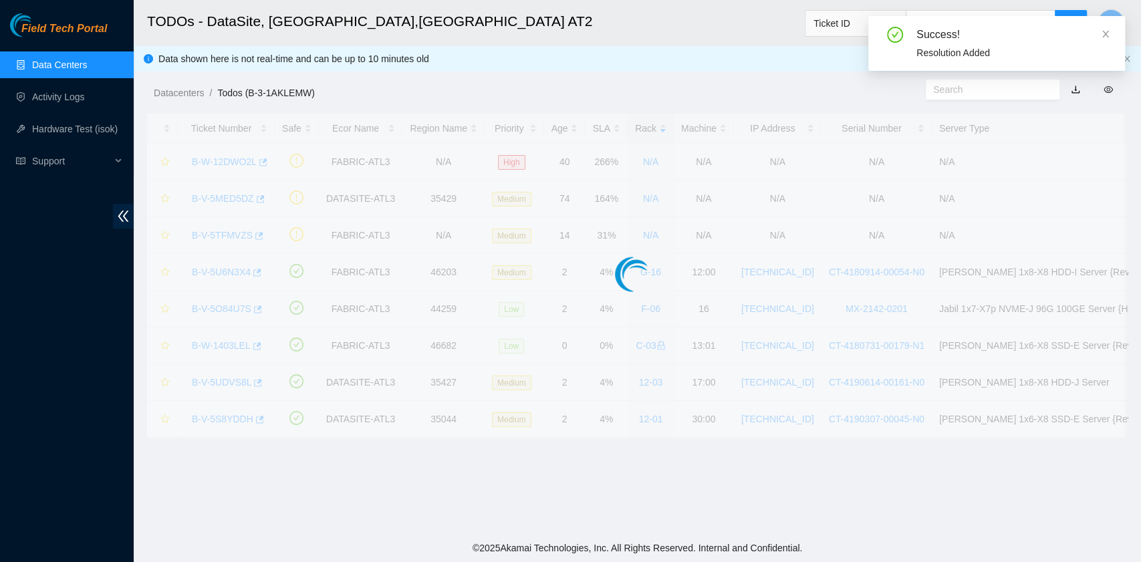
scroll to position [303, 0]
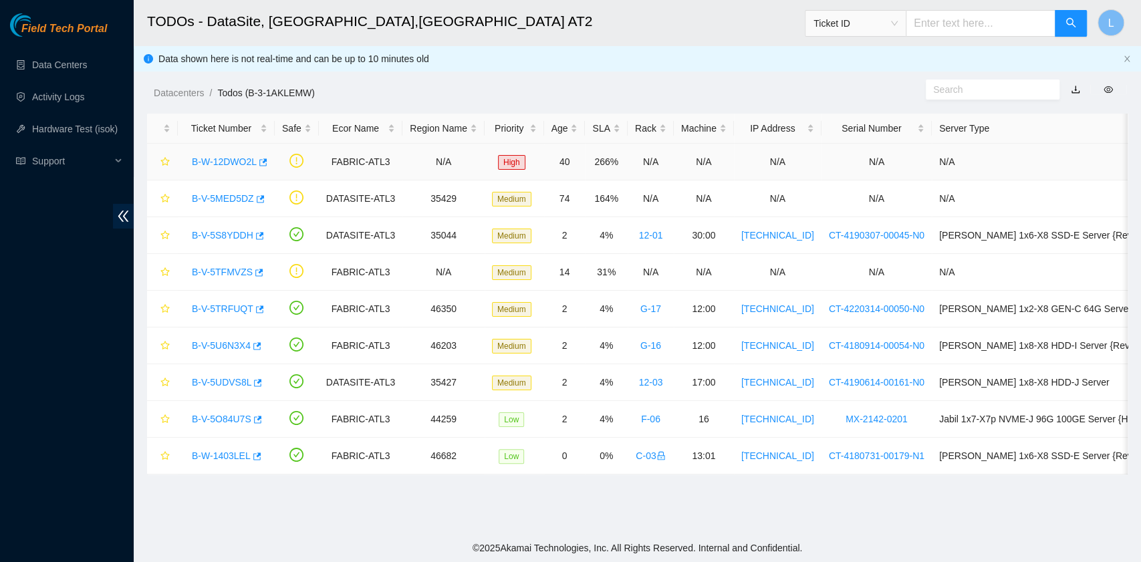
click at [239, 161] on link "B-W-12DWO2L" at bounding box center [224, 161] width 65 height 11
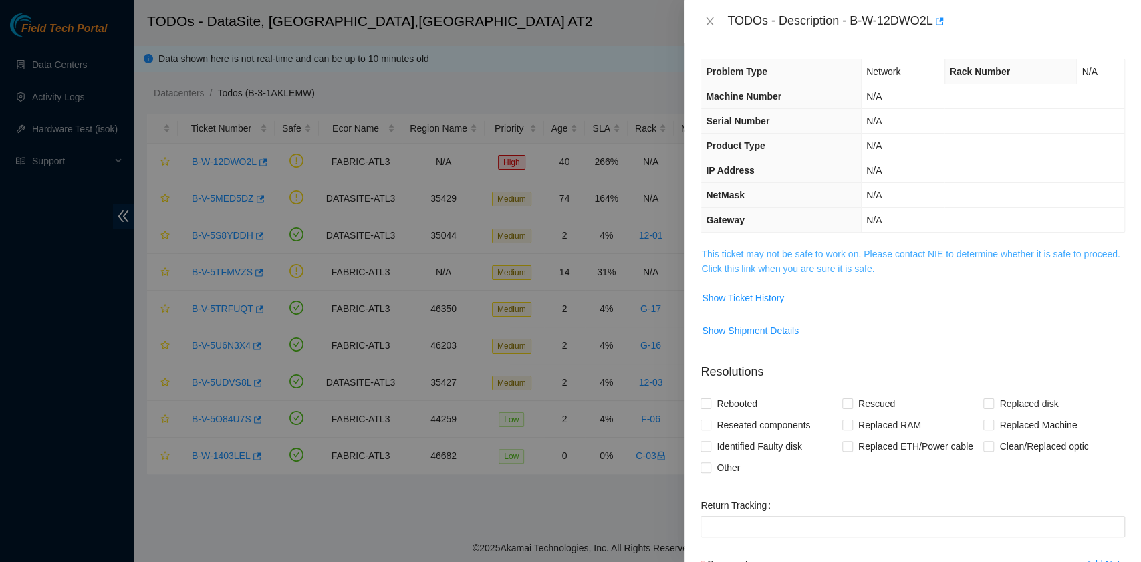
click at [822, 271] on link "This ticket may not be safe to work on. Please contact NIE to determine whether…" at bounding box center [910, 261] width 419 height 25
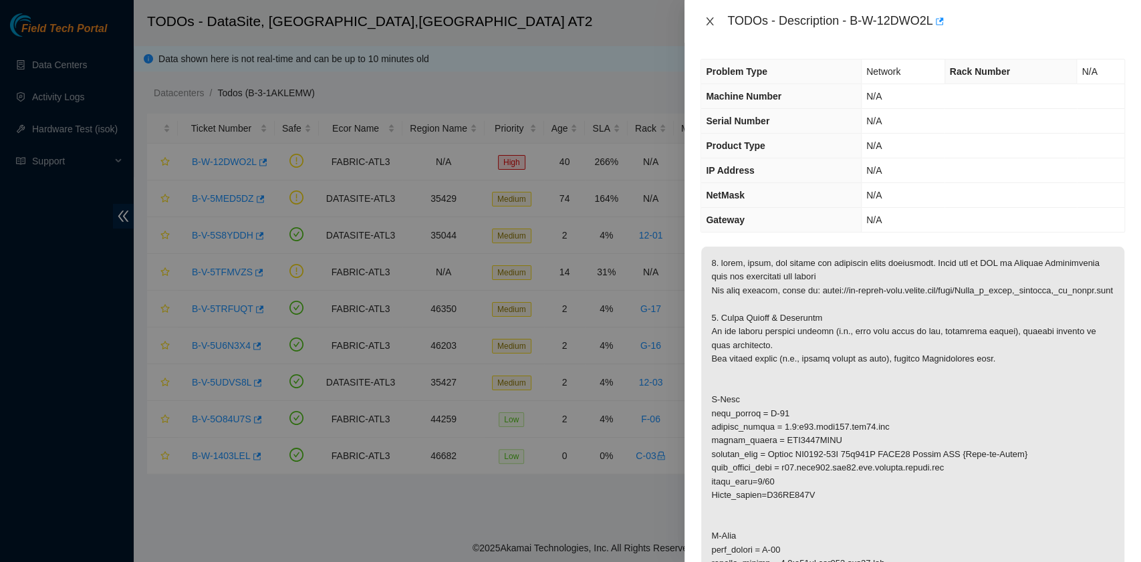
click at [707, 19] on icon "close" at bounding box center [710, 21] width 11 height 11
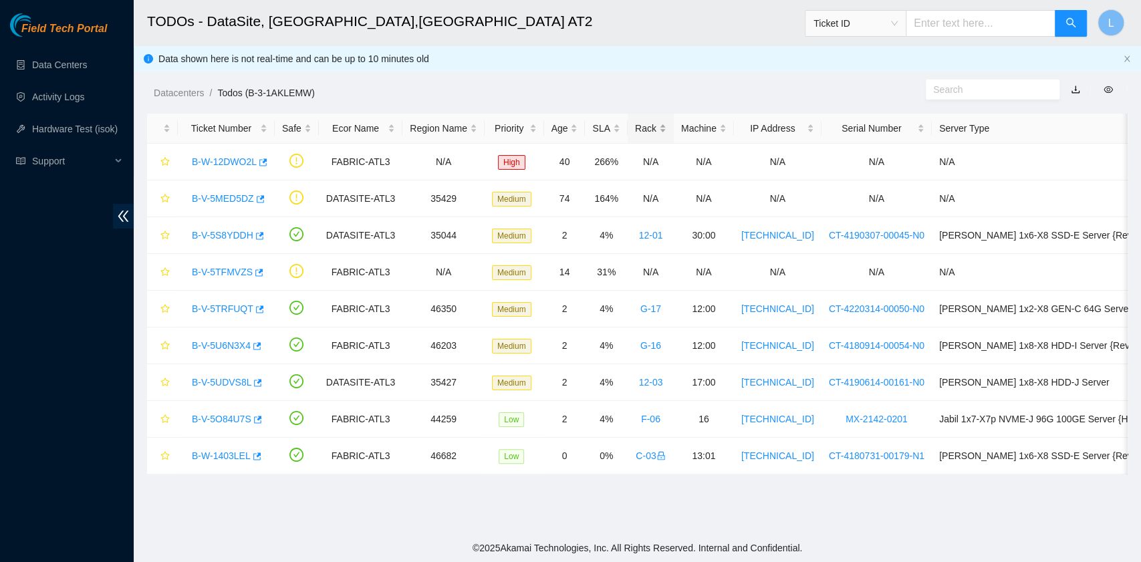
click at [635, 126] on div "Rack" at bounding box center [650, 128] width 31 height 15
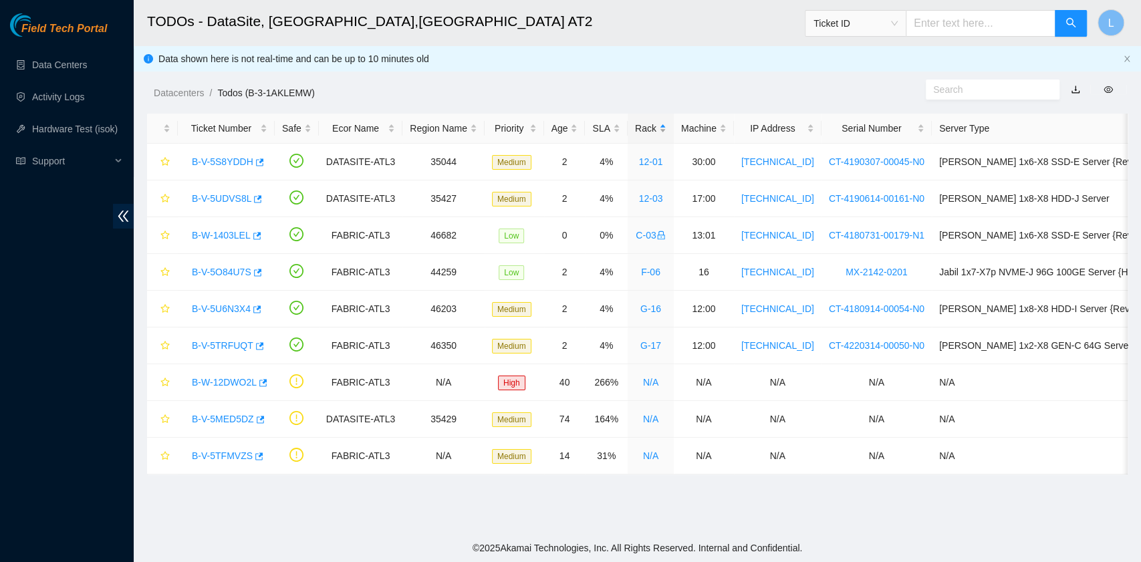
click at [635, 126] on div "Rack" at bounding box center [650, 128] width 31 height 15
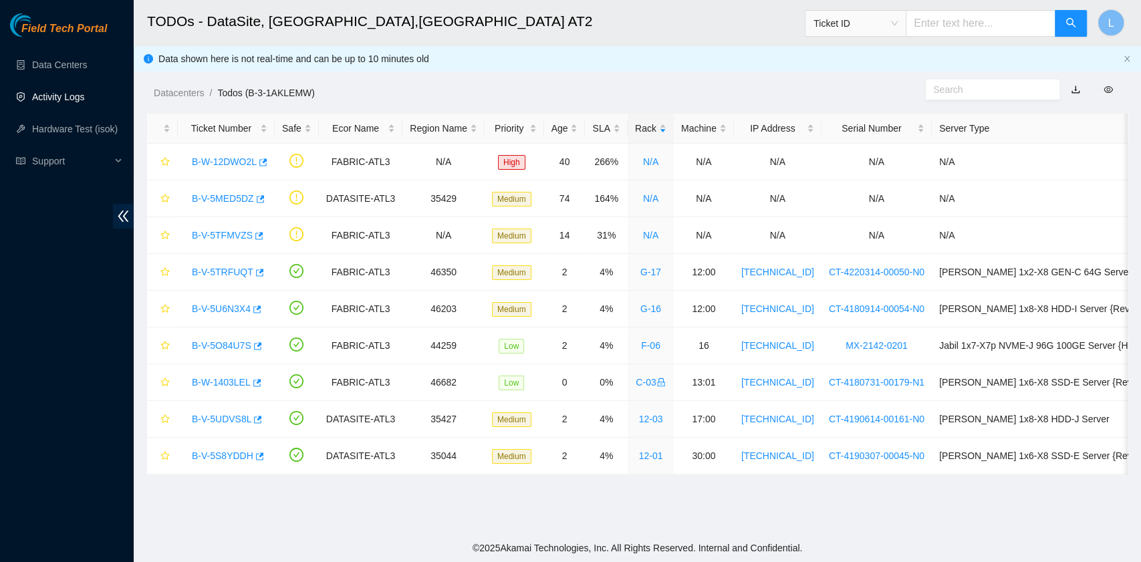
click at [62, 96] on link "Activity Logs" at bounding box center [58, 97] width 53 height 11
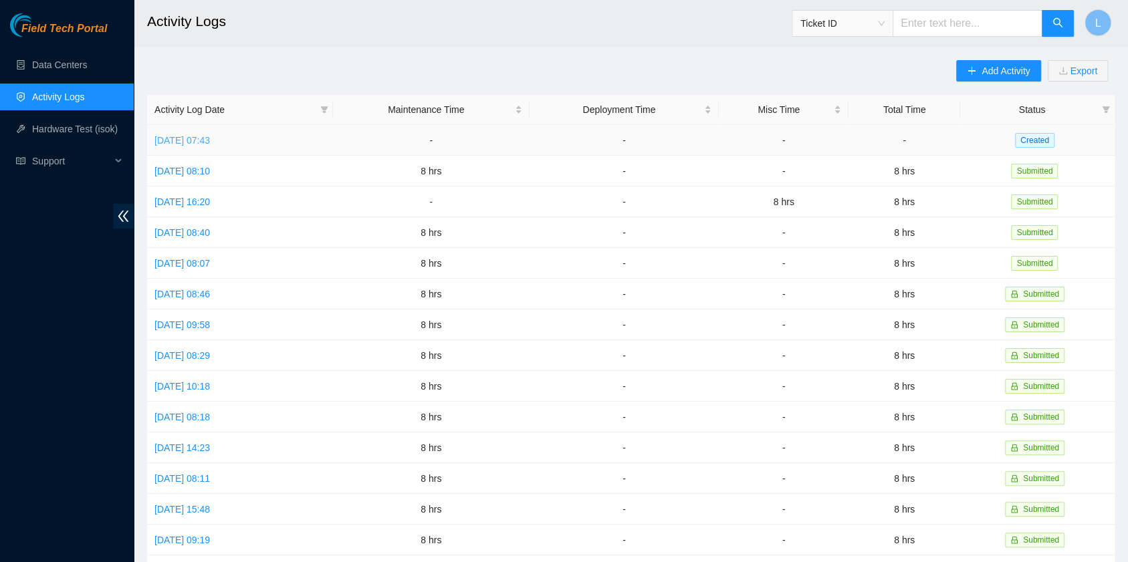
click at [201, 140] on link "[DATE] 07:43" at bounding box center [181, 140] width 55 height 11
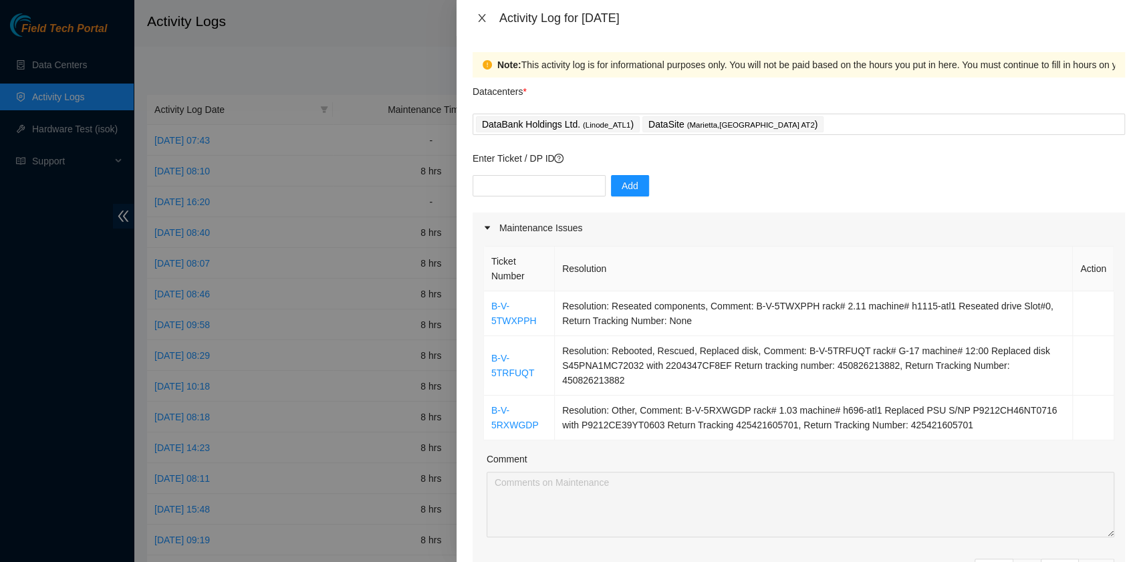
click at [485, 19] on icon "close" at bounding box center [482, 18] width 11 height 11
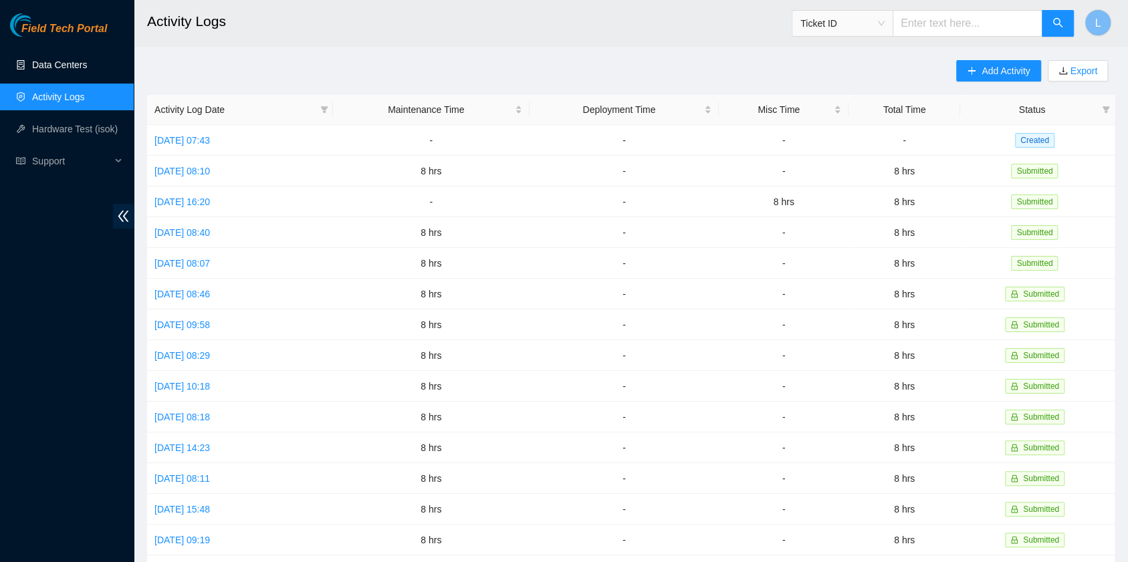
click at [87, 67] on link "Data Centers" at bounding box center [59, 65] width 55 height 11
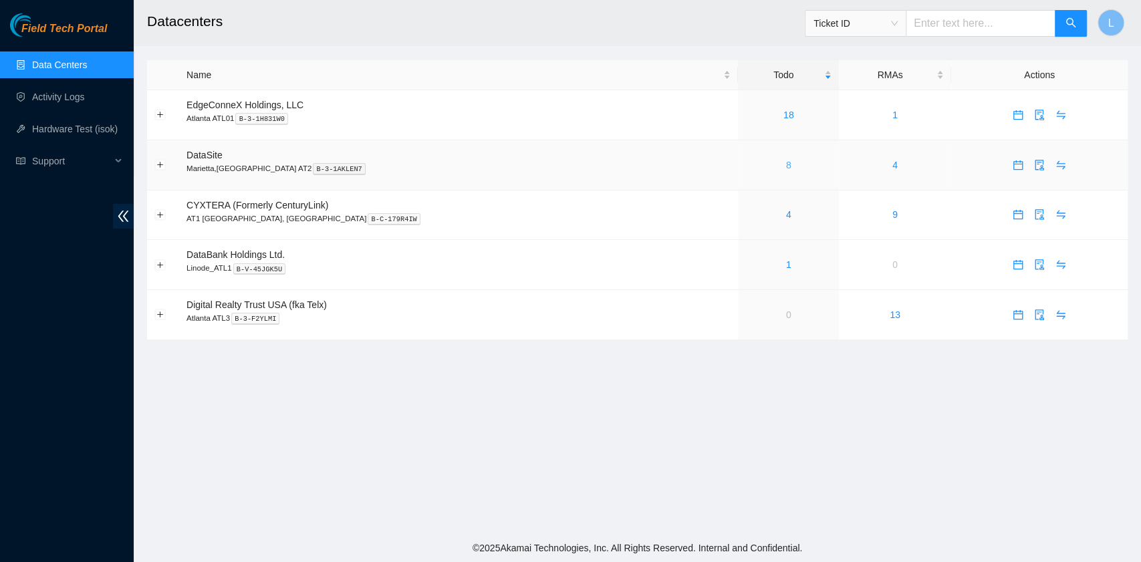
click at [786, 168] on link "8" at bounding box center [788, 165] width 5 height 11
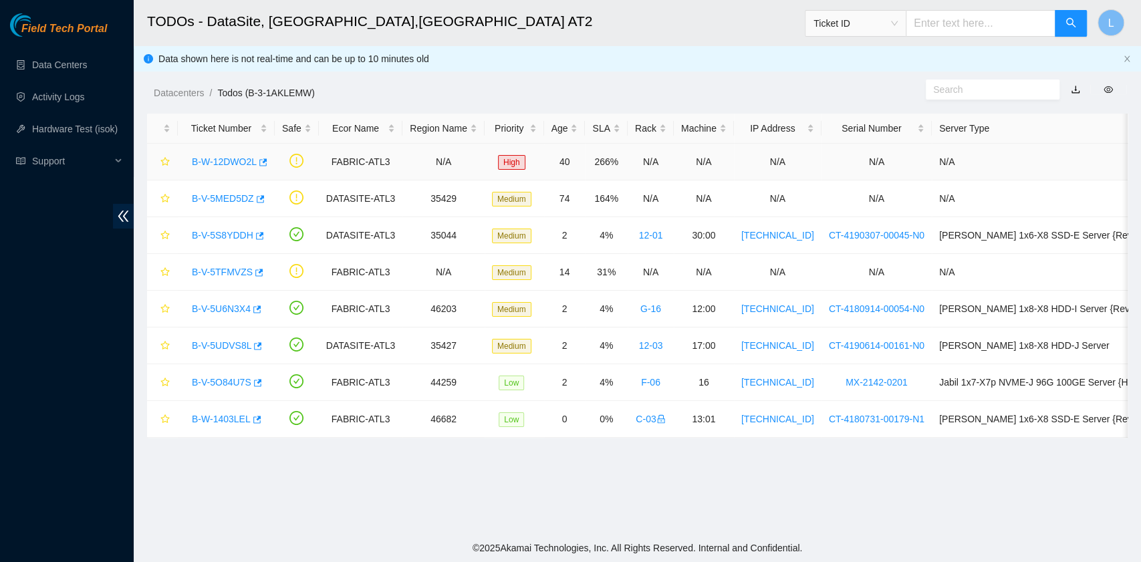
click at [243, 160] on link "B-W-12DWO2L" at bounding box center [224, 161] width 65 height 11
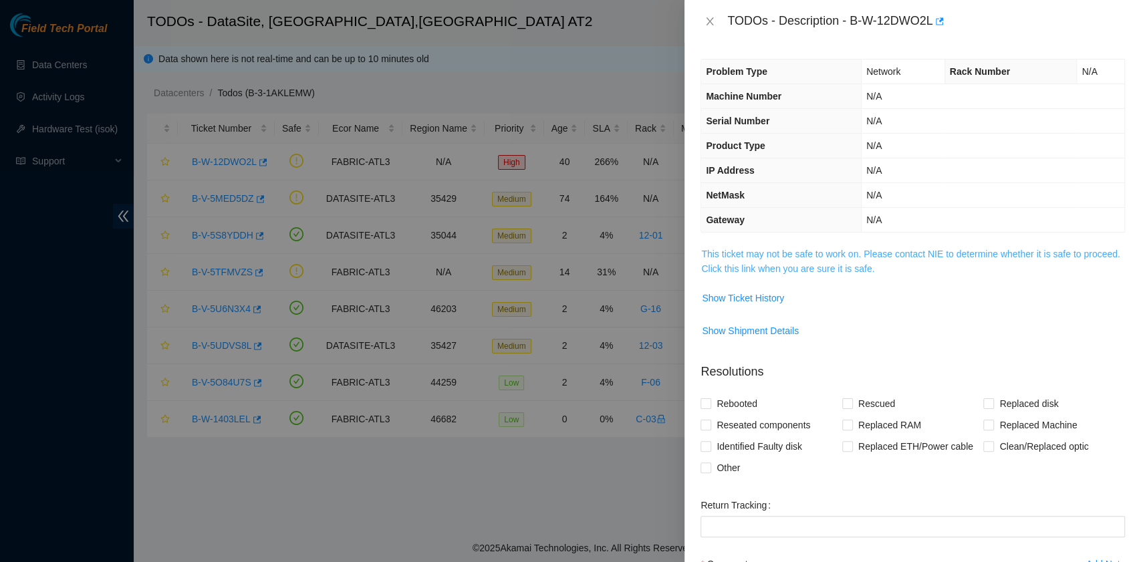
click at [762, 267] on link "This ticket may not be safe to work on. Please contact NIE to determine whether…" at bounding box center [910, 261] width 419 height 25
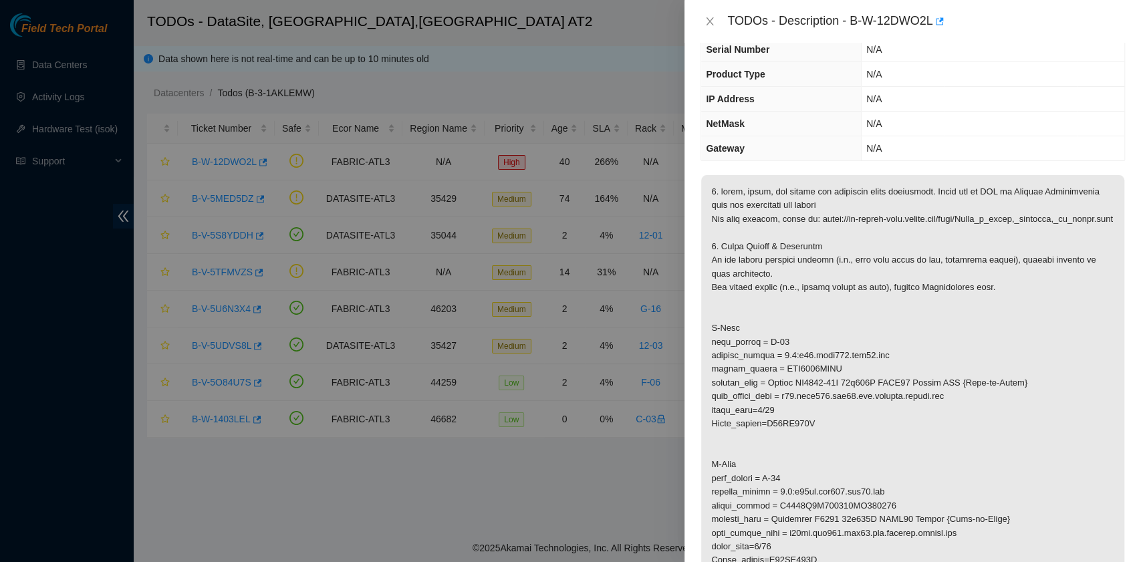
scroll to position [89, 0]
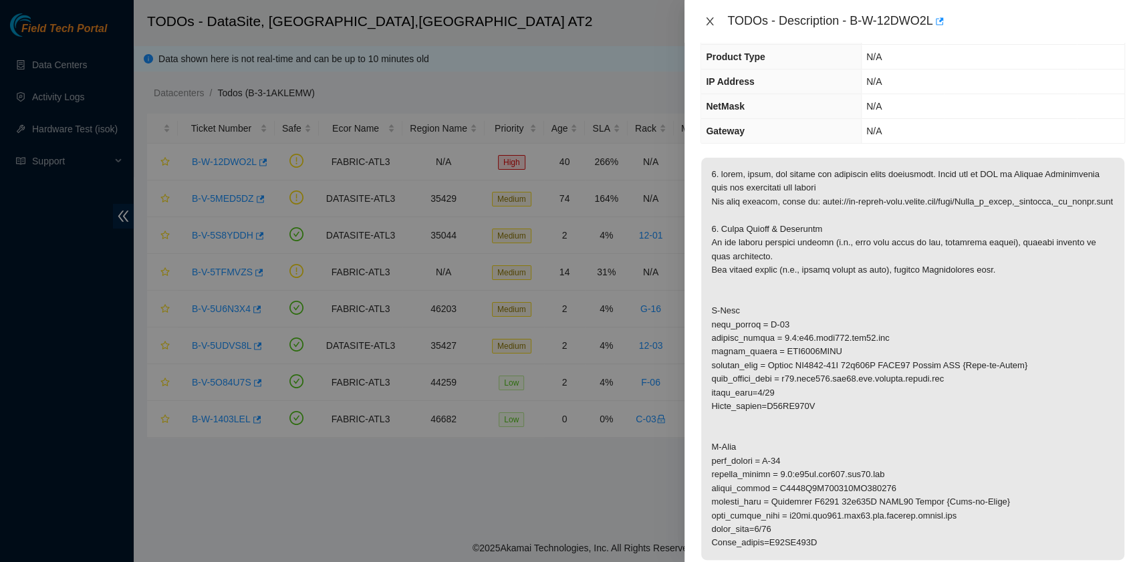
click at [715, 27] on button "Close" at bounding box center [710, 21] width 19 height 13
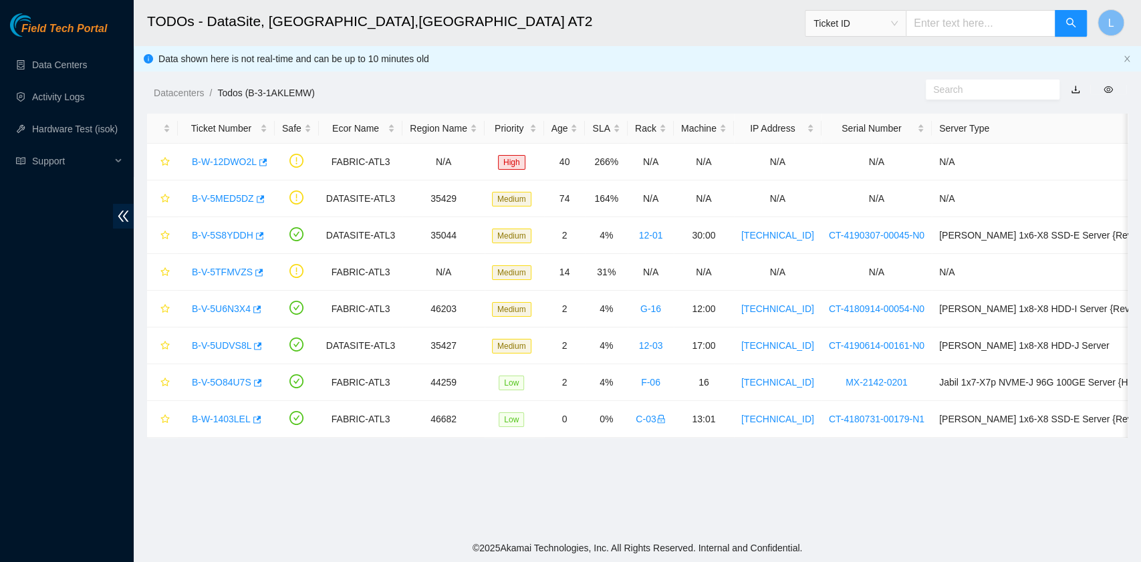
scroll to position [118, 0]
